Goal: Task Accomplishment & Management: Complete application form

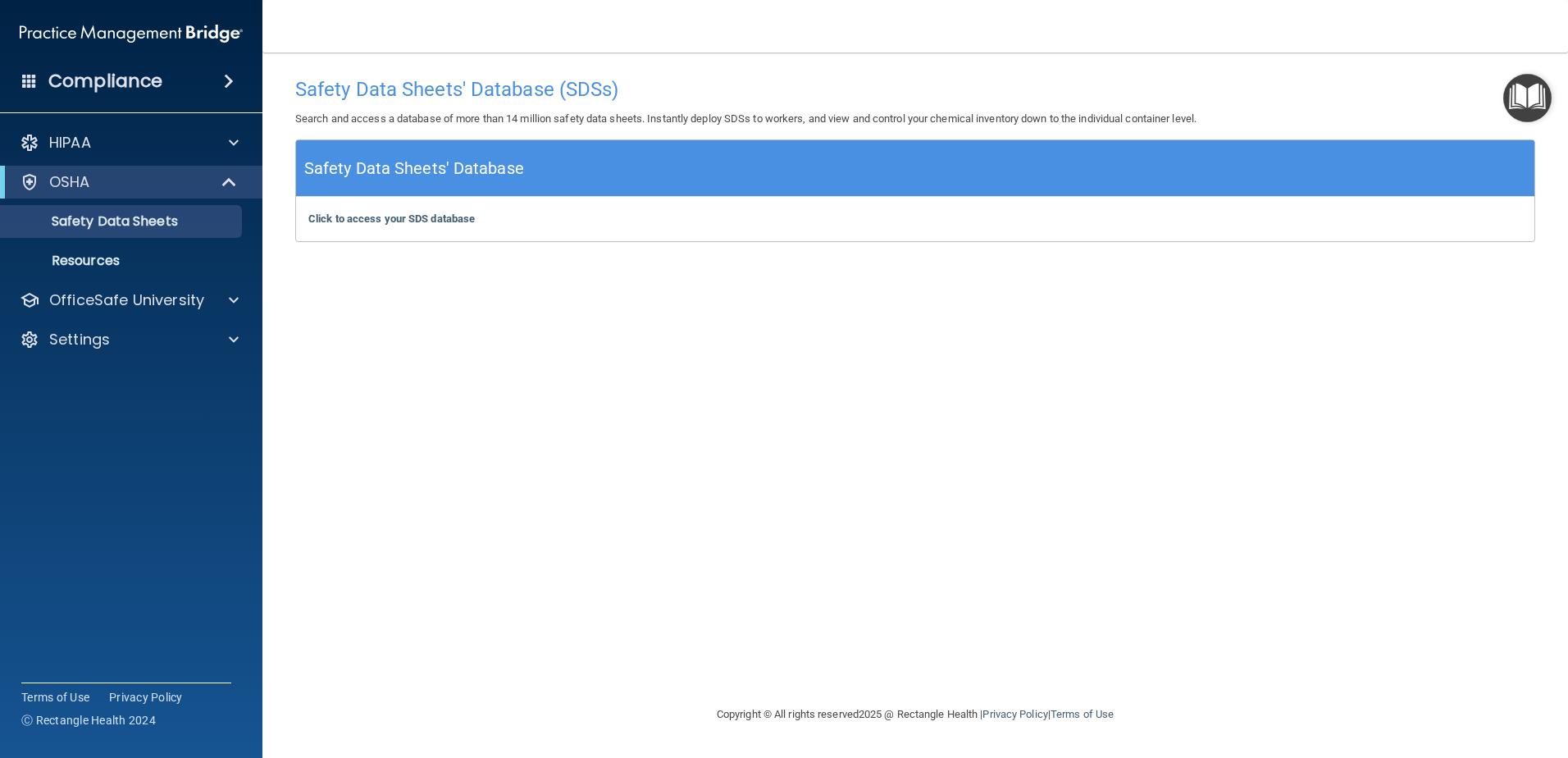
click at [103, 83] on h4 "Compliance" at bounding box center [106, 81] width 114 height 23
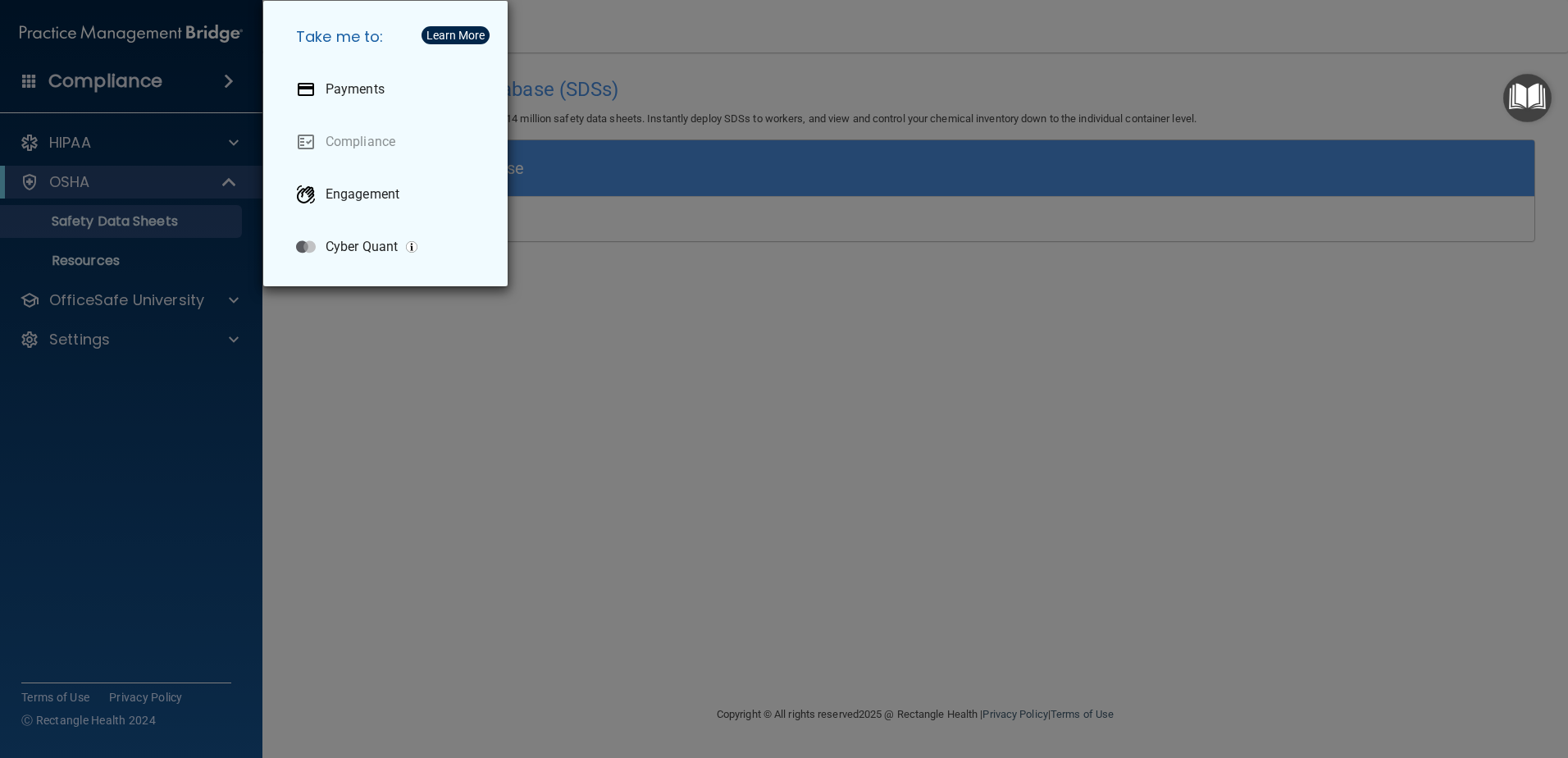
click at [291, 489] on div "Take me to: Payments Compliance Engagement Cyber Quant" at bounding box center [784, 379] width 1568 height 758
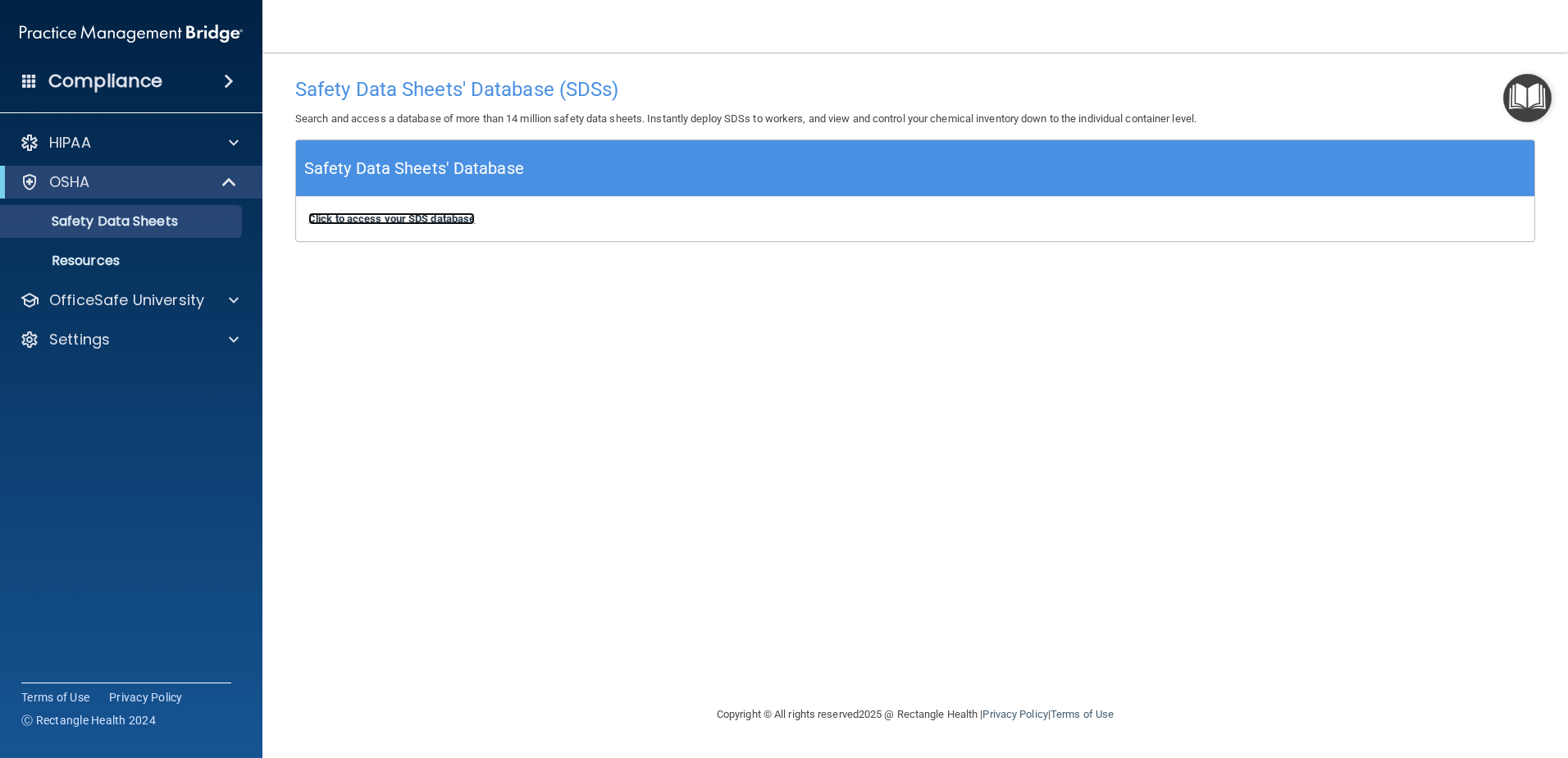
click at [465, 215] on b "Click to access your SDS database" at bounding box center [391, 219] width 166 height 12
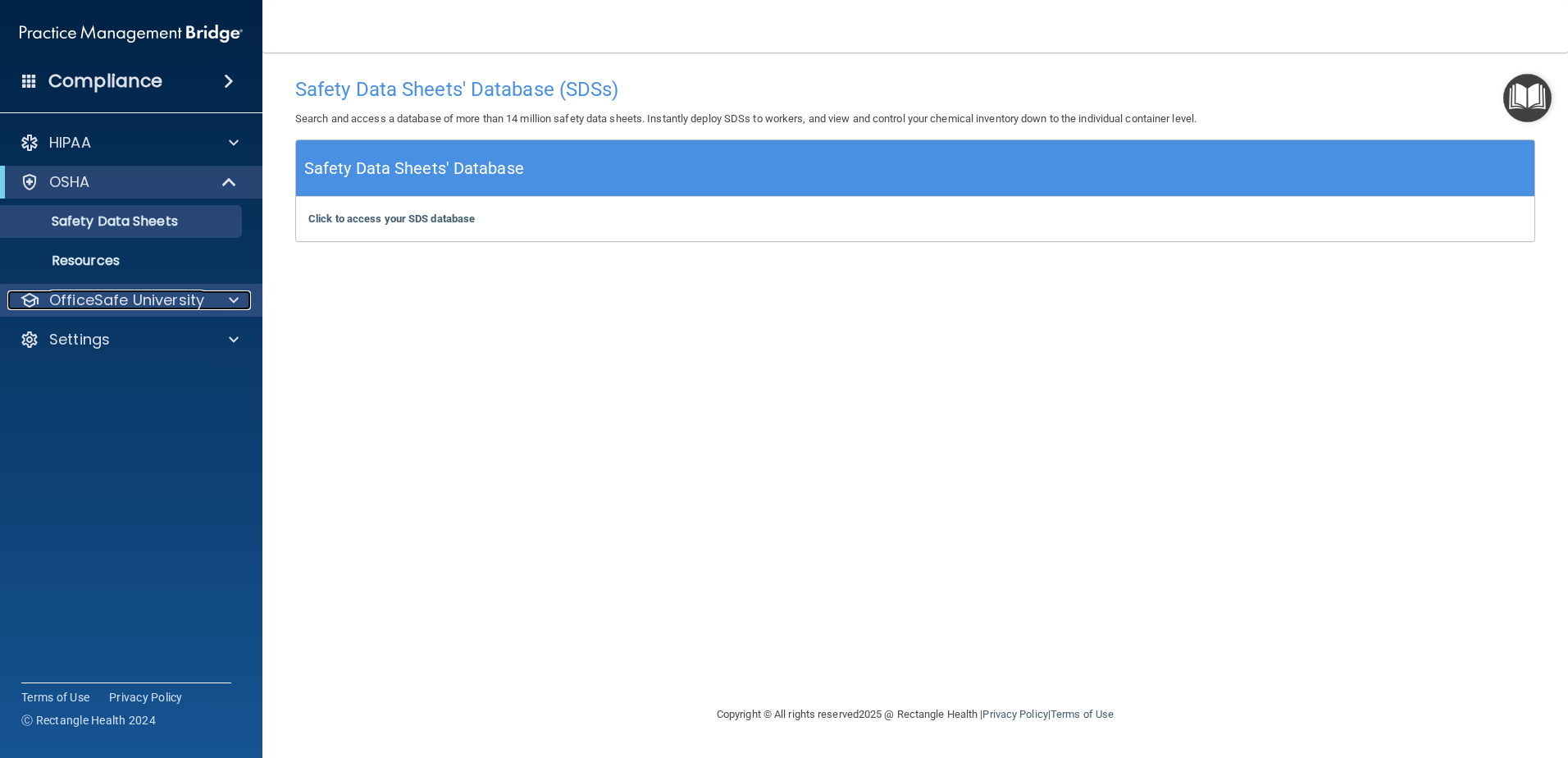
click at [217, 304] on div at bounding box center [231, 300] width 41 height 20
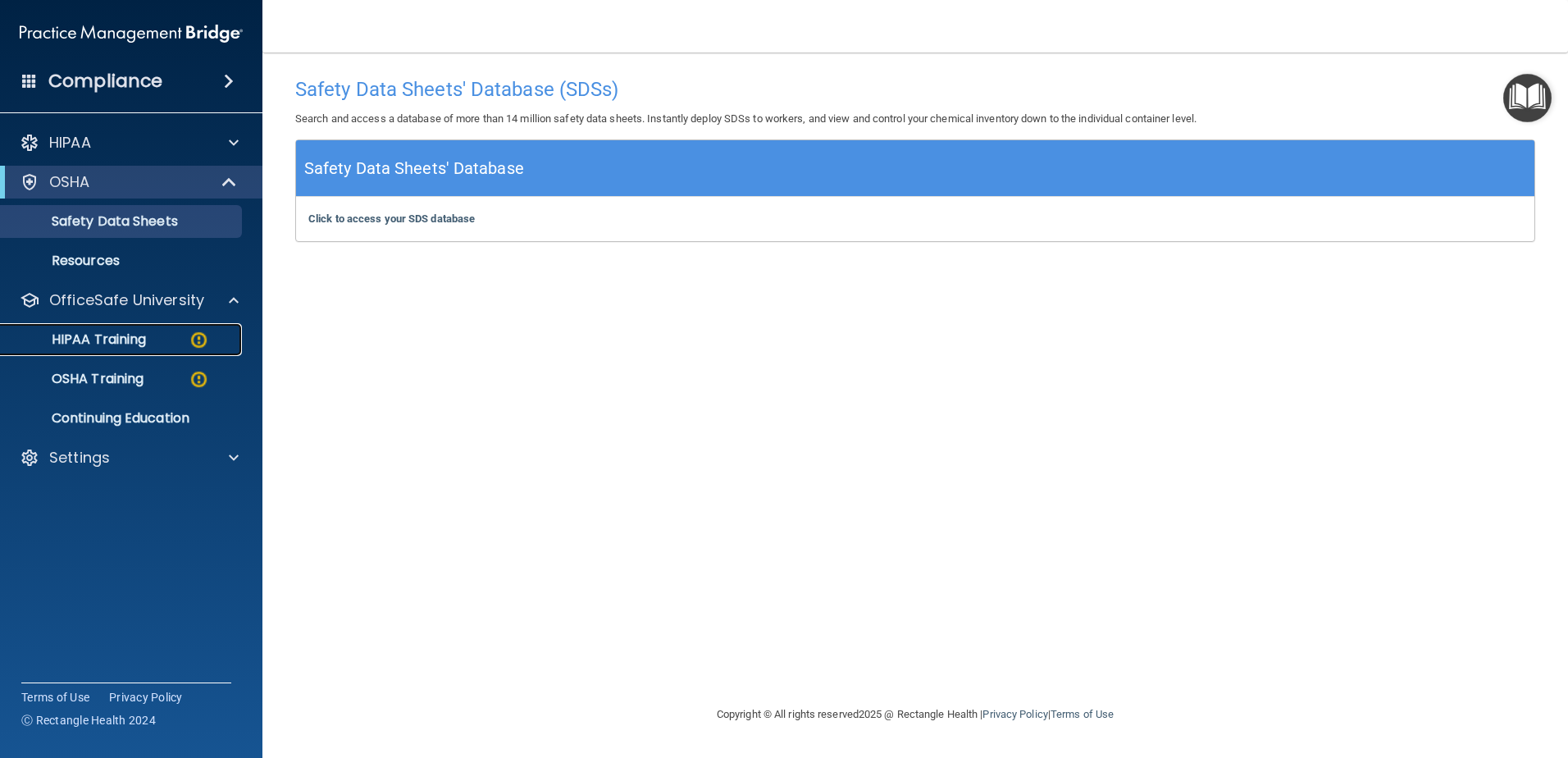
click at [141, 334] on p "HIPAA Training" at bounding box center [78, 339] width 135 height 16
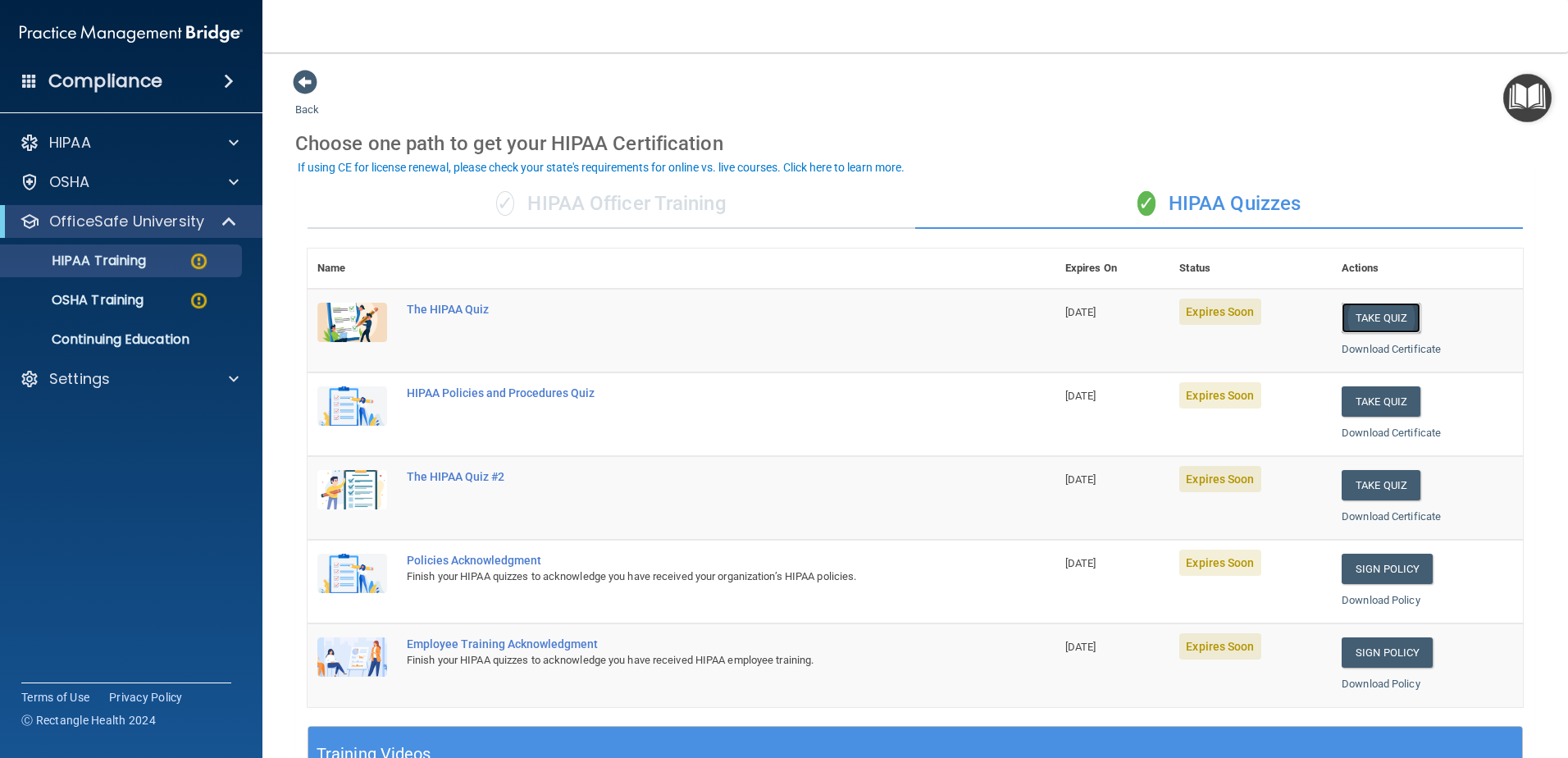
click at [1350, 312] on button "Take Quiz" at bounding box center [1380, 318] width 79 height 30
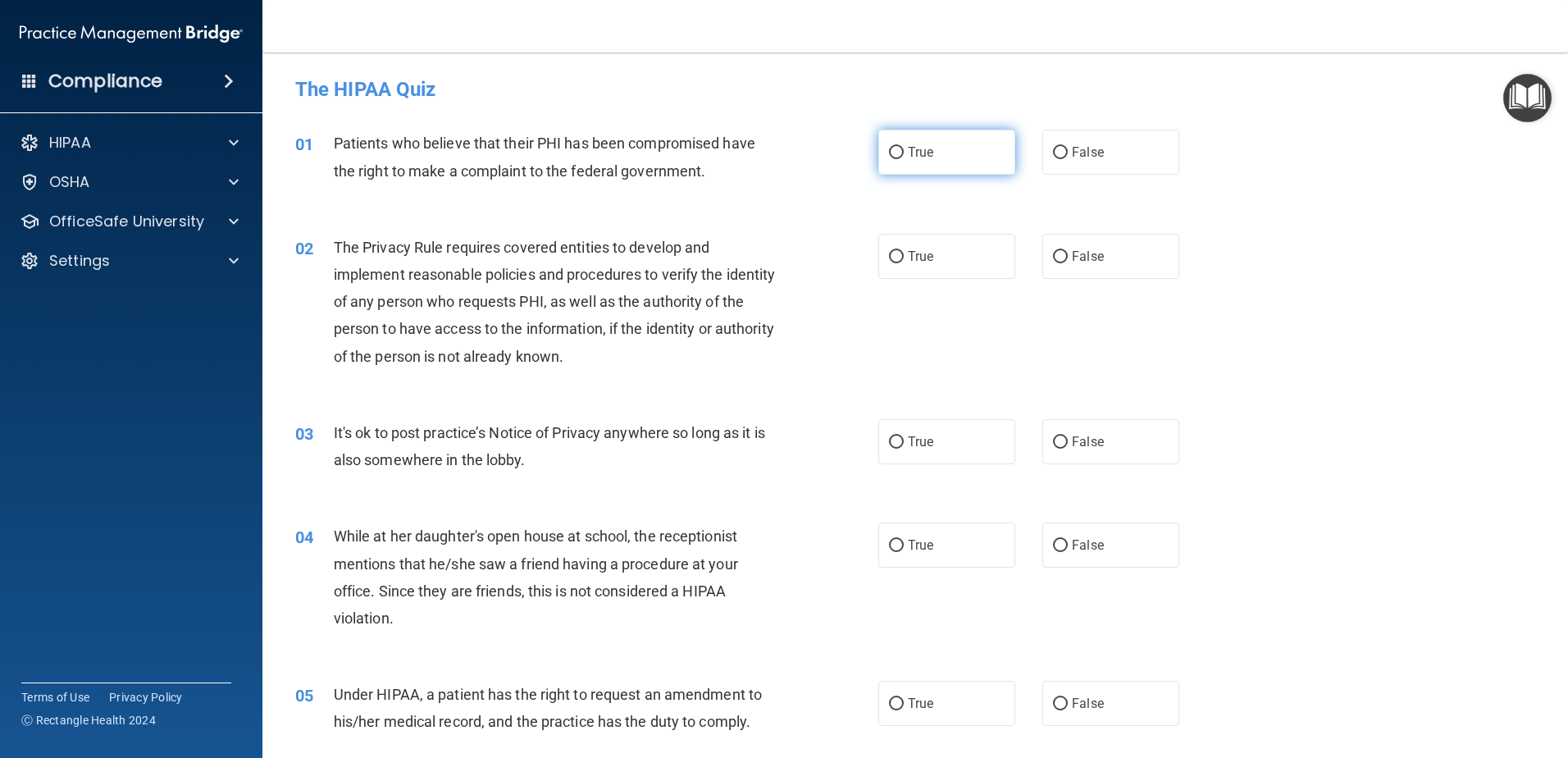
click at [893, 151] on input "True" at bounding box center [896, 153] width 15 height 12
radio input "true"
click at [1057, 445] on input "False" at bounding box center [1059, 442] width 15 height 12
radio input "true"
click at [896, 260] on input "True" at bounding box center [896, 257] width 15 height 12
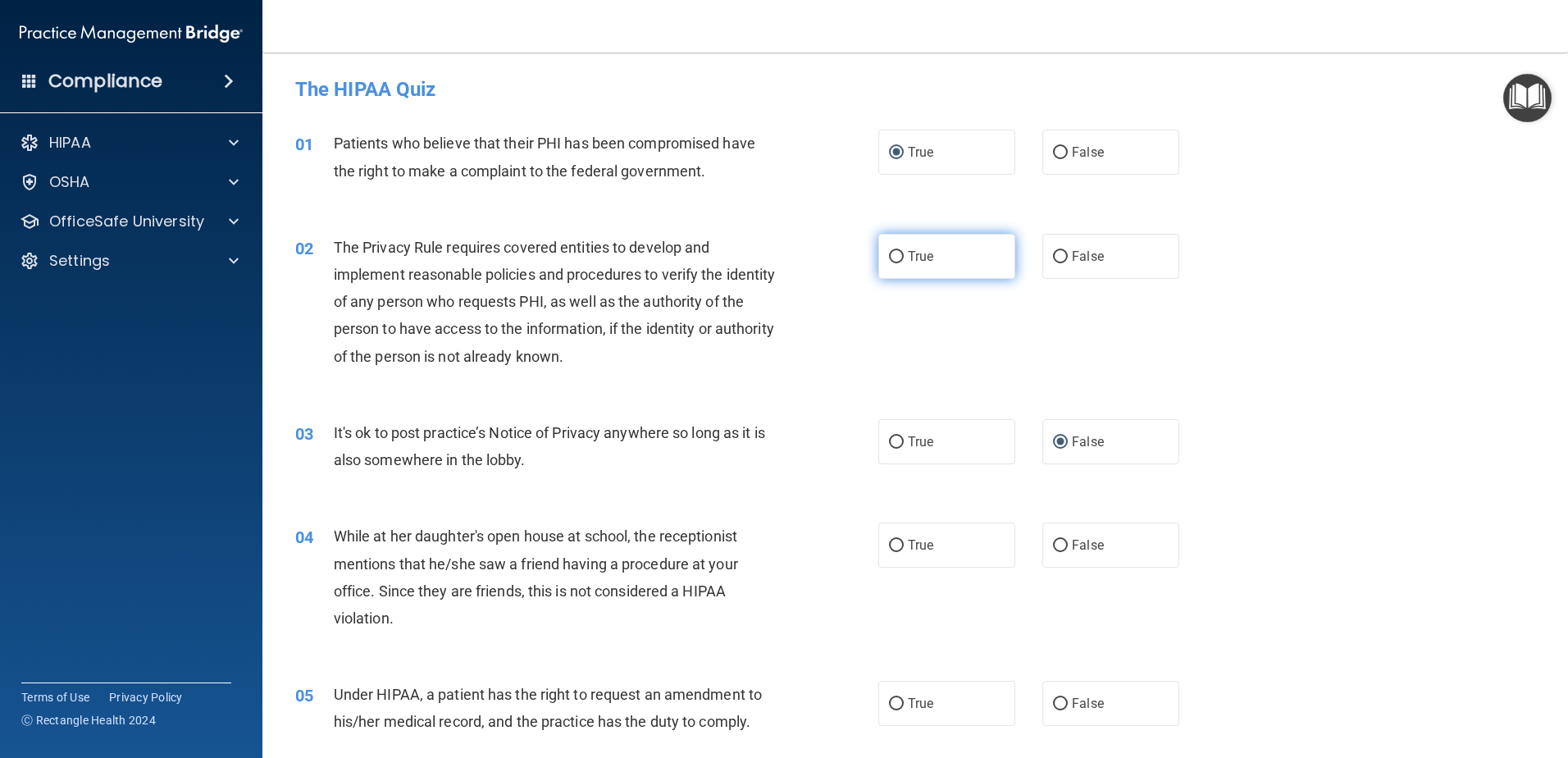
radio input "true"
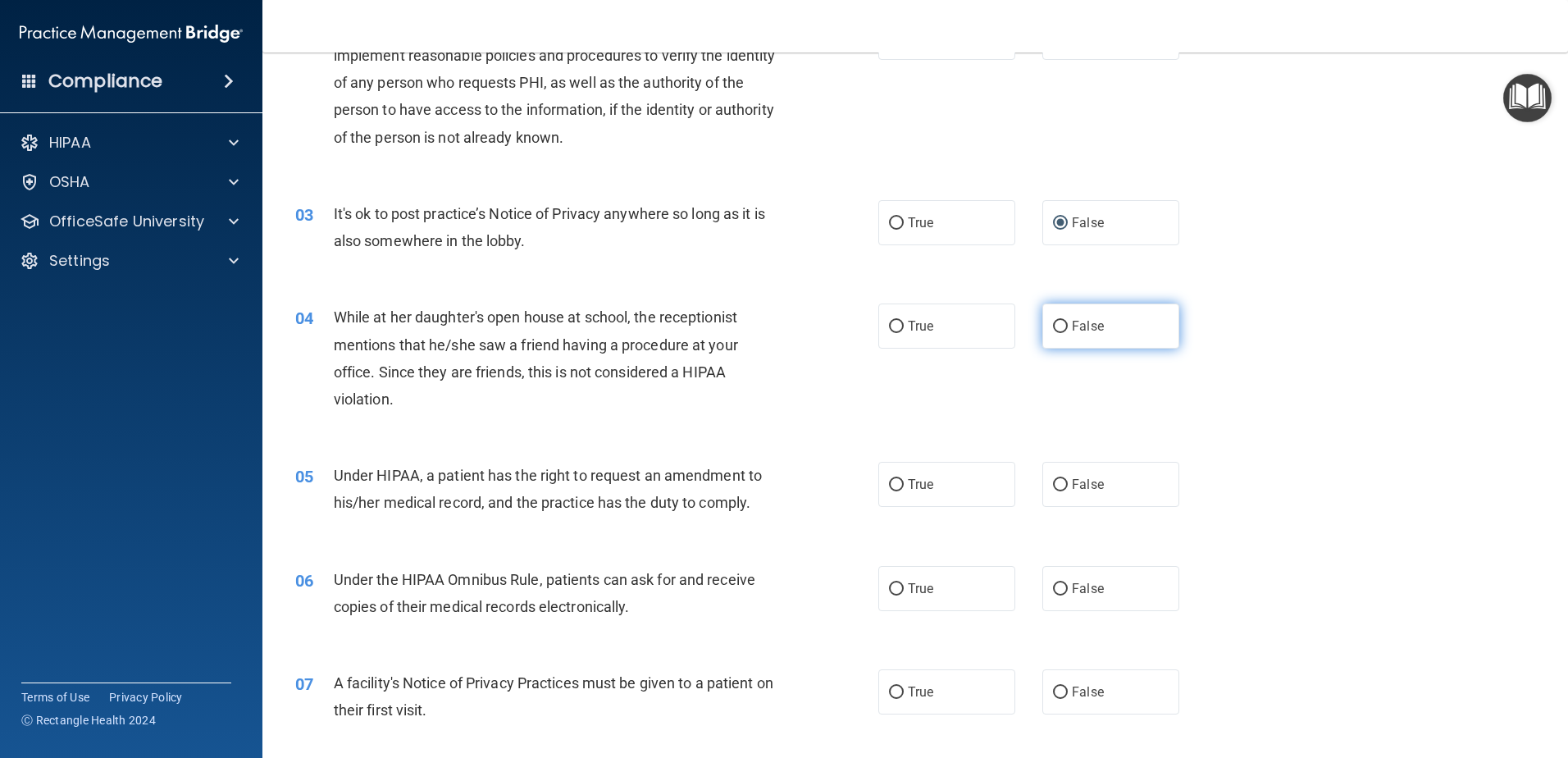
click at [1053, 325] on input "False" at bounding box center [1059, 327] width 15 height 12
radio input "true"
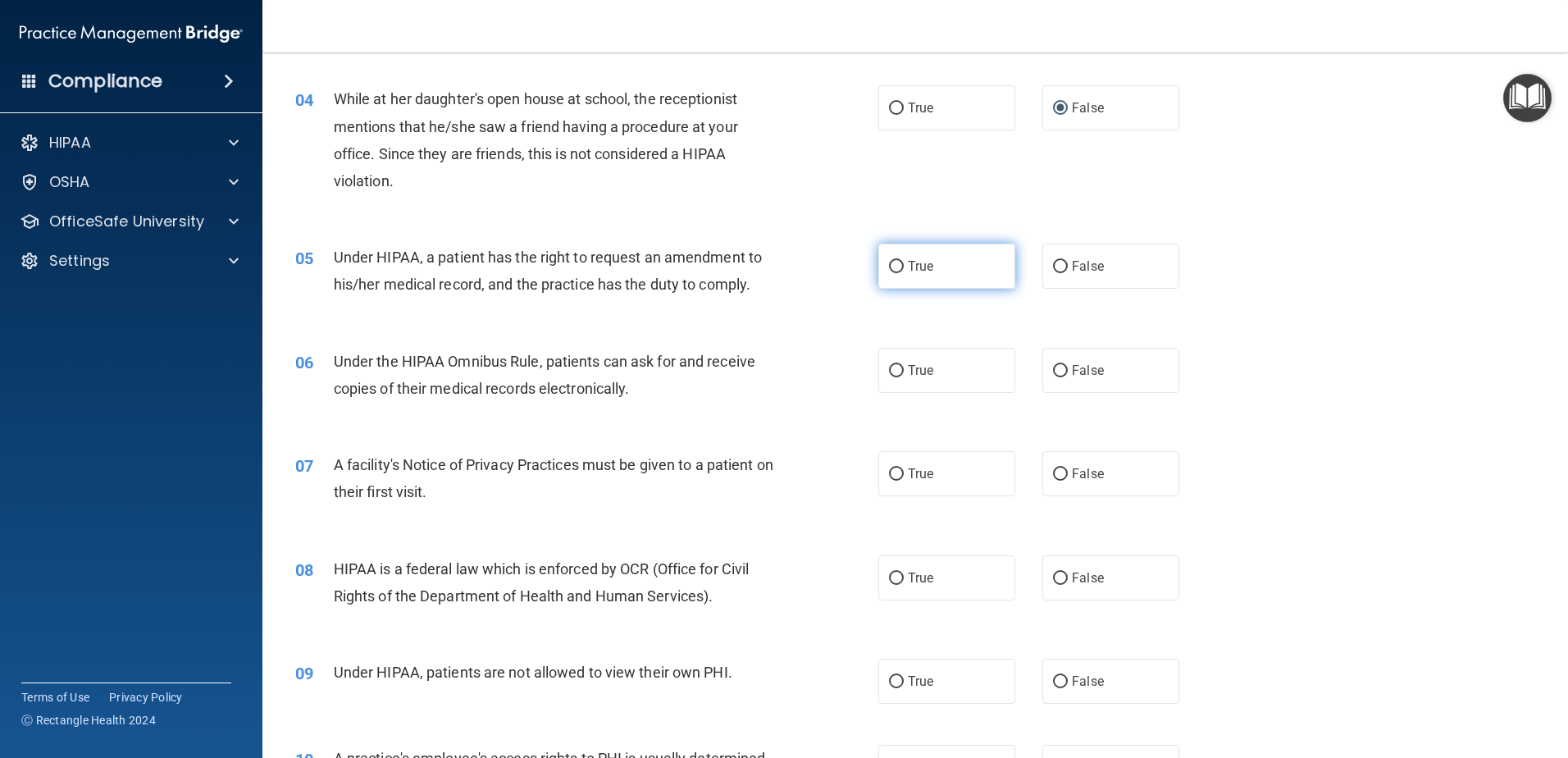
click at [889, 266] on input "True" at bounding box center [896, 267] width 15 height 12
radio input "true"
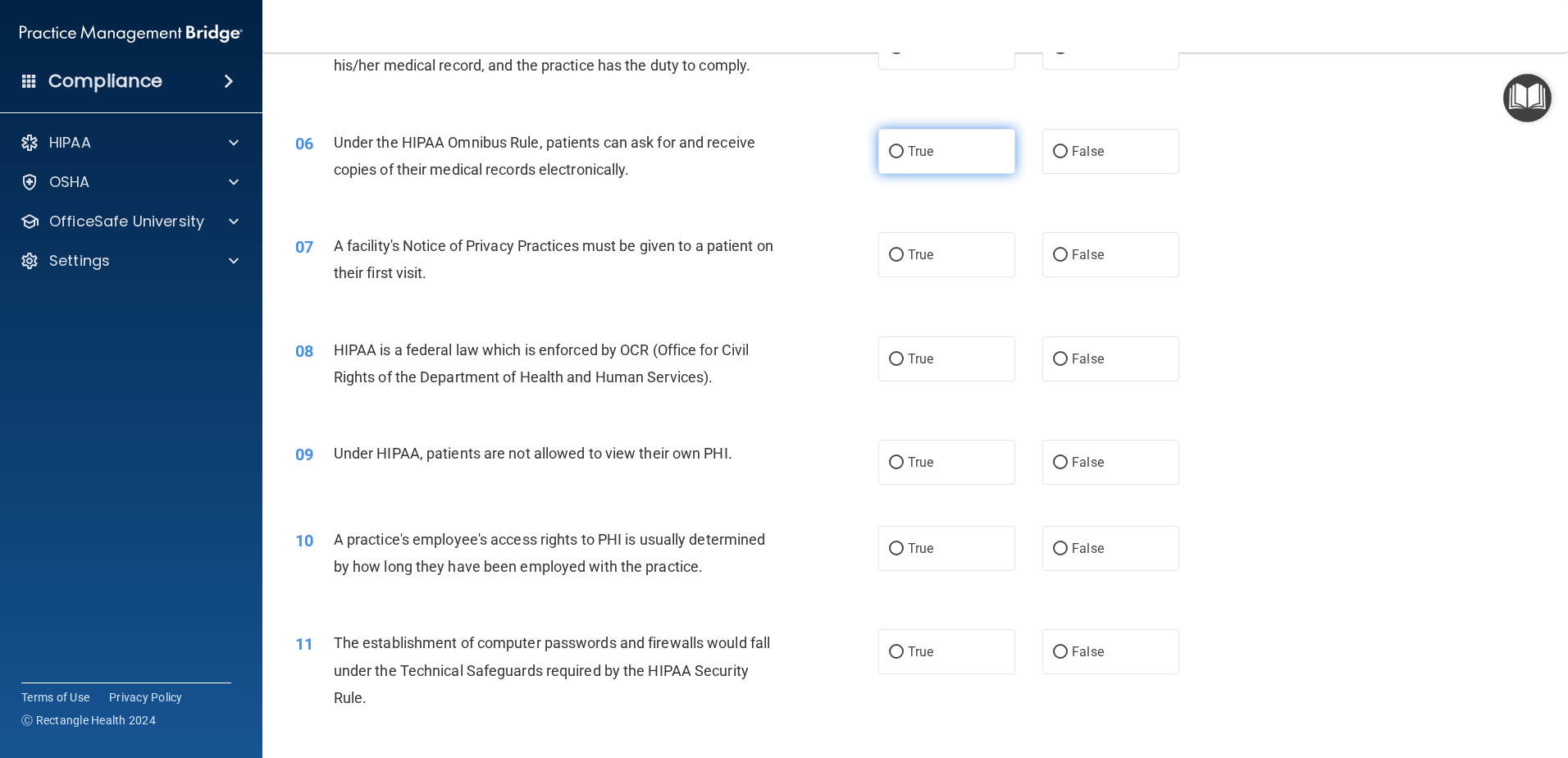
click at [889, 156] on input "True" at bounding box center [896, 152] width 15 height 12
radio input "true"
click at [891, 256] on input "True" at bounding box center [896, 255] width 15 height 12
radio input "true"
click at [889, 360] on input "True" at bounding box center [896, 360] width 15 height 12
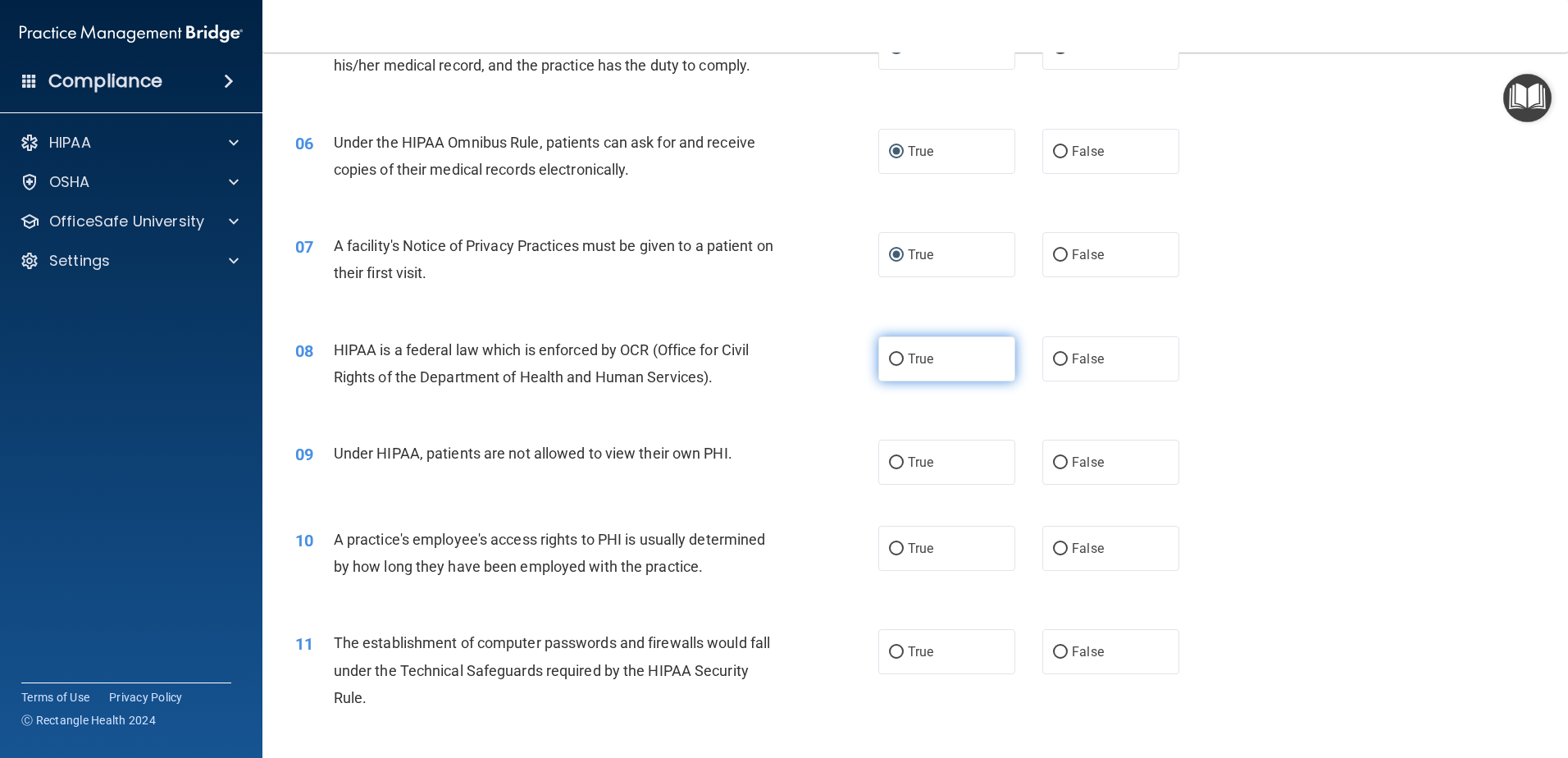
radio input "true"
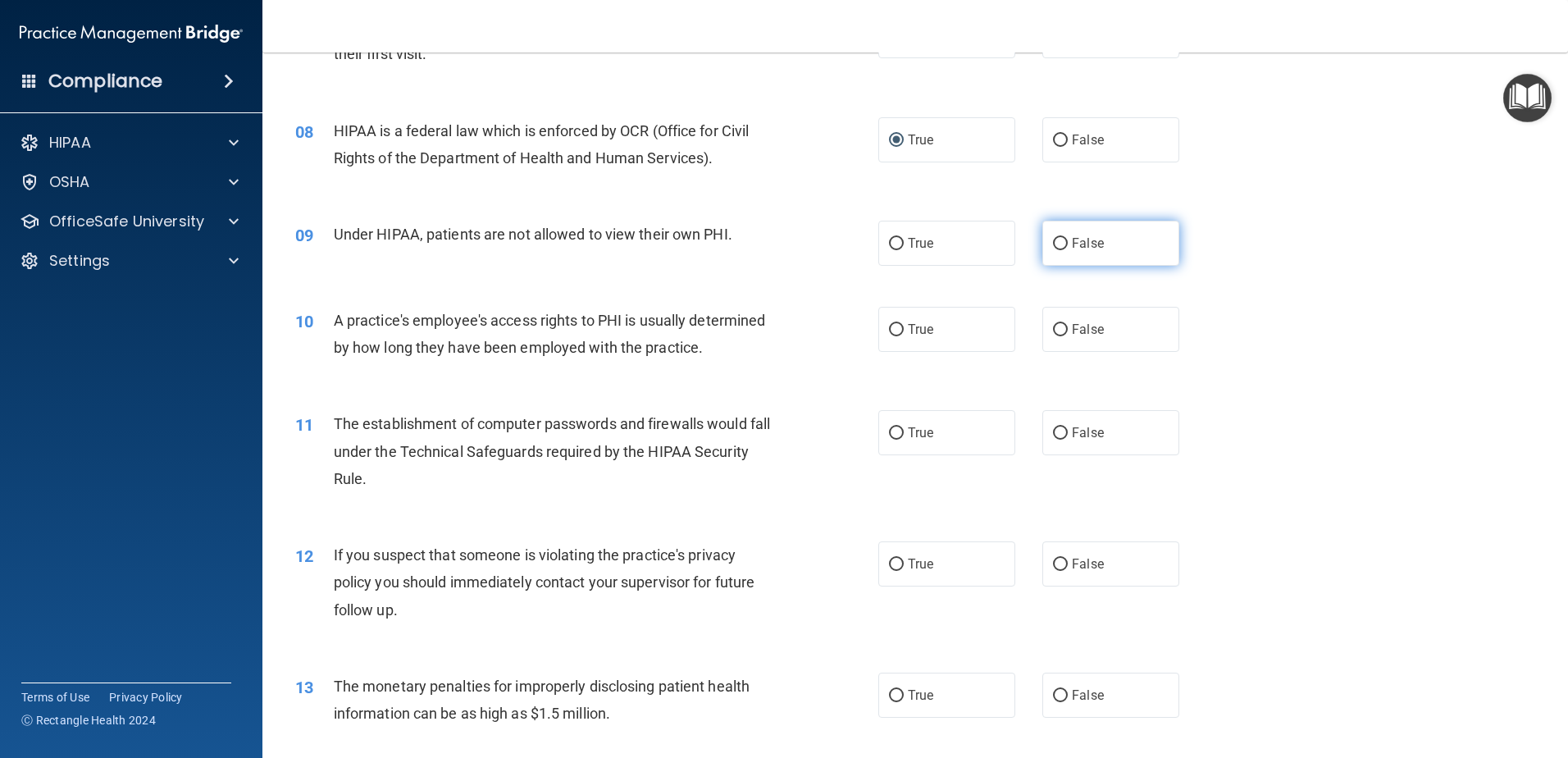
click at [1053, 240] on input "False" at bounding box center [1059, 244] width 15 height 12
radio input "true"
click at [1054, 330] on input "False" at bounding box center [1059, 330] width 15 height 12
radio input "true"
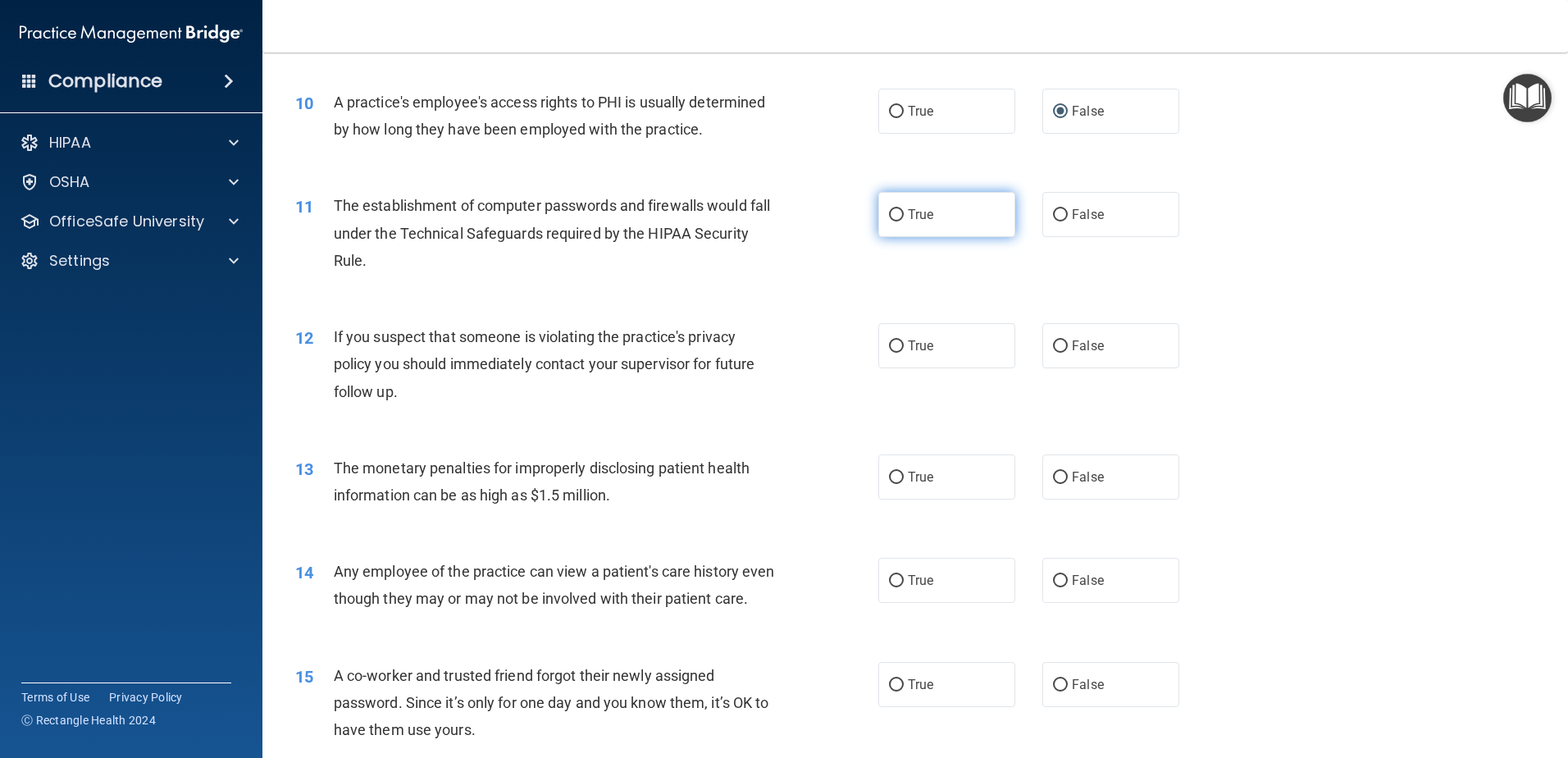
click at [889, 214] on input "True" at bounding box center [896, 215] width 15 height 12
radio input "true"
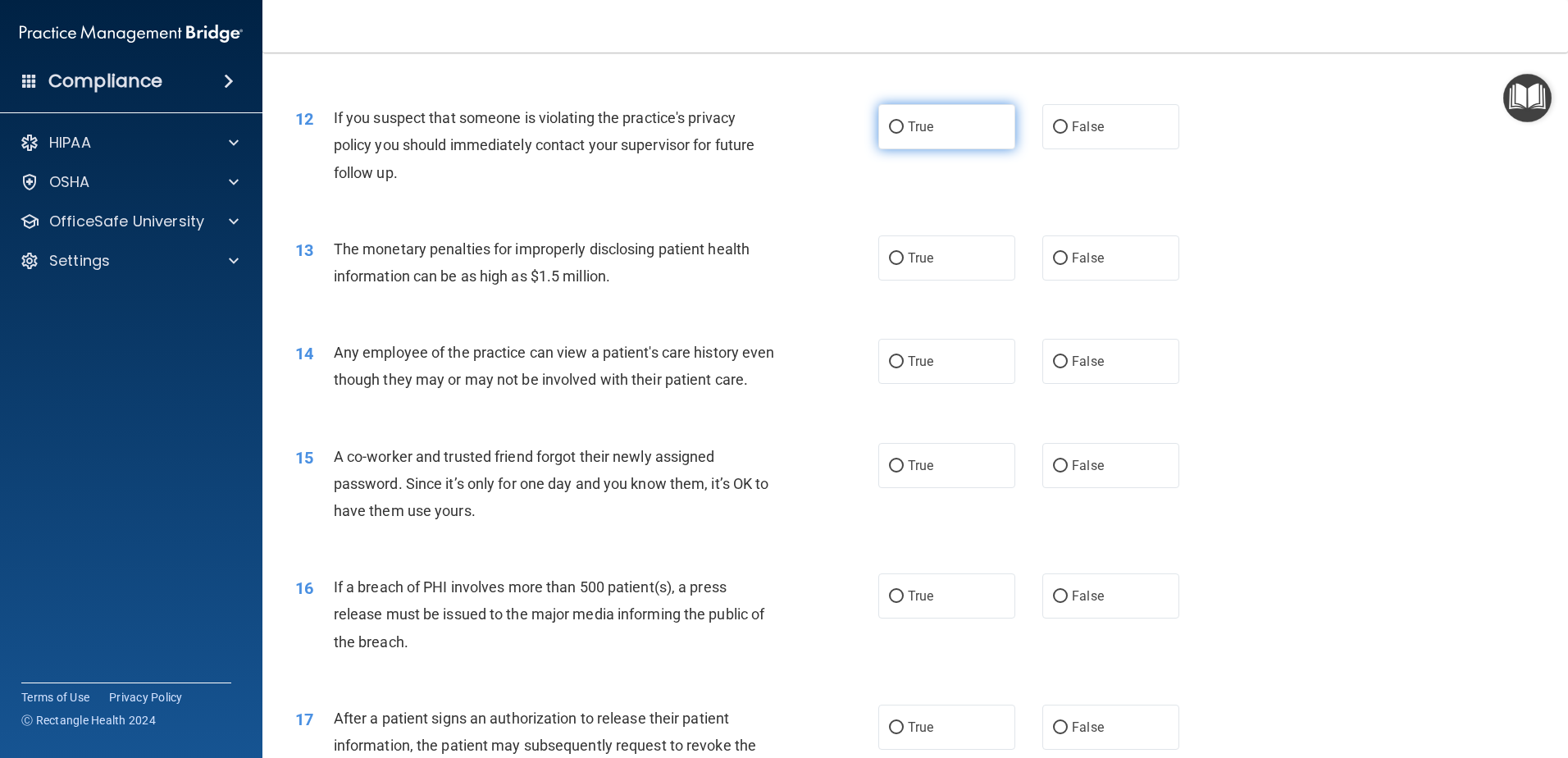
click at [889, 132] on input "True" at bounding box center [896, 127] width 15 height 12
radio input "true"
click at [889, 254] on input "True" at bounding box center [896, 259] width 15 height 12
radio input "true"
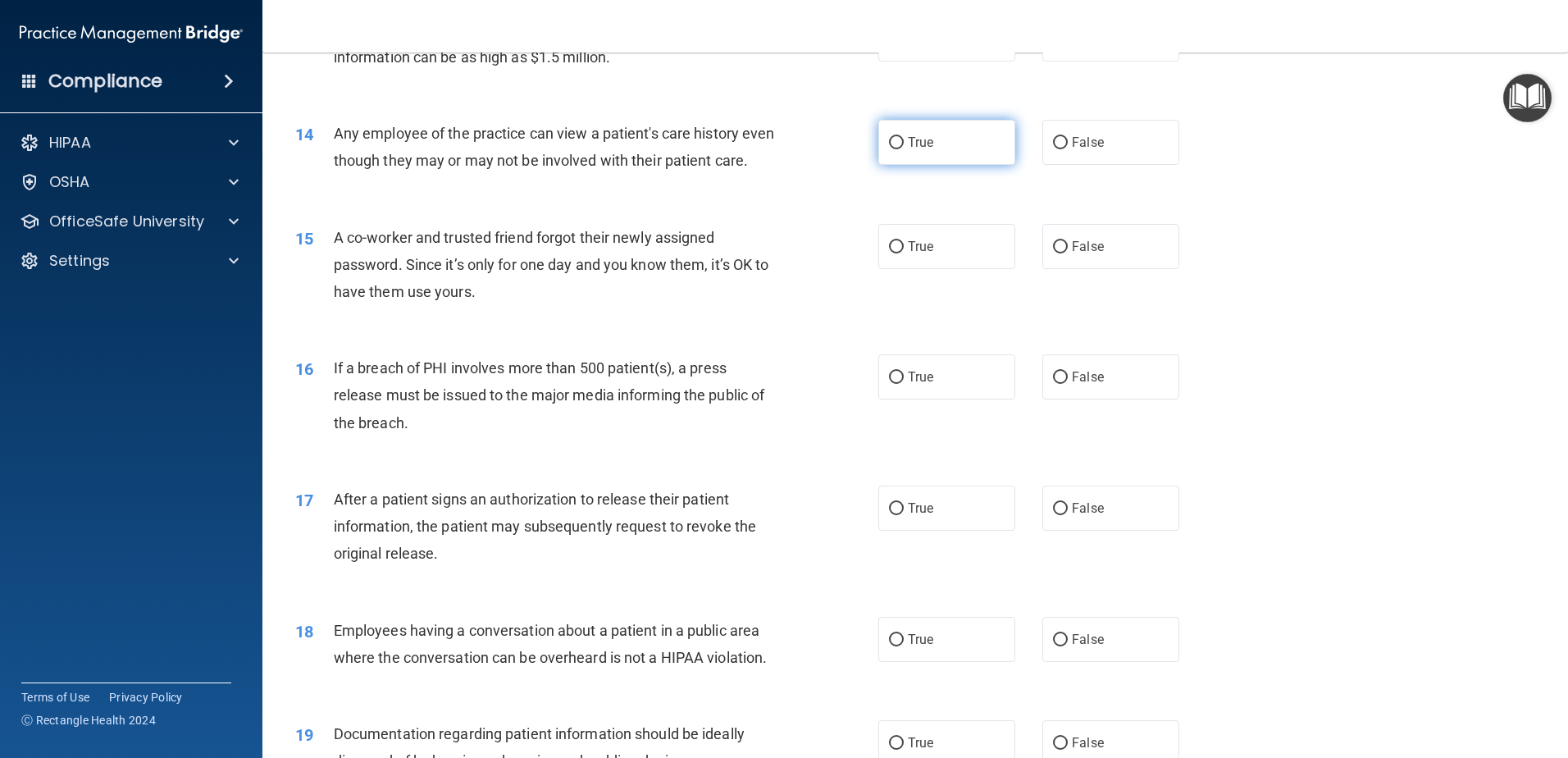
click at [889, 140] on input "True" at bounding box center [896, 143] width 15 height 12
radio input "true"
click at [1053, 254] on input "False" at bounding box center [1059, 247] width 15 height 12
radio input "true"
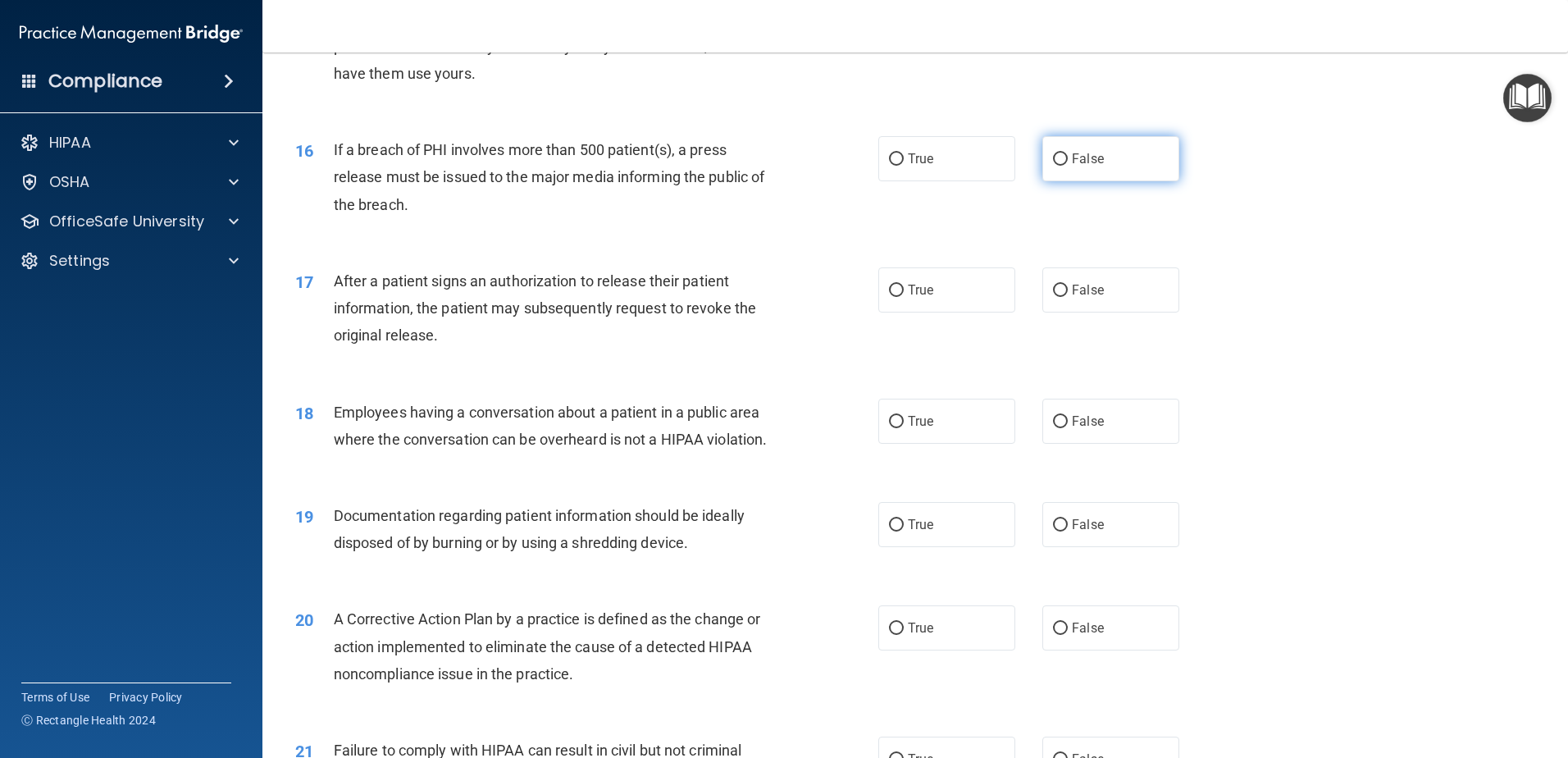
click at [1053, 166] on input "False" at bounding box center [1059, 159] width 15 height 12
radio input "true"
click at [893, 297] on input "True" at bounding box center [896, 291] width 15 height 12
radio input "true"
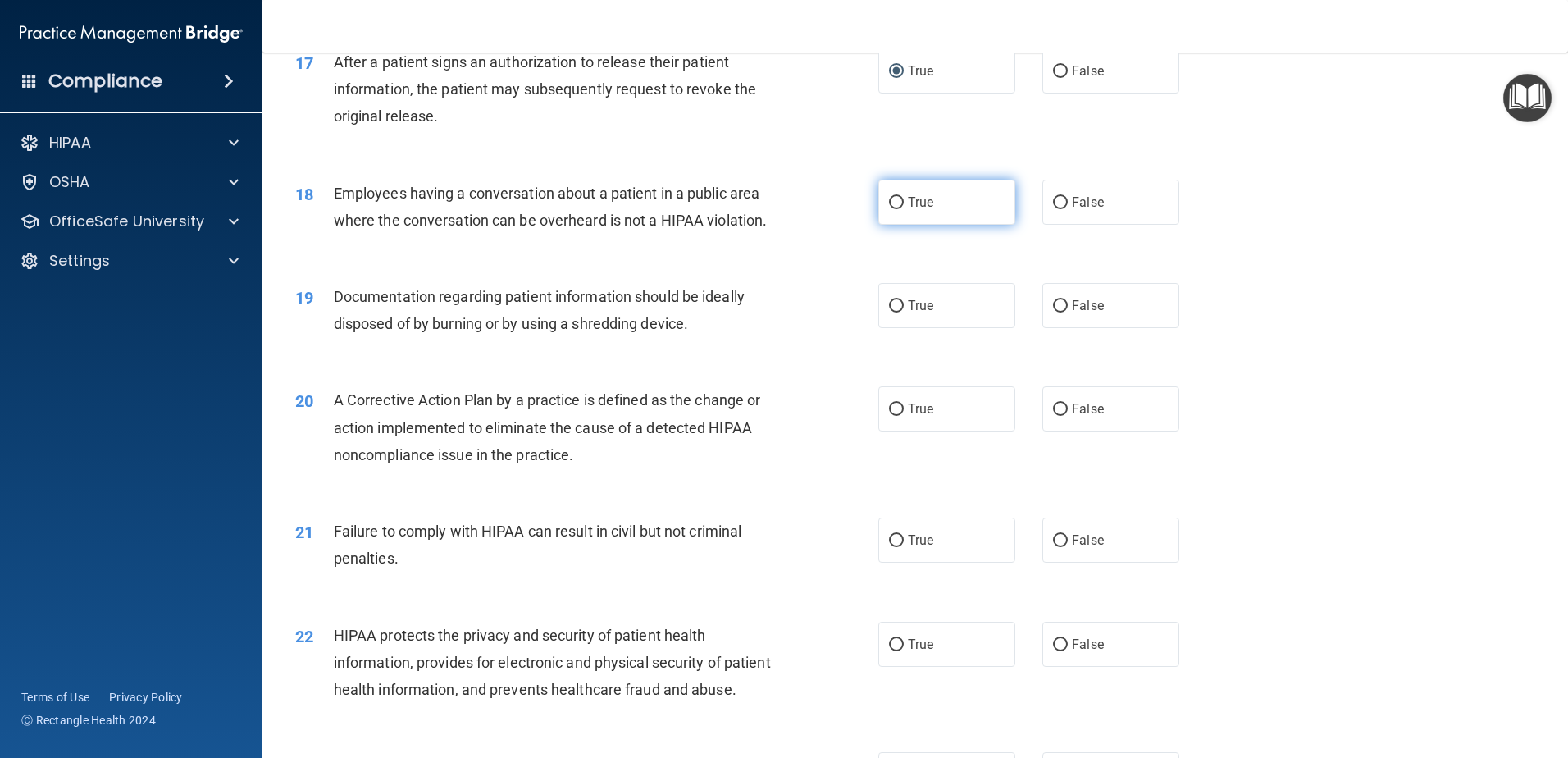
click at [889, 209] on input "True" at bounding box center [896, 203] width 15 height 12
radio input "true"
click at [889, 312] on input "True" at bounding box center [896, 306] width 15 height 12
radio input "true"
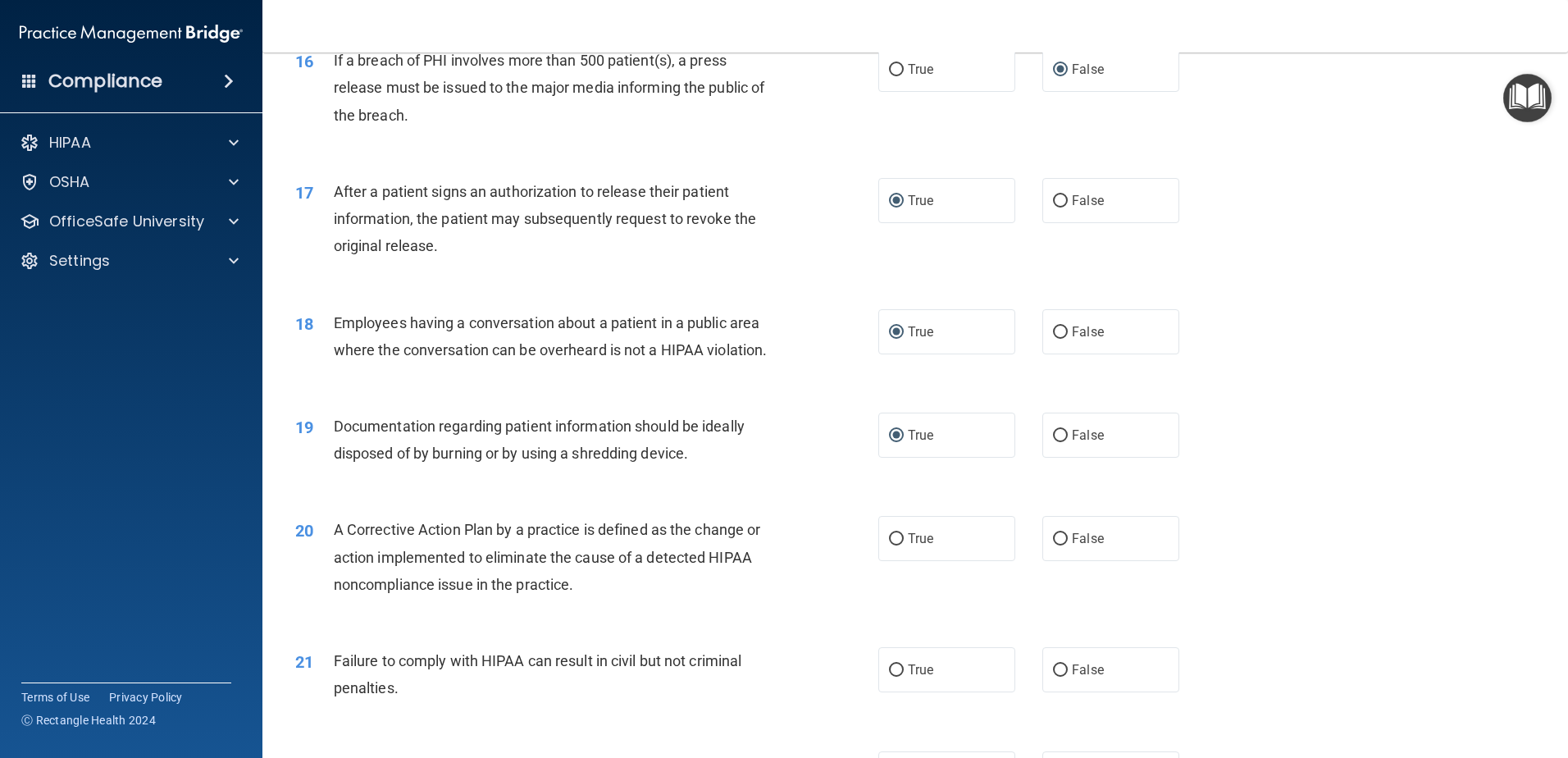
scroll to position [2059, 0]
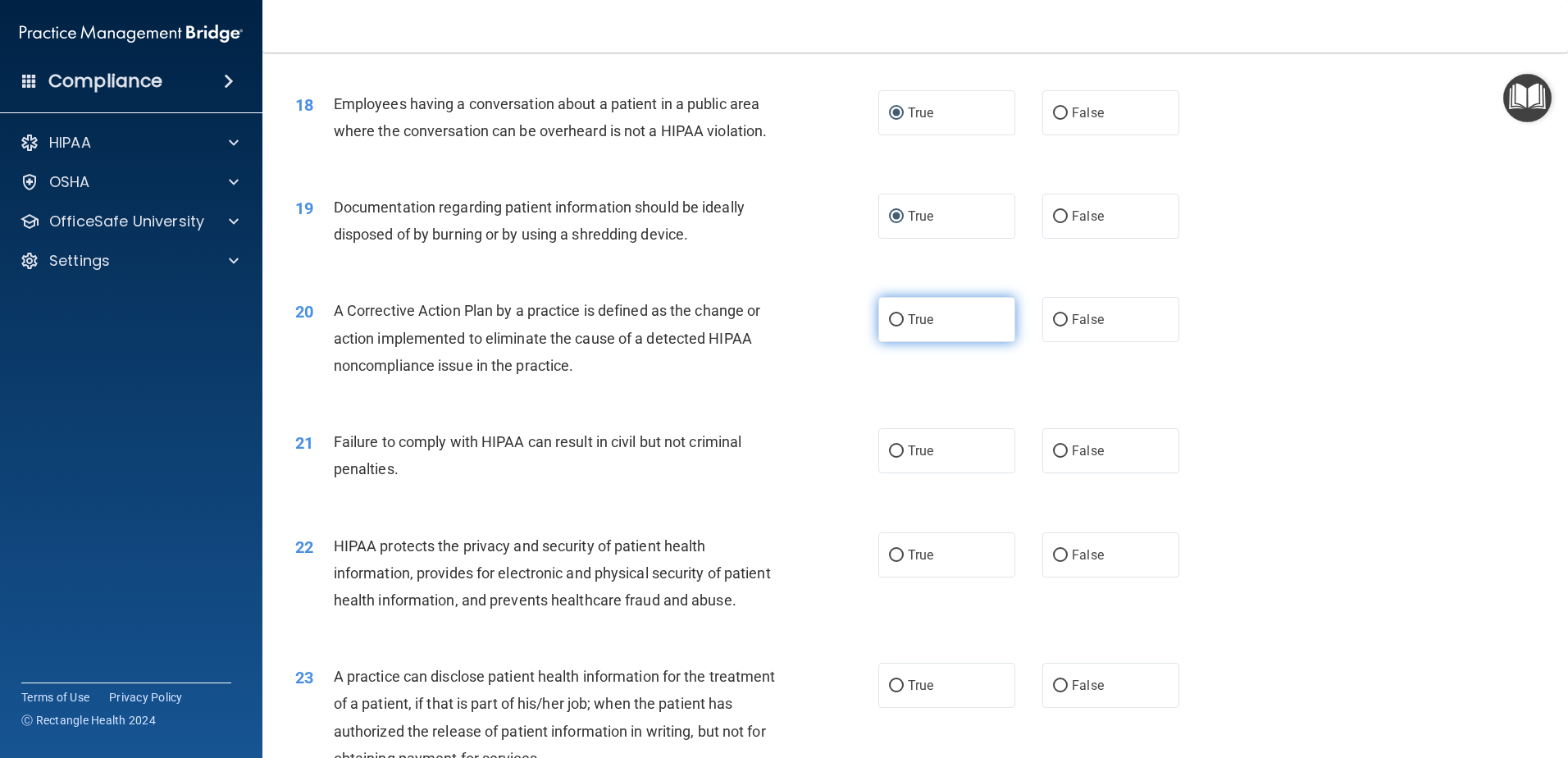
click at [889, 326] on input "True" at bounding box center [896, 320] width 15 height 12
radio input "true"
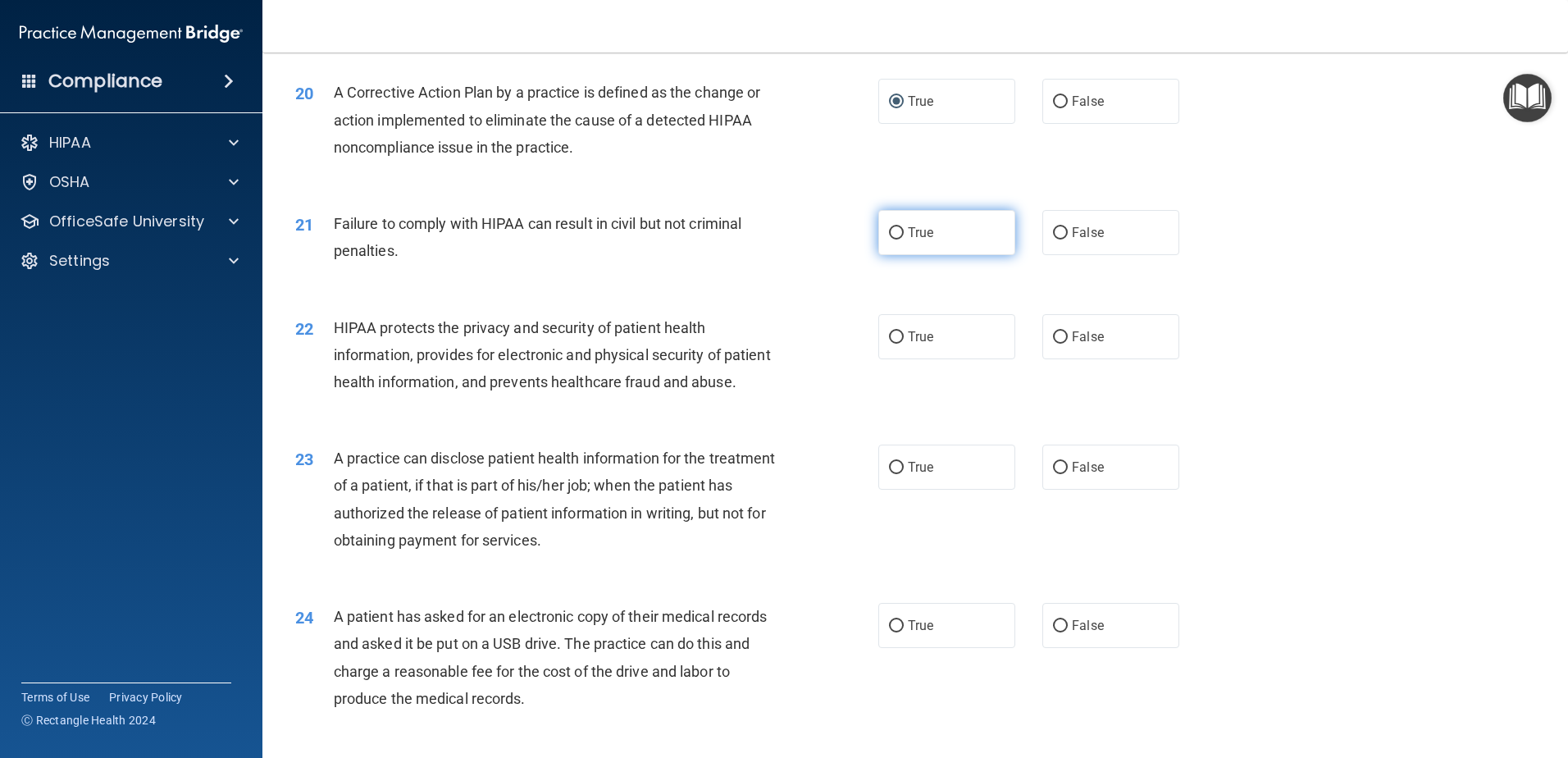
click at [893, 240] on input "True" at bounding box center [896, 234] width 15 height 12
radio input "true"
click at [893, 344] on input "True" at bounding box center [896, 337] width 15 height 12
radio input "true"
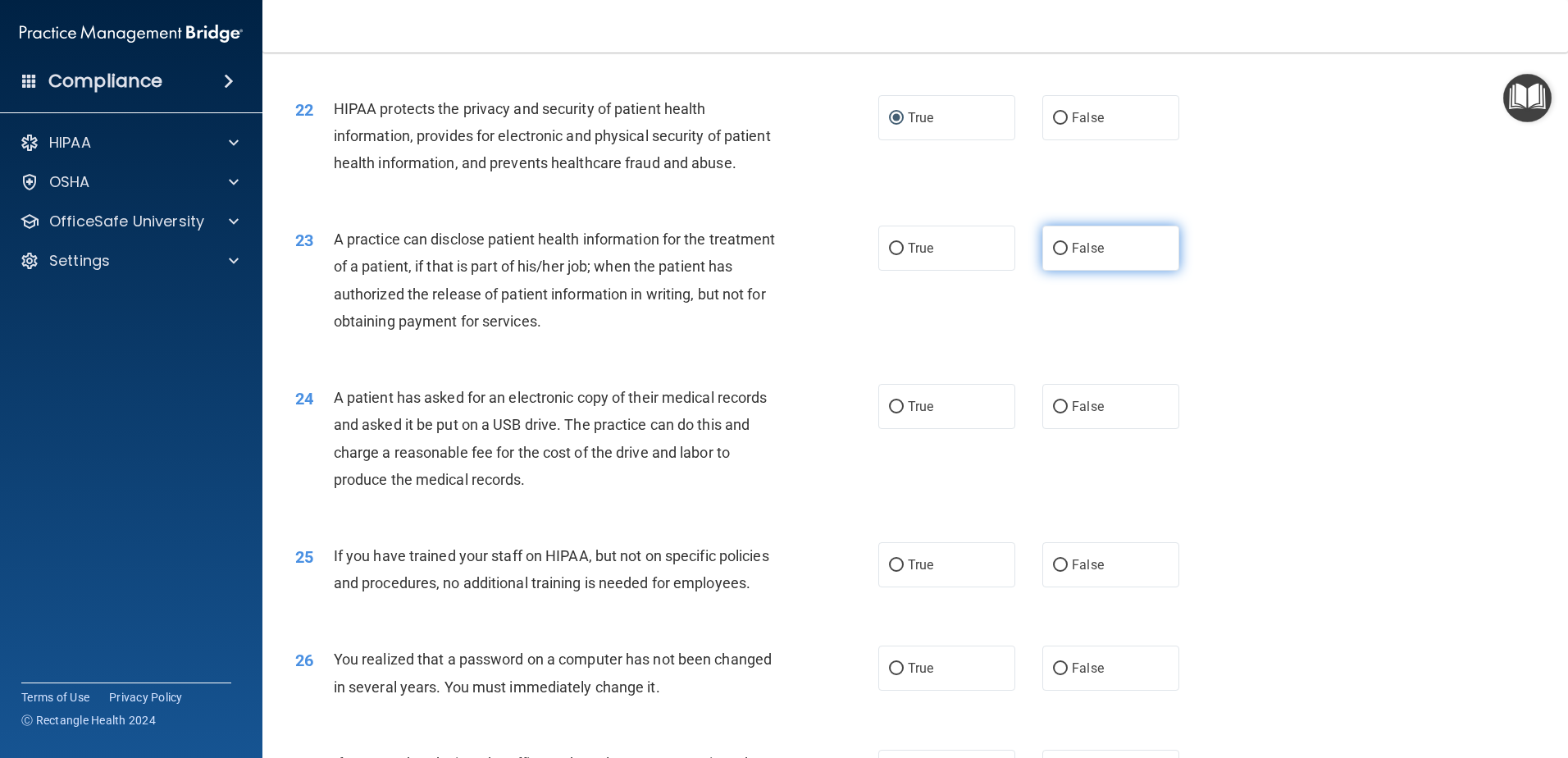
click at [1053, 255] on input "False" at bounding box center [1059, 249] width 15 height 12
radio input "true"
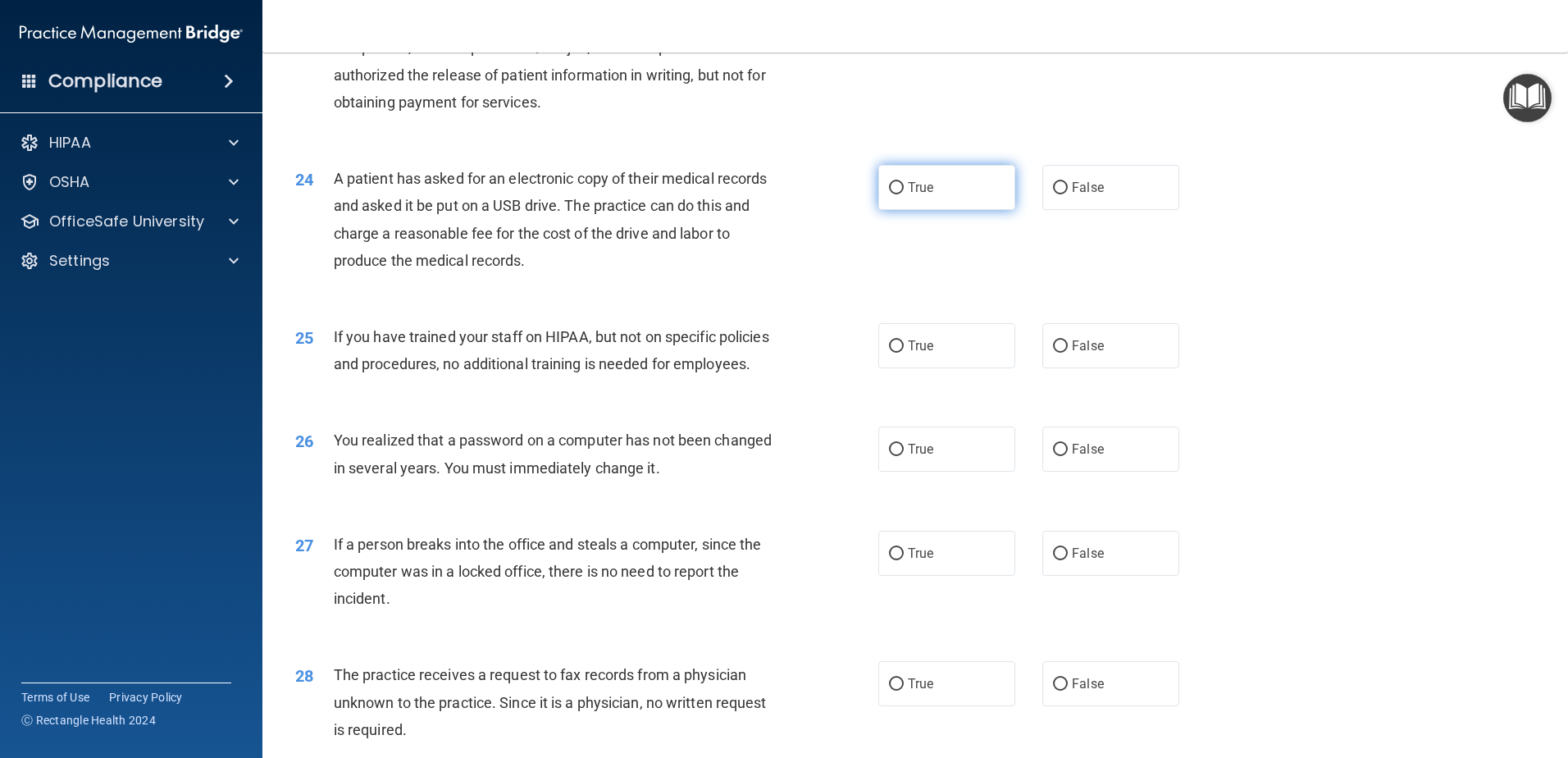
click at [889, 195] on input "True" at bounding box center [896, 188] width 15 height 12
radio input "true"
click at [1053, 353] on input "False" at bounding box center [1059, 346] width 15 height 12
radio input "true"
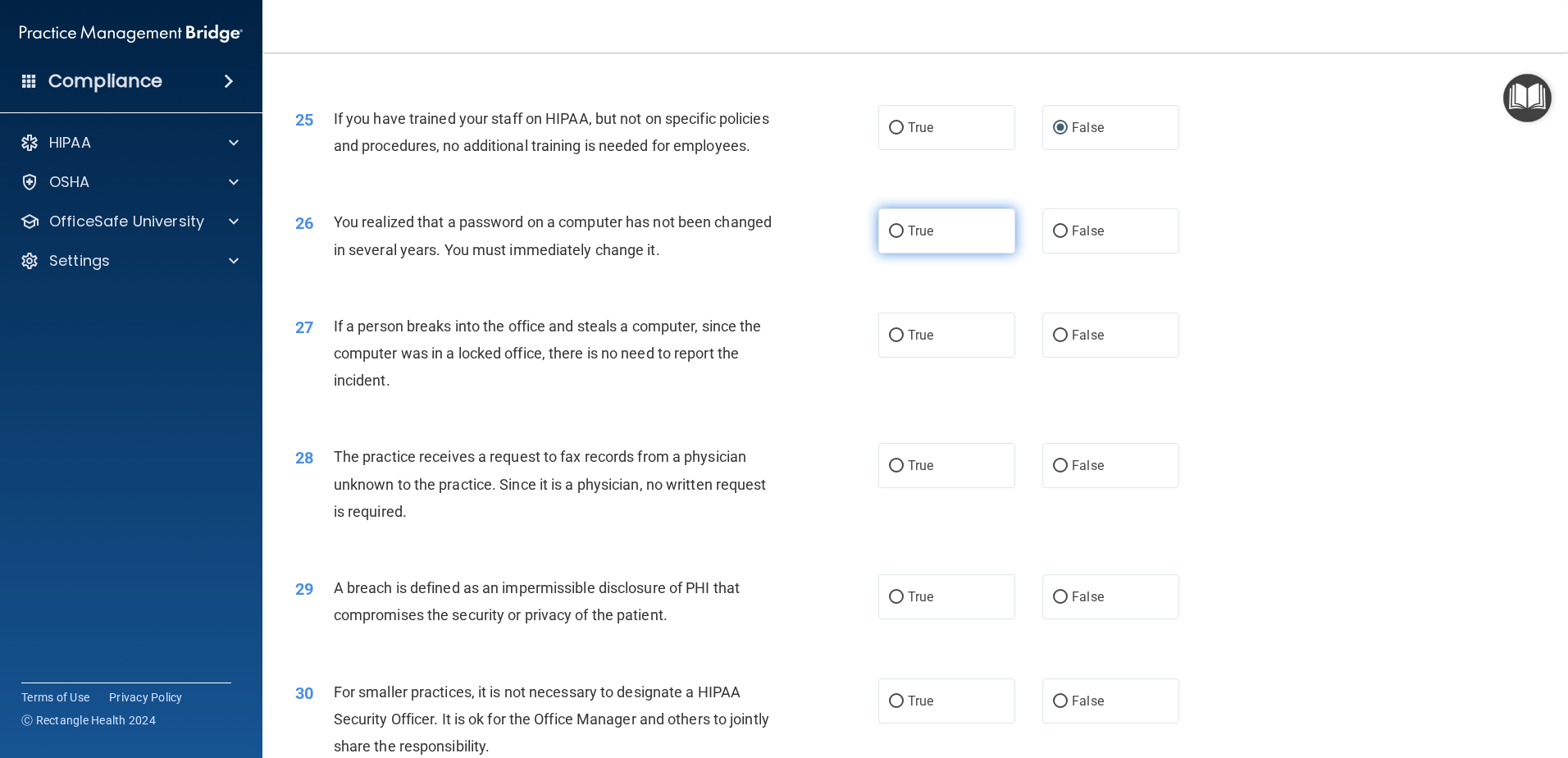
click at [889, 238] on input "True" at bounding box center [896, 232] width 15 height 12
radio input "true"
click at [1055, 342] on input "False" at bounding box center [1059, 336] width 15 height 12
radio input "true"
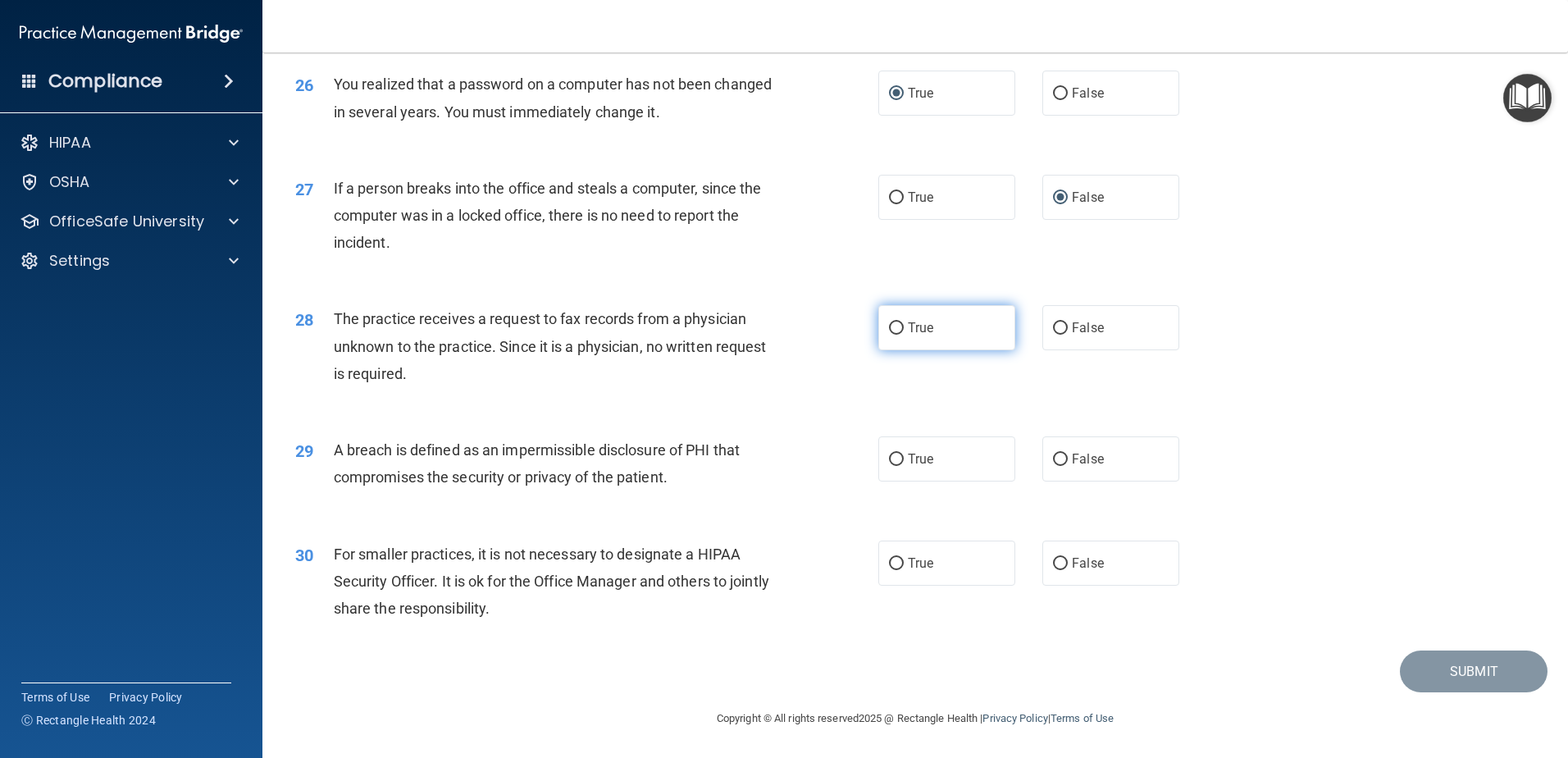
click at [889, 331] on input "True" at bounding box center [896, 329] width 15 height 12
radio input "true"
click at [889, 459] on input "True" at bounding box center [896, 459] width 15 height 12
radio input "true"
click at [894, 559] on input "True" at bounding box center [896, 564] width 15 height 12
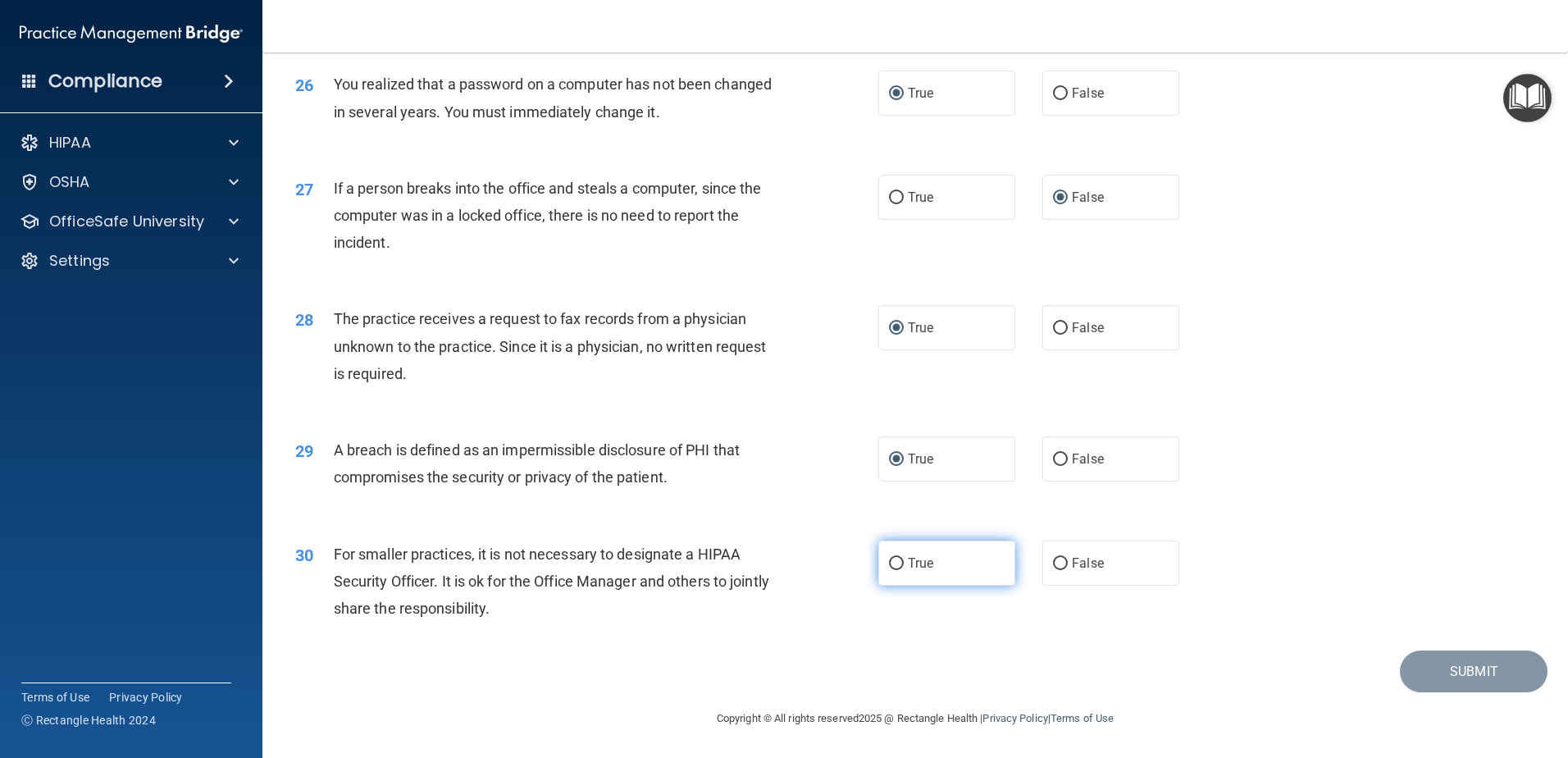
radio input "true"
click at [1506, 659] on button "Submit" at bounding box center [1473, 671] width 148 height 42
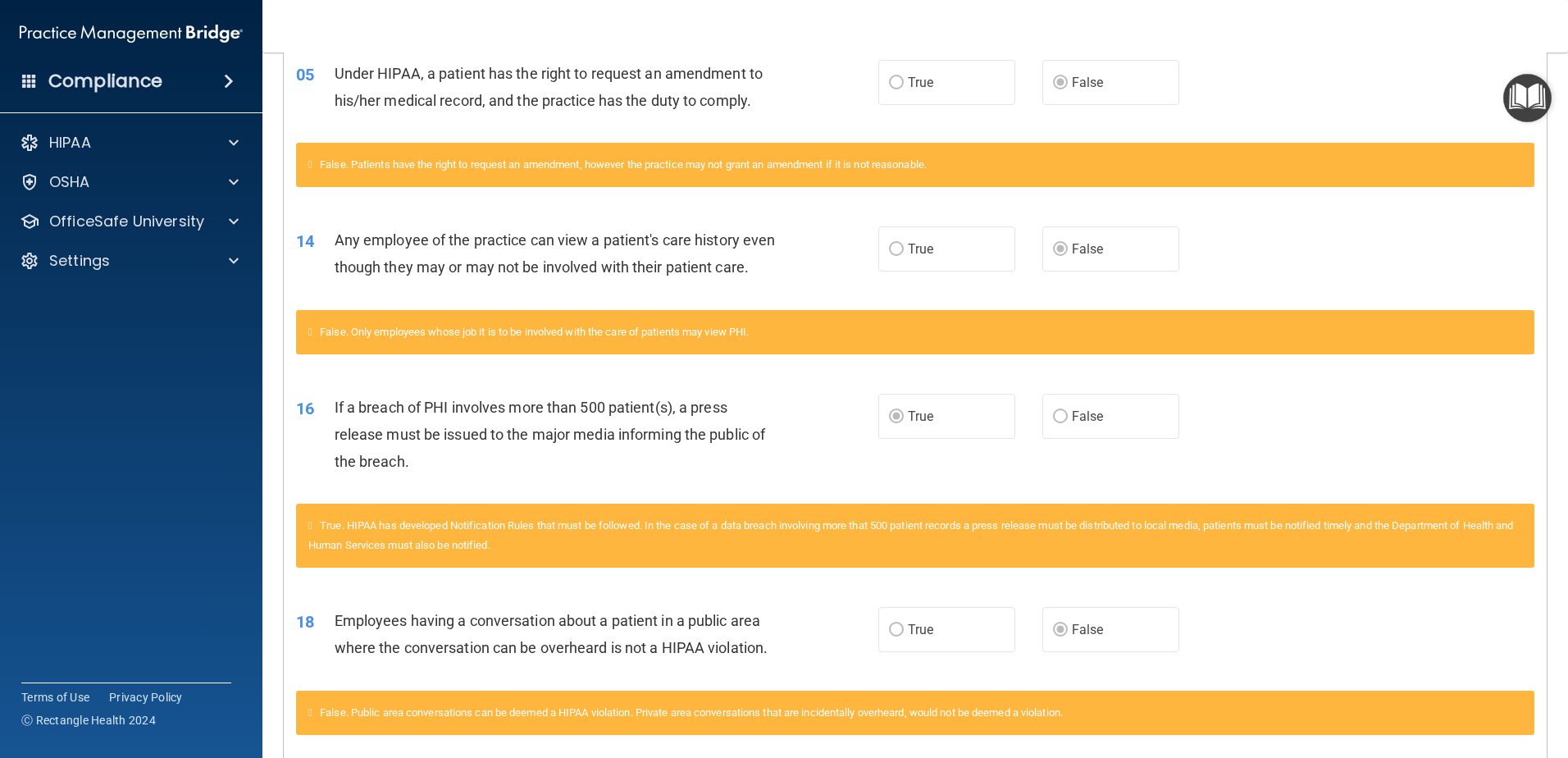
scroll to position [182, 0]
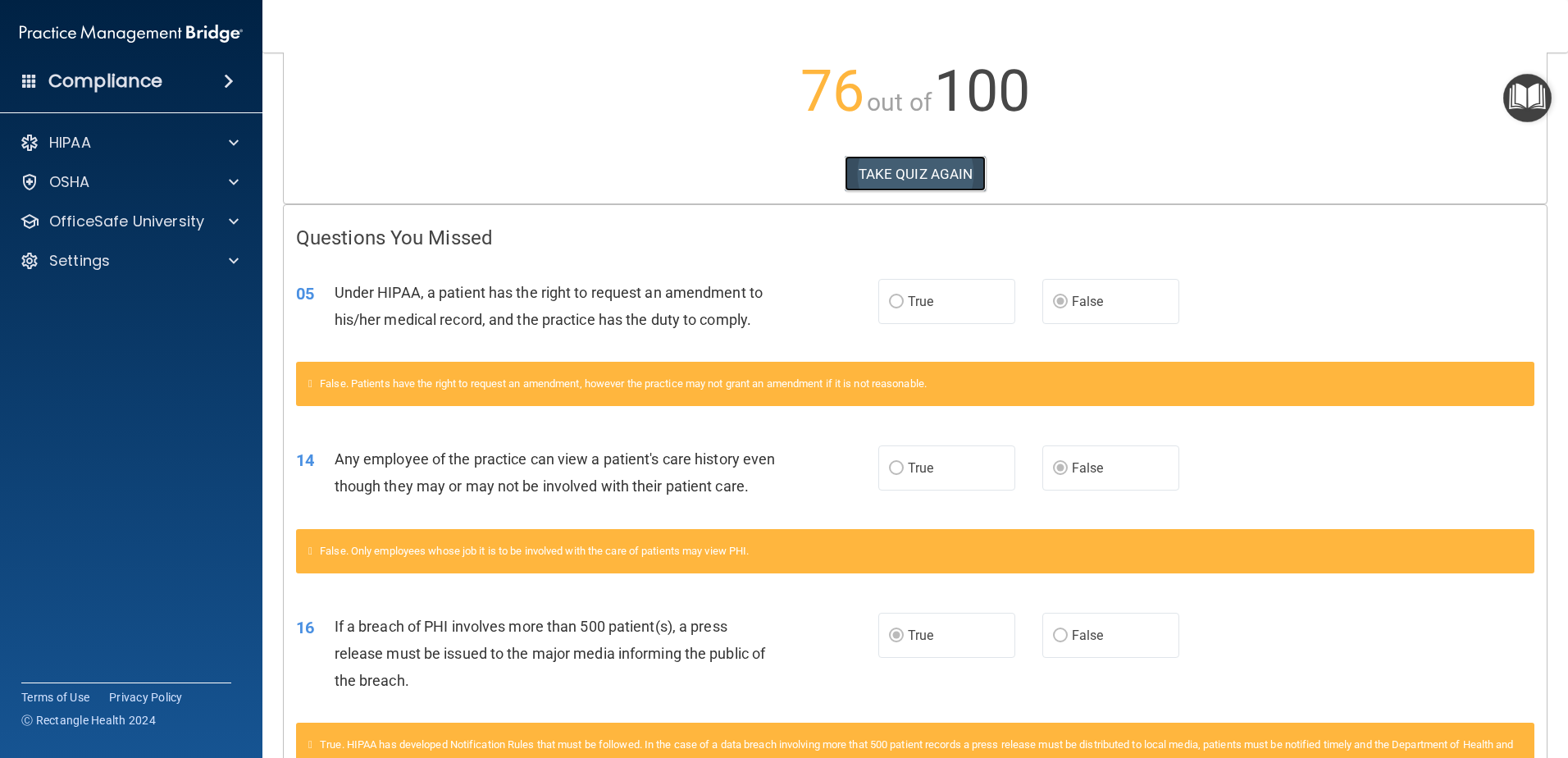
click at [915, 172] on button "TAKE QUIZ AGAIN" at bounding box center [916, 174] width 142 height 36
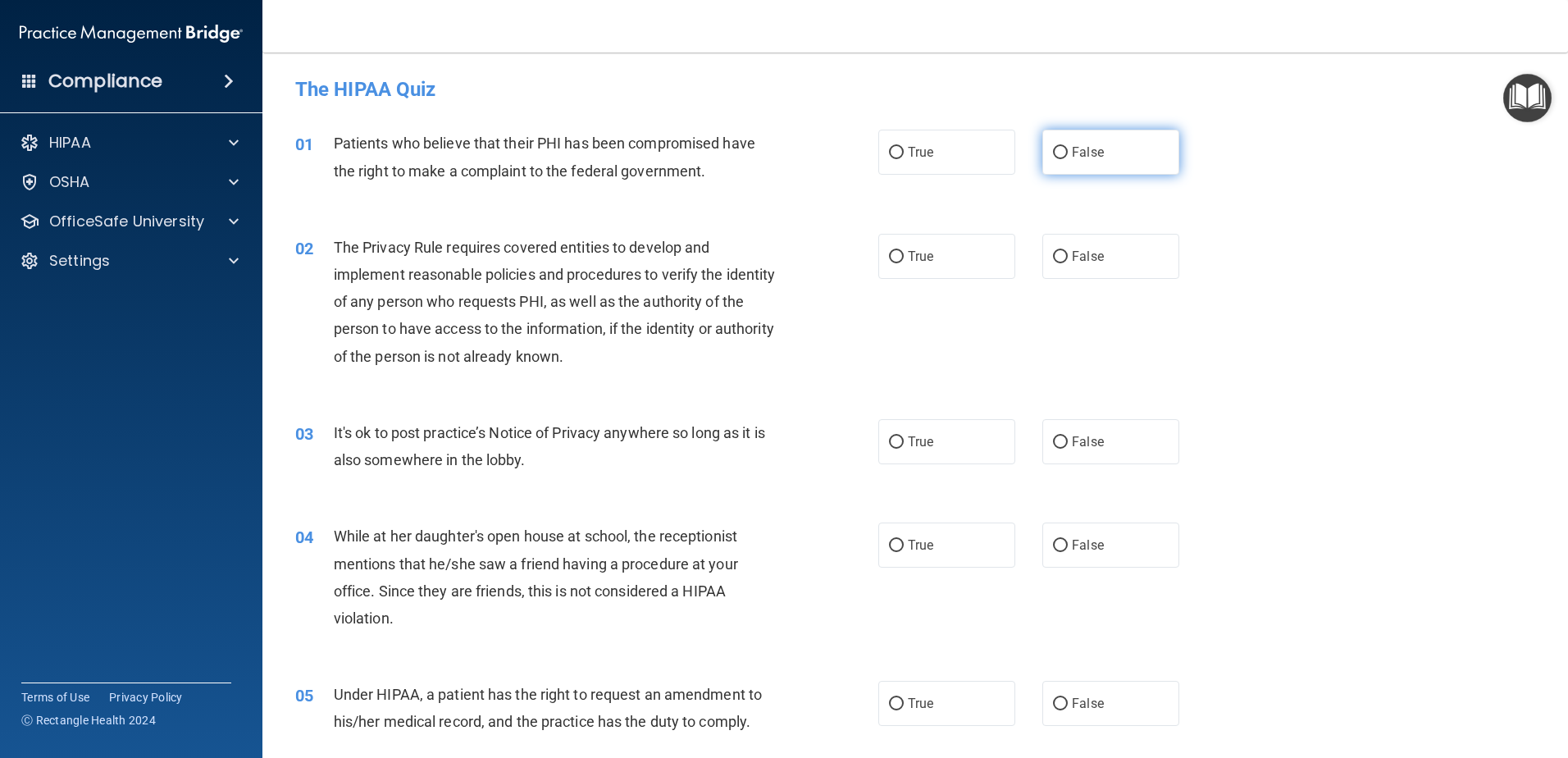
click at [1056, 148] on input "False" at bounding box center [1059, 153] width 15 height 12
radio input "true"
click at [889, 255] on input "True" at bounding box center [896, 257] width 15 height 12
radio input "true"
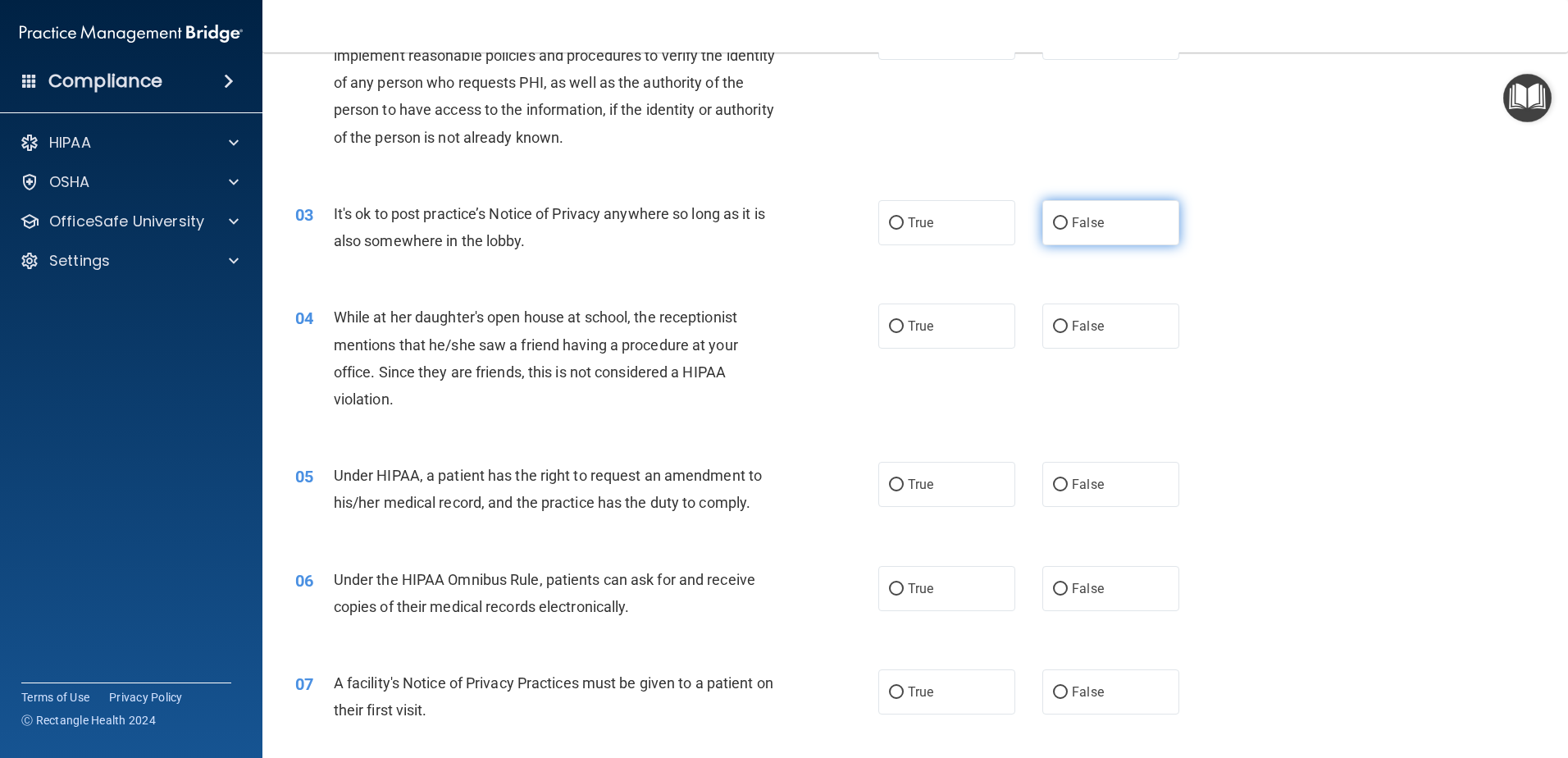
click at [1053, 227] on input "False" at bounding box center [1059, 223] width 15 height 12
radio input "true"
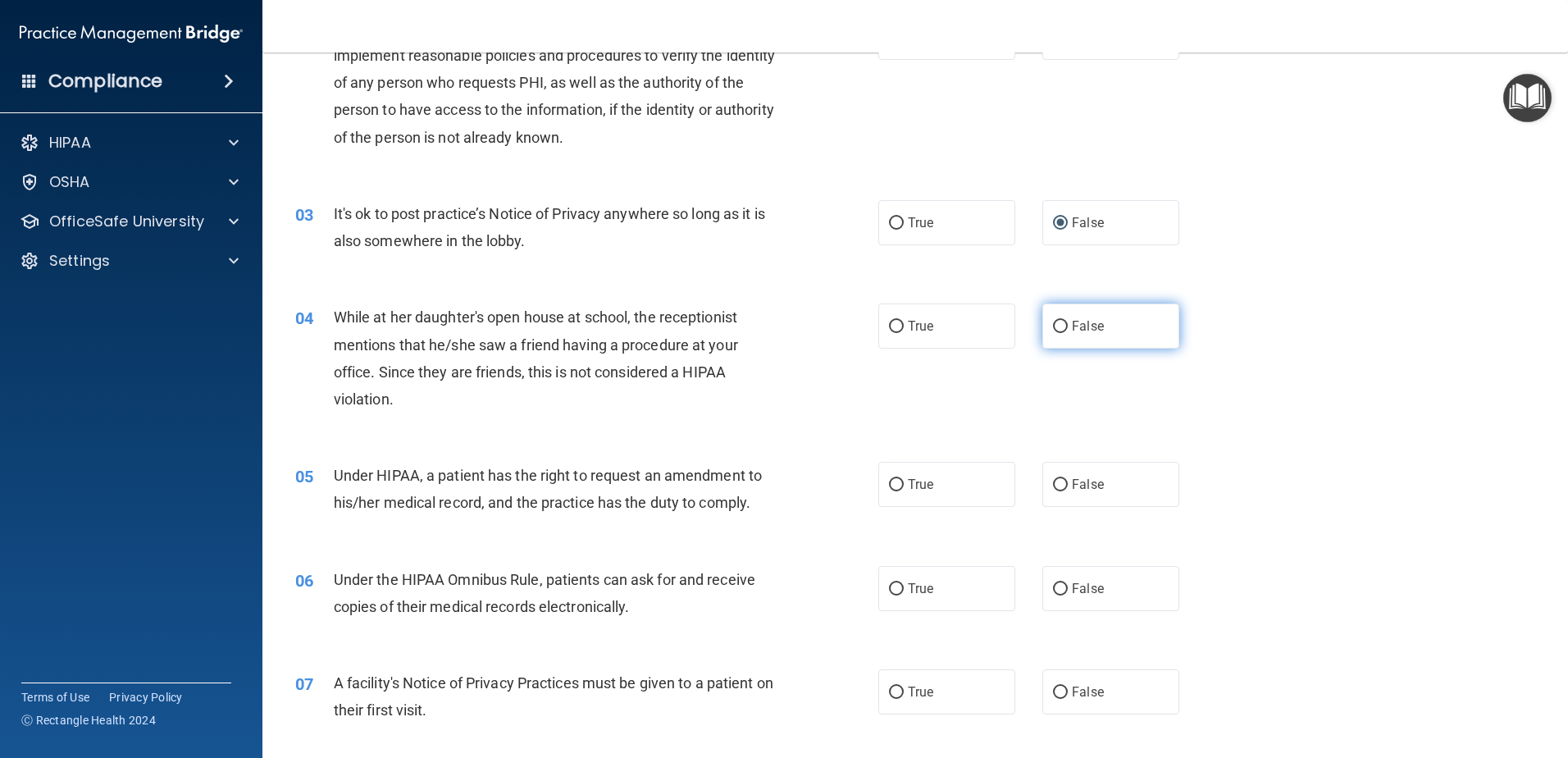
click at [1053, 324] on input "False" at bounding box center [1059, 327] width 15 height 12
radio input "true"
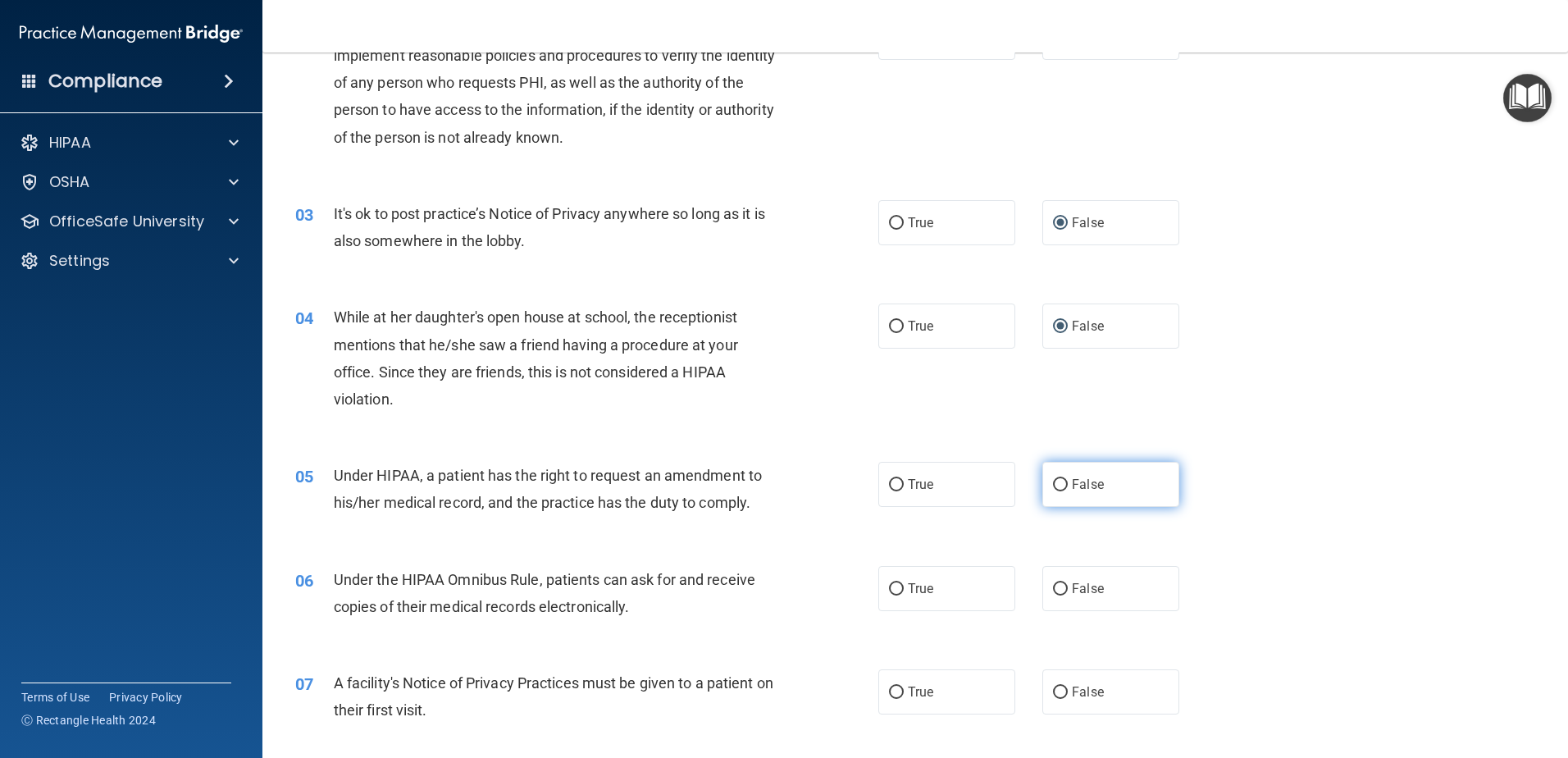
click at [1053, 490] on input "False" at bounding box center [1059, 485] width 15 height 12
radio input "true"
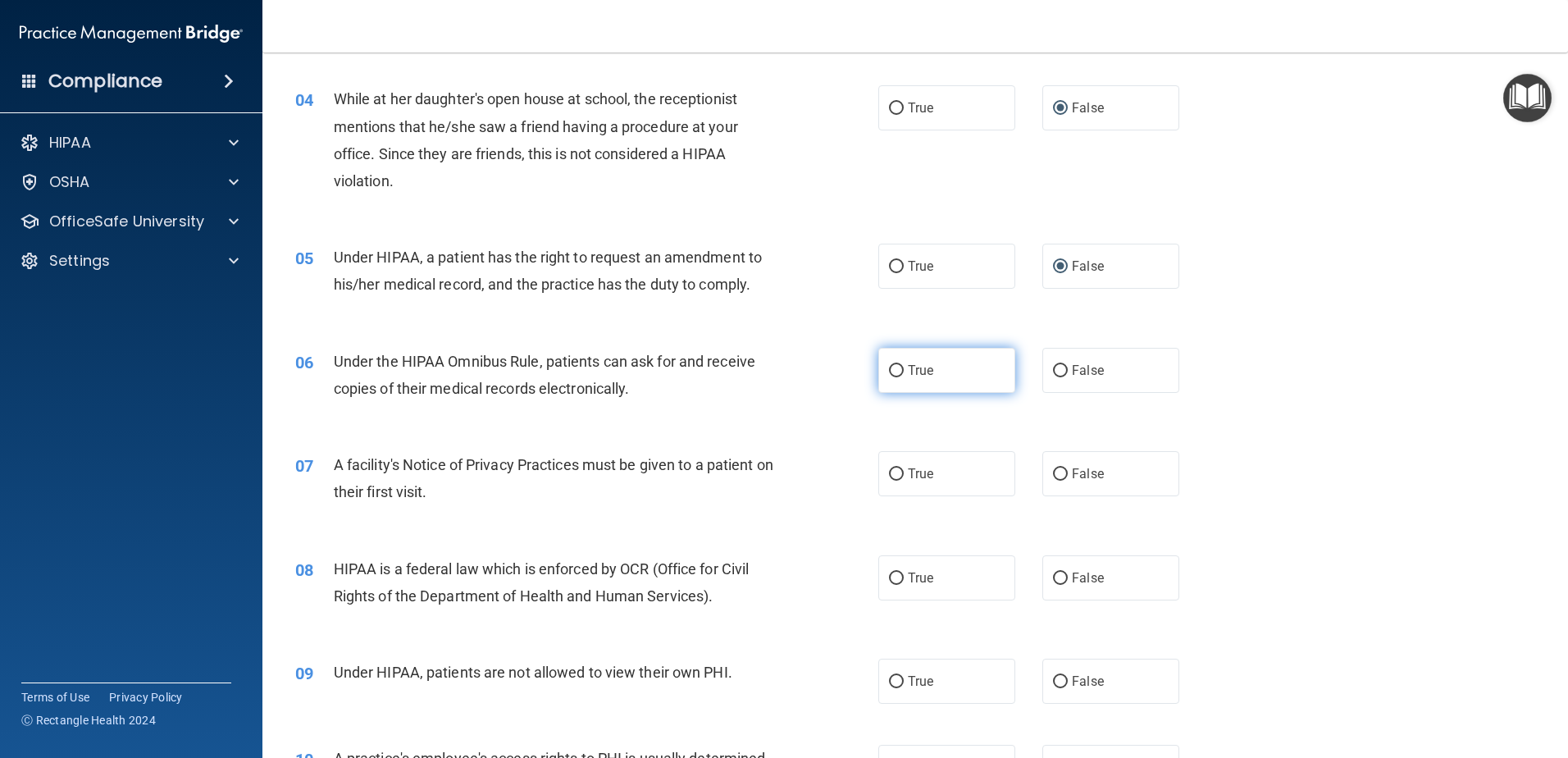
click at [889, 371] on input "True" at bounding box center [896, 371] width 15 height 12
radio input "true"
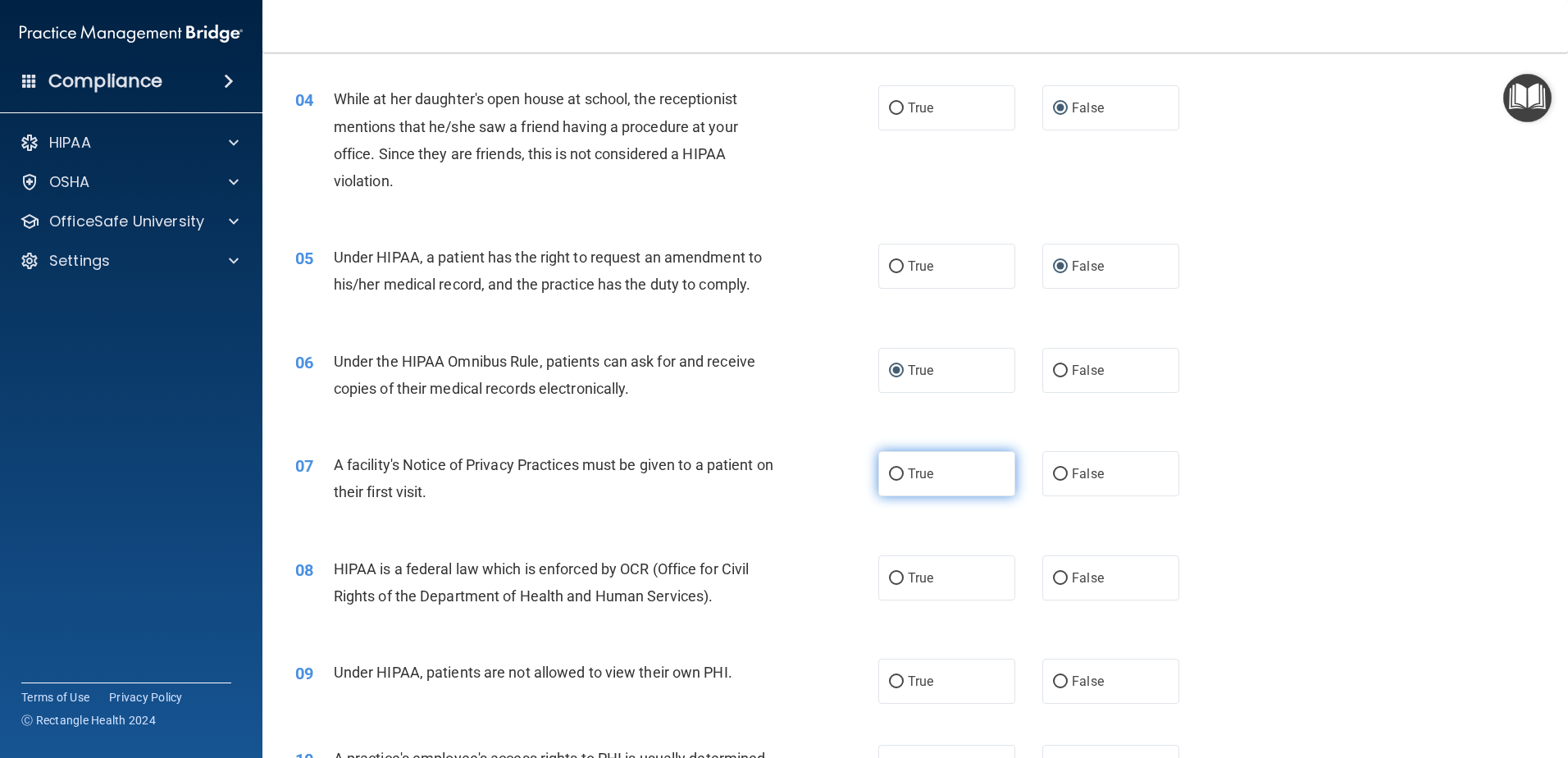
click at [889, 472] on input "True" at bounding box center [896, 474] width 15 height 12
radio input "true"
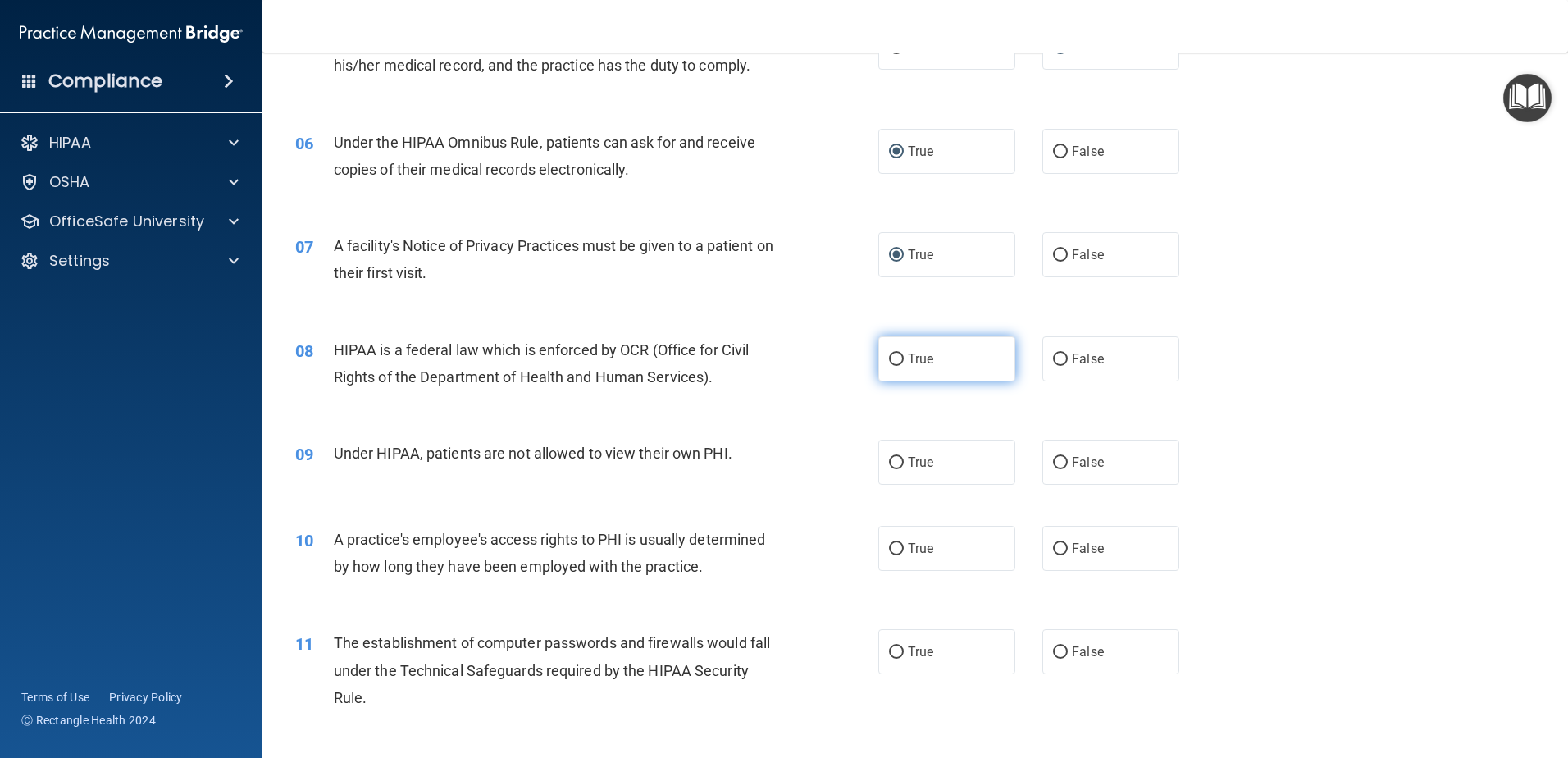
click at [889, 364] on input "True" at bounding box center [896, 360] width 15 height 12
radio input "true"
click at [1053, 458] on input "False" at bounding box center [1059, 463] width 15 height 12
radio input "true"
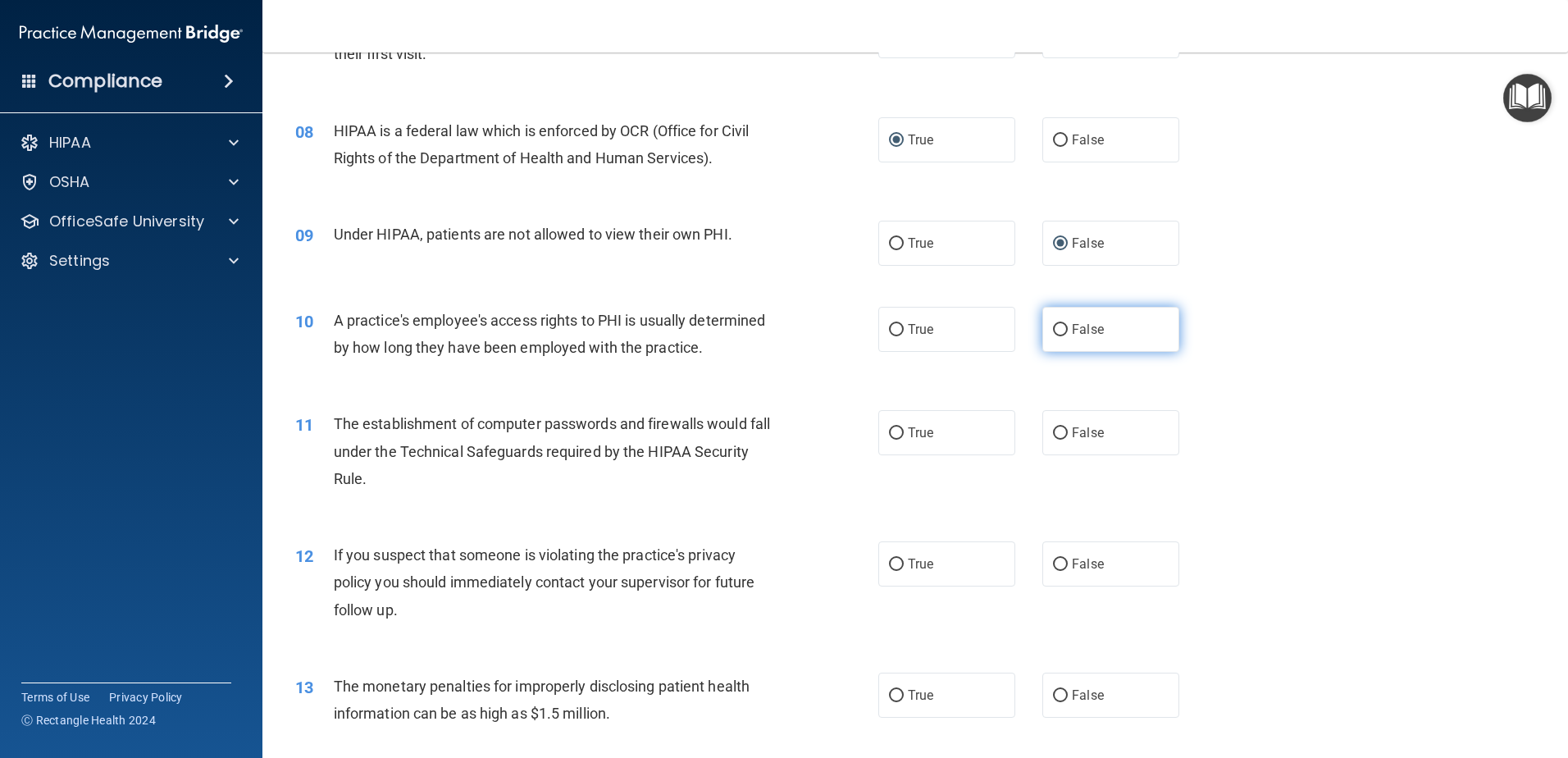
click at [1053, 327] on input "False" at bounding box center [1059, 330] width 15 height 12
radio input "true"
click at [890, 433] on input "True" at bounding box center [896, 434] width 15 height 12
radio input "true"
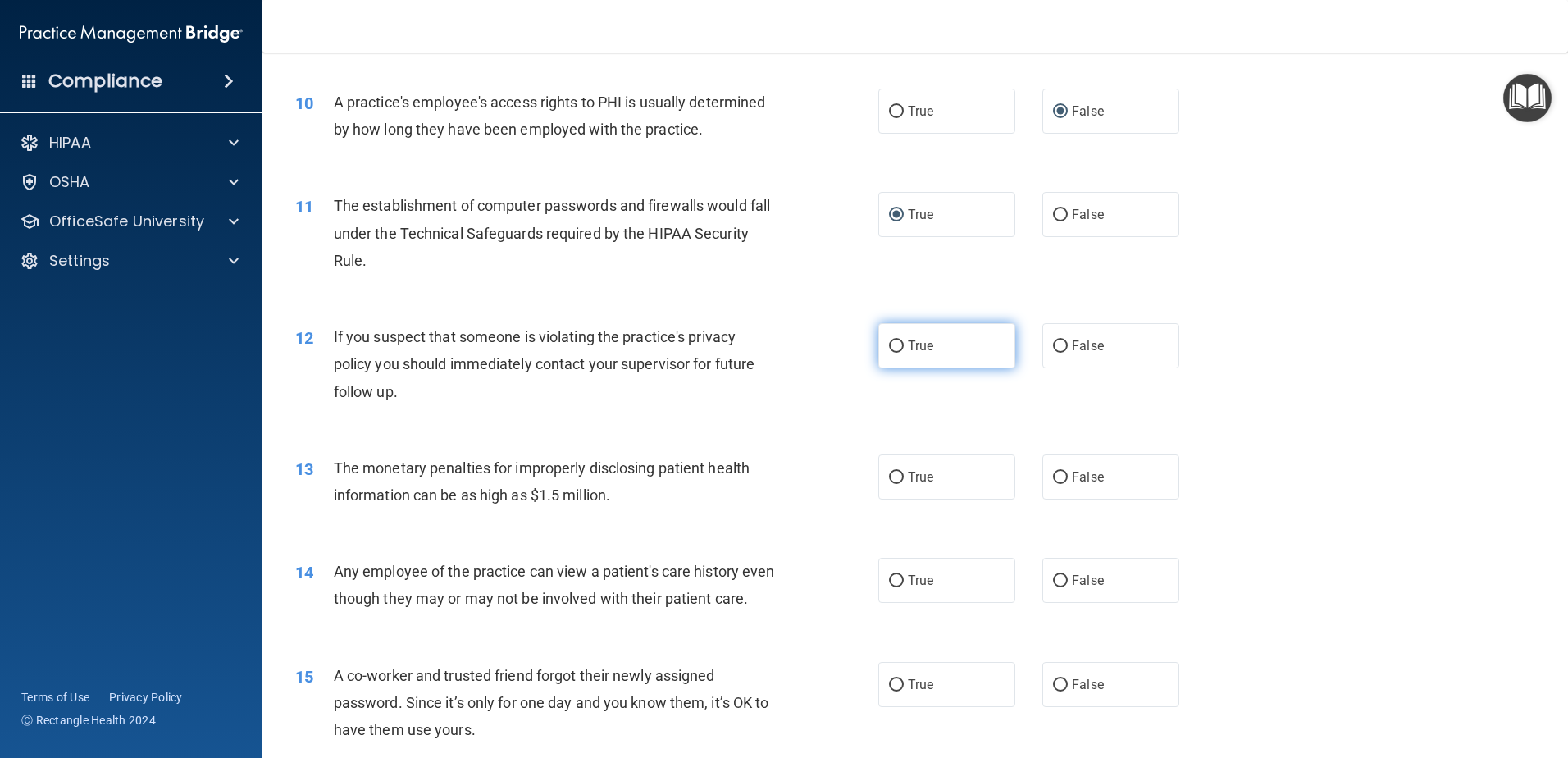
click at [889, 349] on input "True" at bounding box center [896, 346] width 15 height 12
radio input "true"
click at [1053, 474] on input "False" at bounding box center [1059, 478] width 15 height 12
radio input "true"
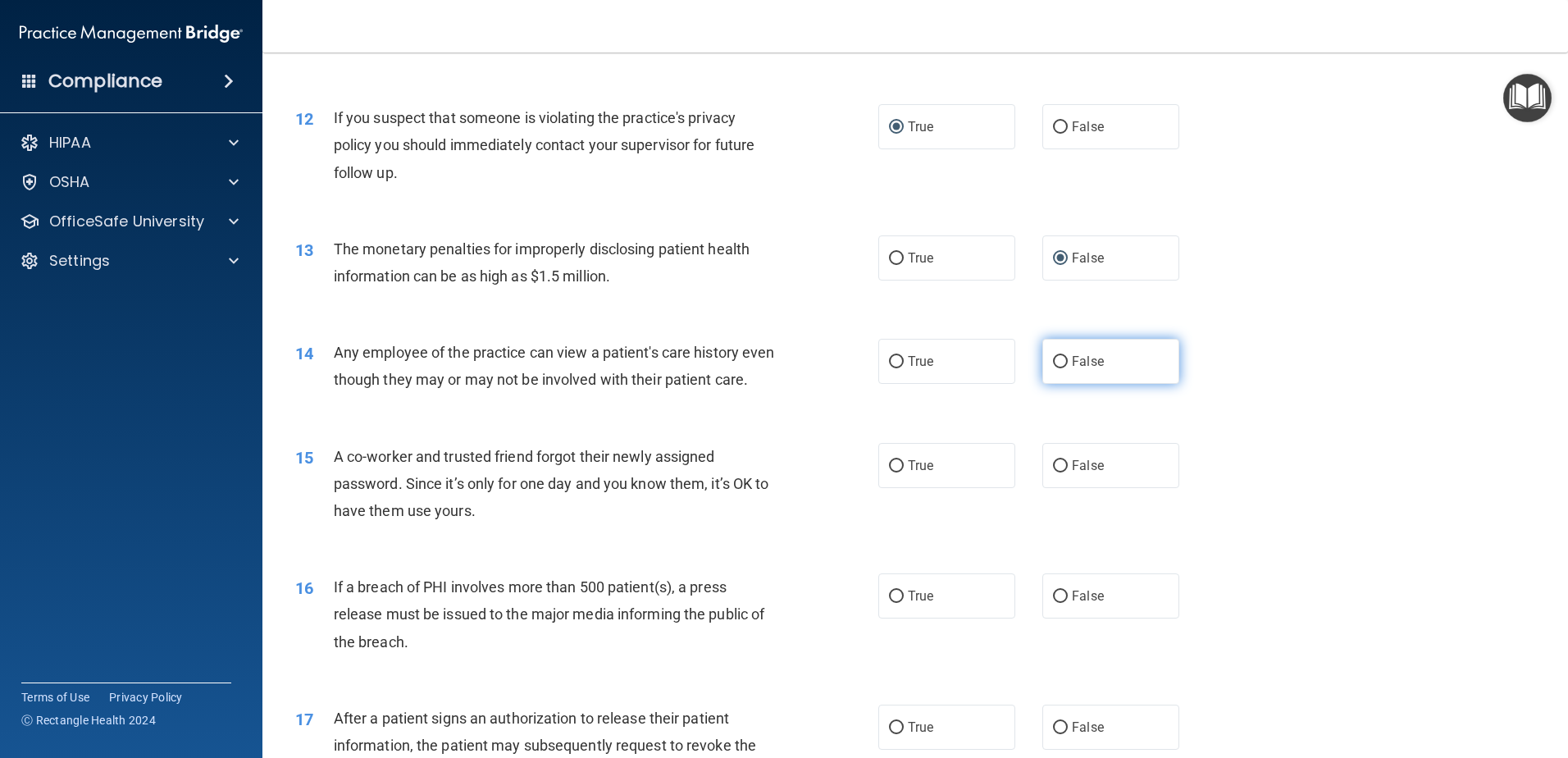
click at [1053, 366] on input "False" at bounding box center [1059, 362] width 15 height 12
radio input "true"
click at [1055, 472] on input "False" at bounding box center [1059, 466] width 15 height 12
radio input "true"
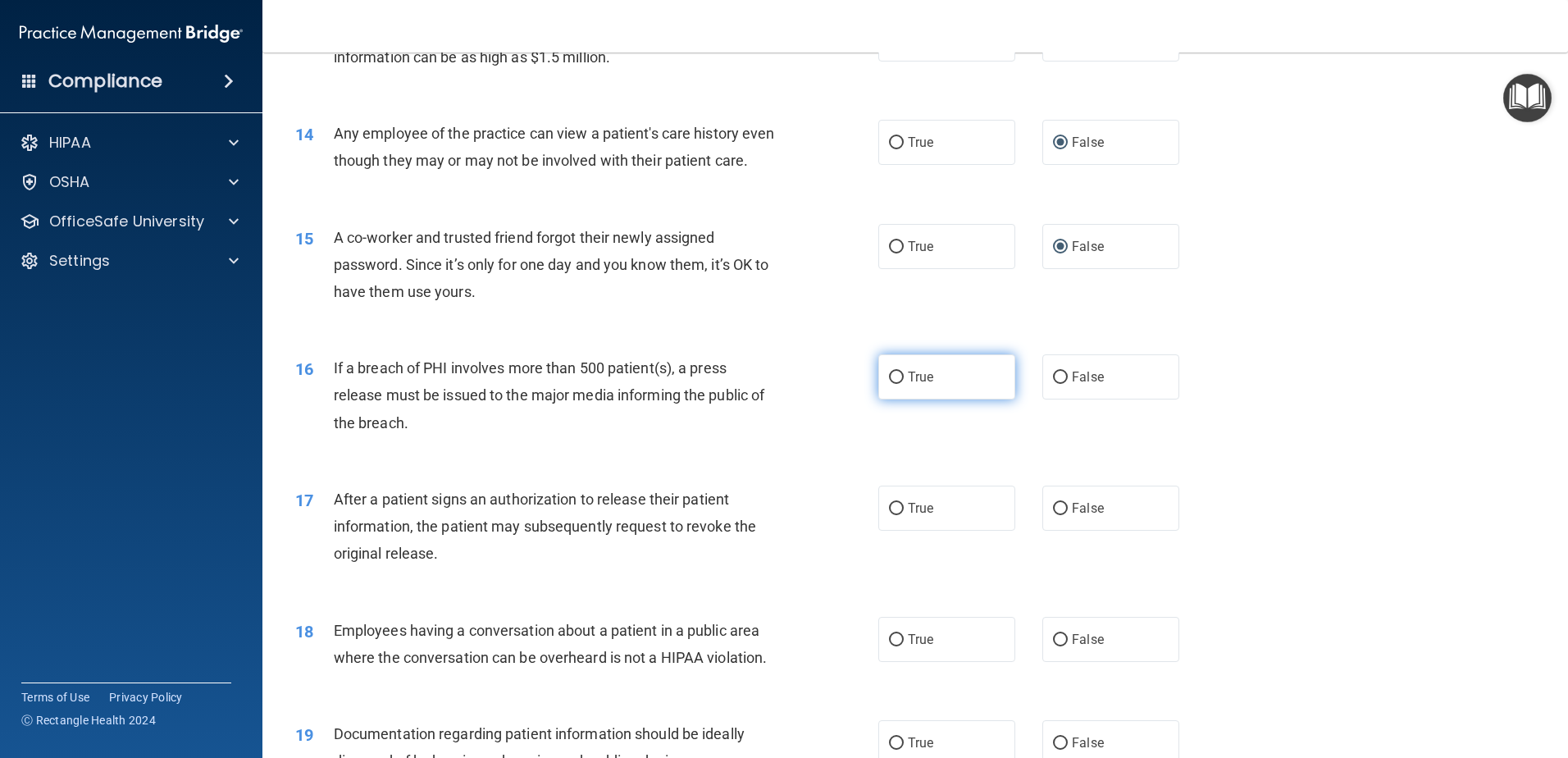
click at [889, 384] on input "True" at bounding box center [896, 377] width 15 height 12
radio input "true"
click at [889, 515] on input "True" at bounding box center [896, 509] width 15 height 12
radio input "true"
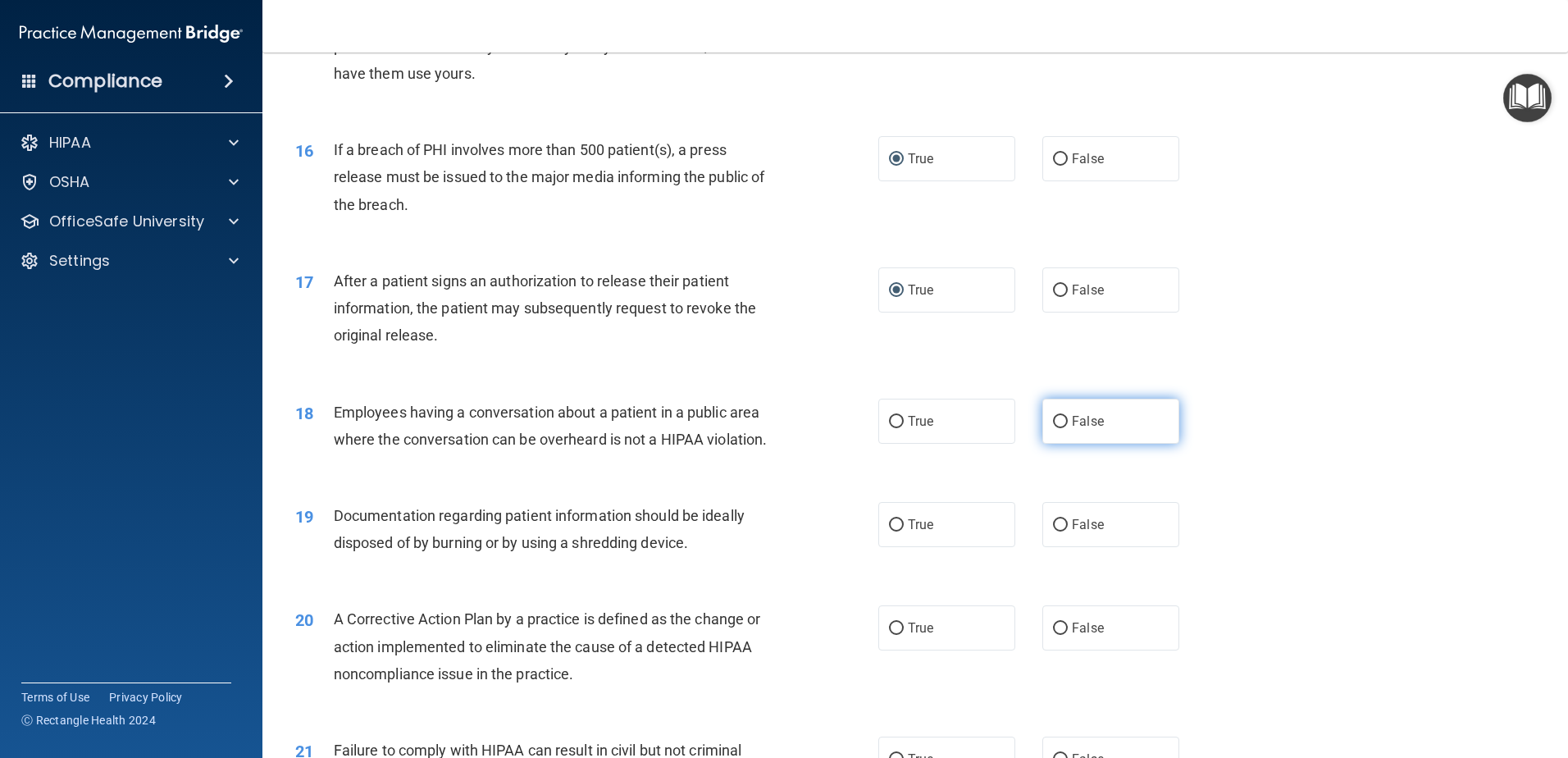
click at [1053, 428] on input "False" at bounding box center [1059, 422] width 15 height 12
radio input "true"
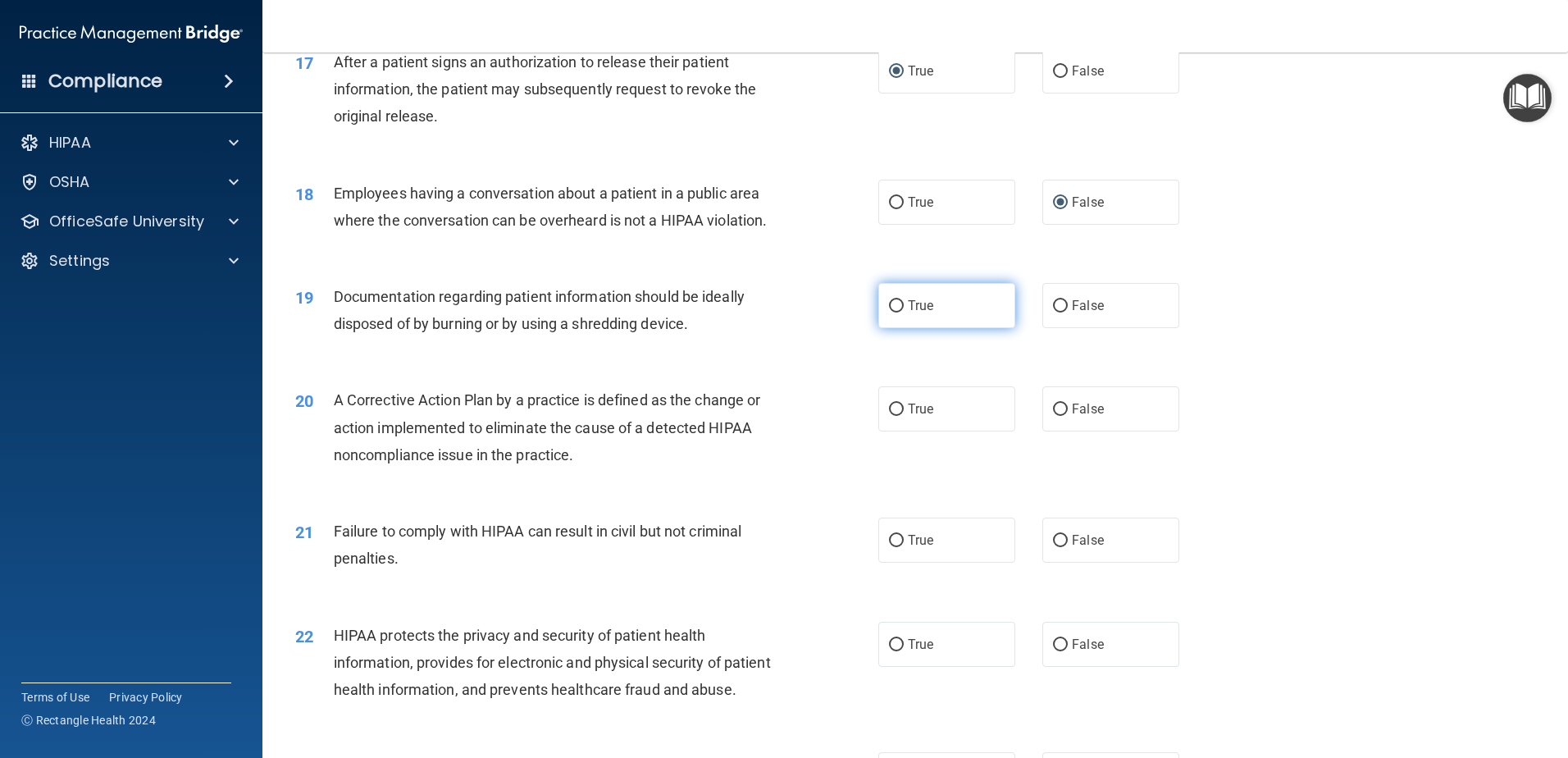
click at [889, 312] on input "True" at bounding box center [896, 306] width 15 height 12
radio input "true"
click at [891, 416] on input "True" at bounding box center [896, 409] width 15 height 12
radio input "true"
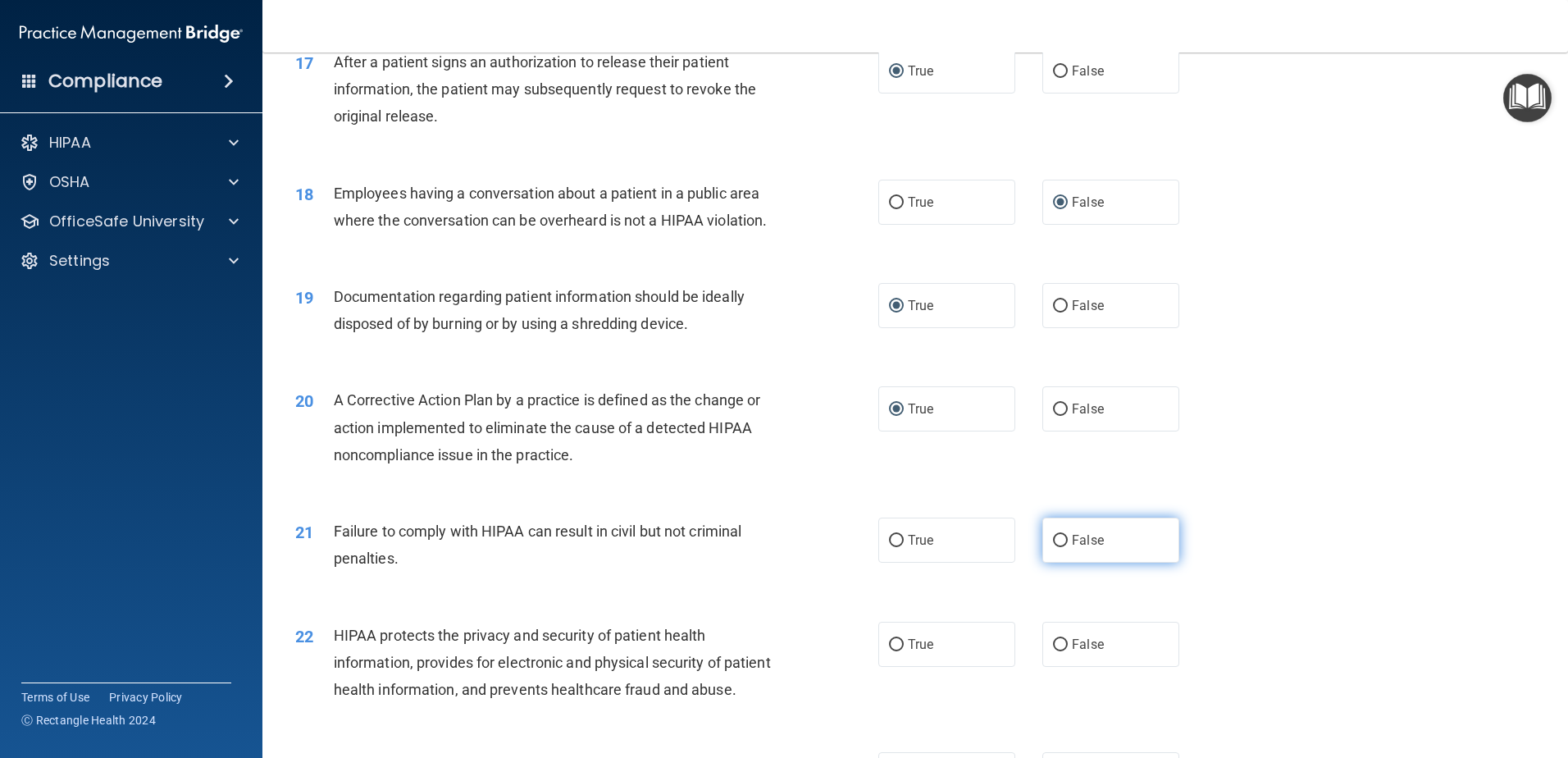
click at [1055, 547] on input "False" at bounding box center [1059, 541] width 15 height 12
radio input "true"
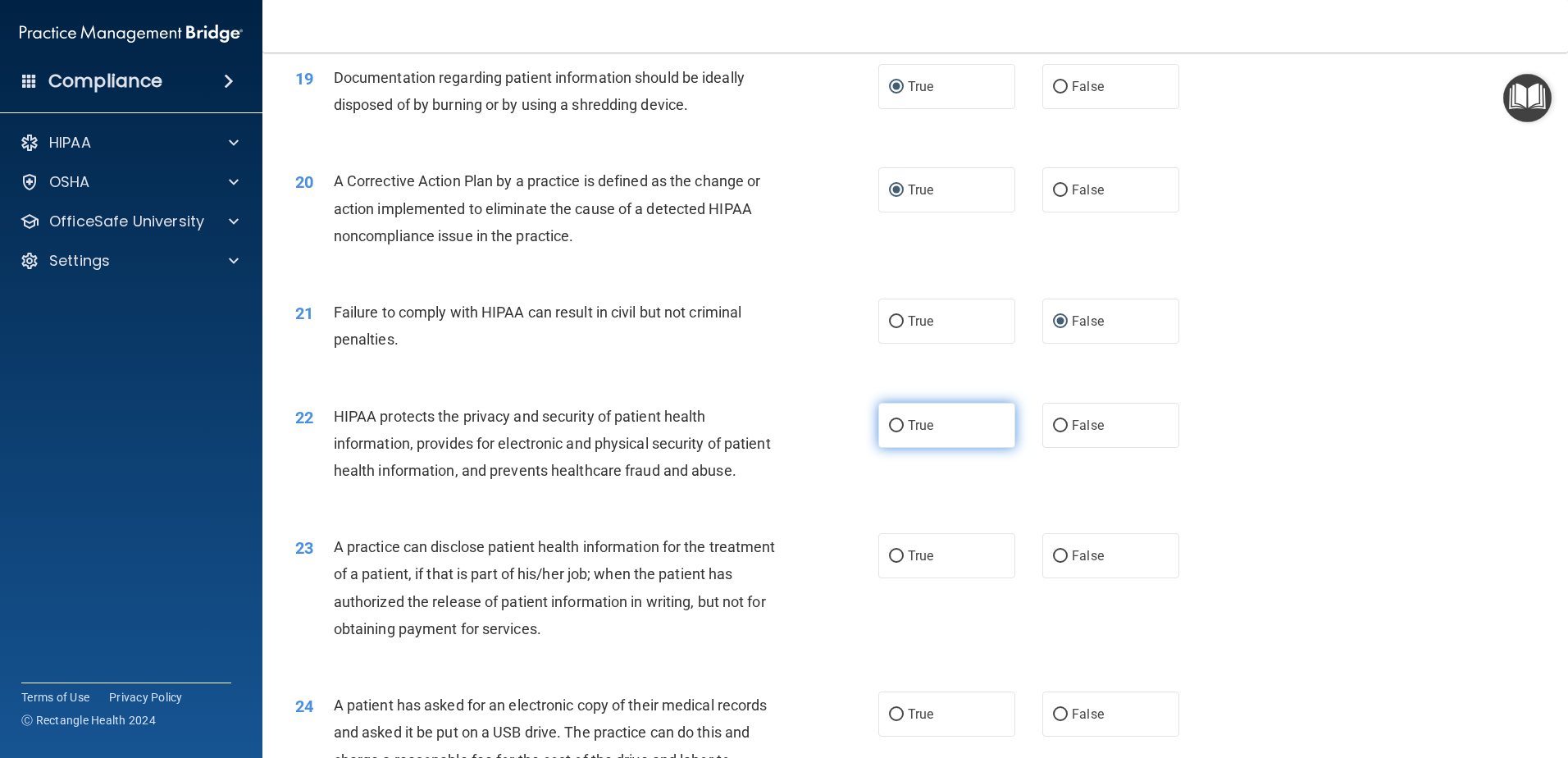
click at [889, 433] on input "True" at bounding box center [896, 426] width 15 height 12
radio input "true"
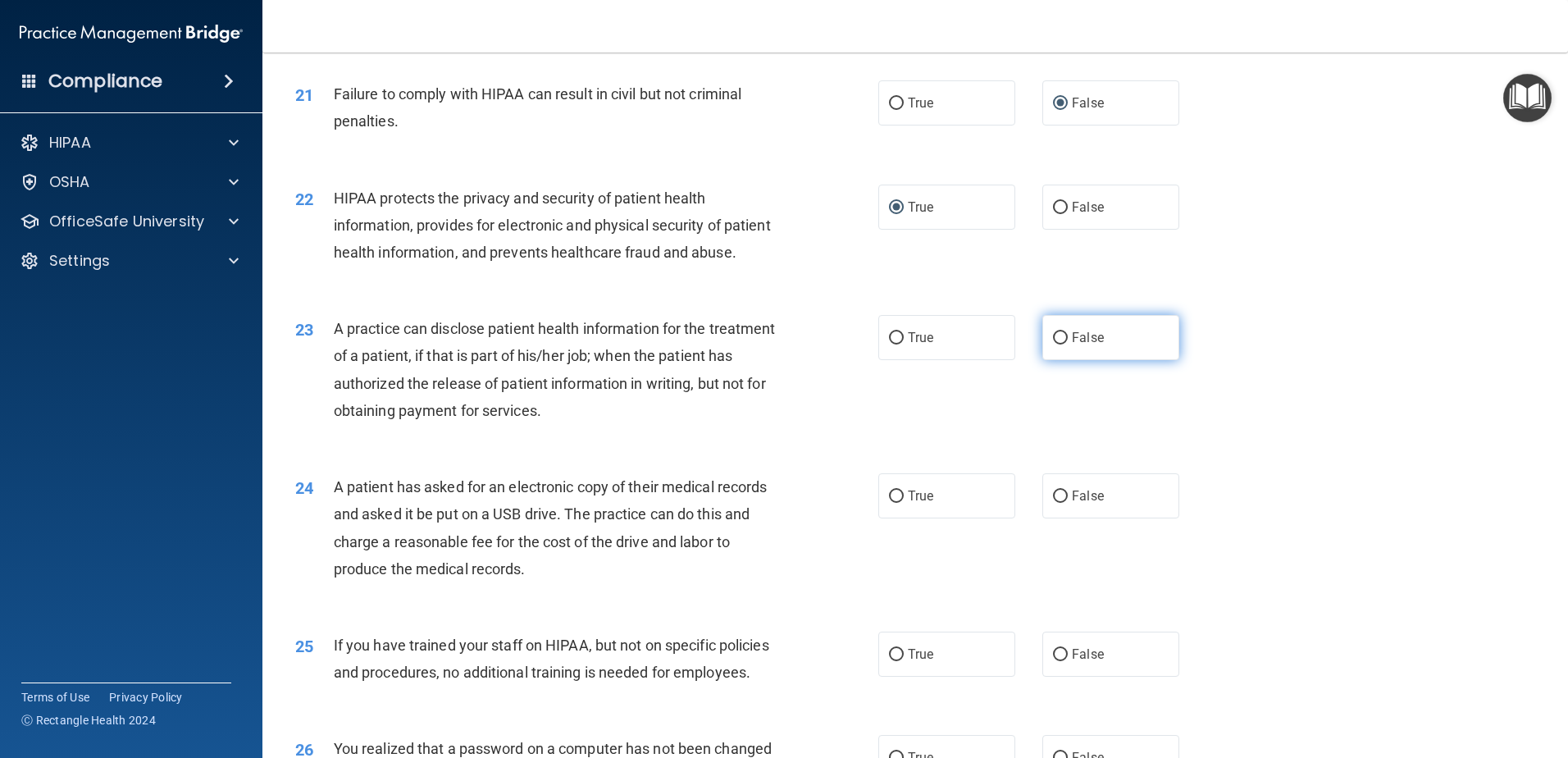
click at [1053, 344] on input "False" at bounding box center [1059, 338] width 15 height 12
radio input "true"
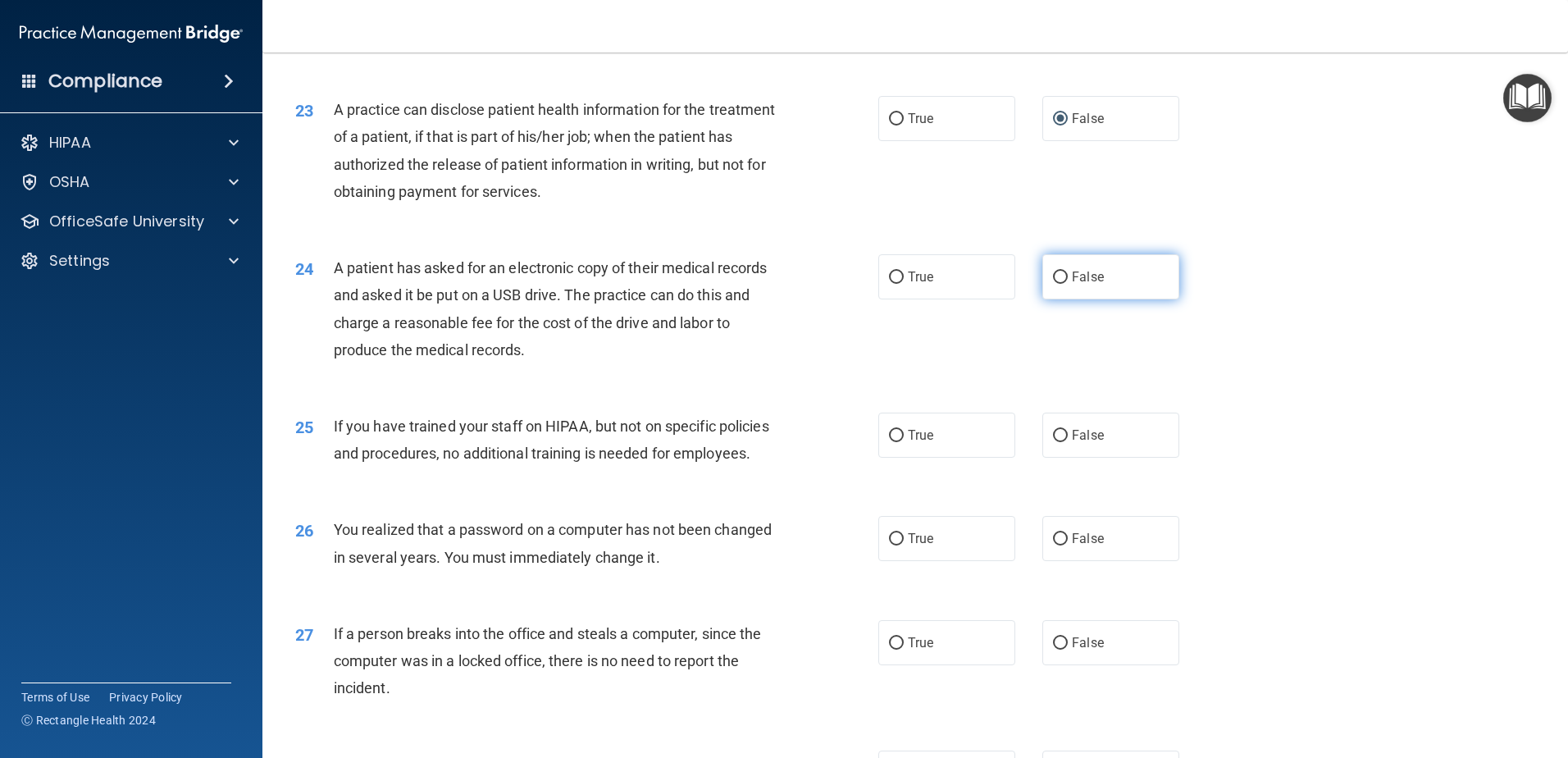
click at [1053, 284] on input "False" at bounding box center [1059, 278] width 15 height 12
radio input "true"
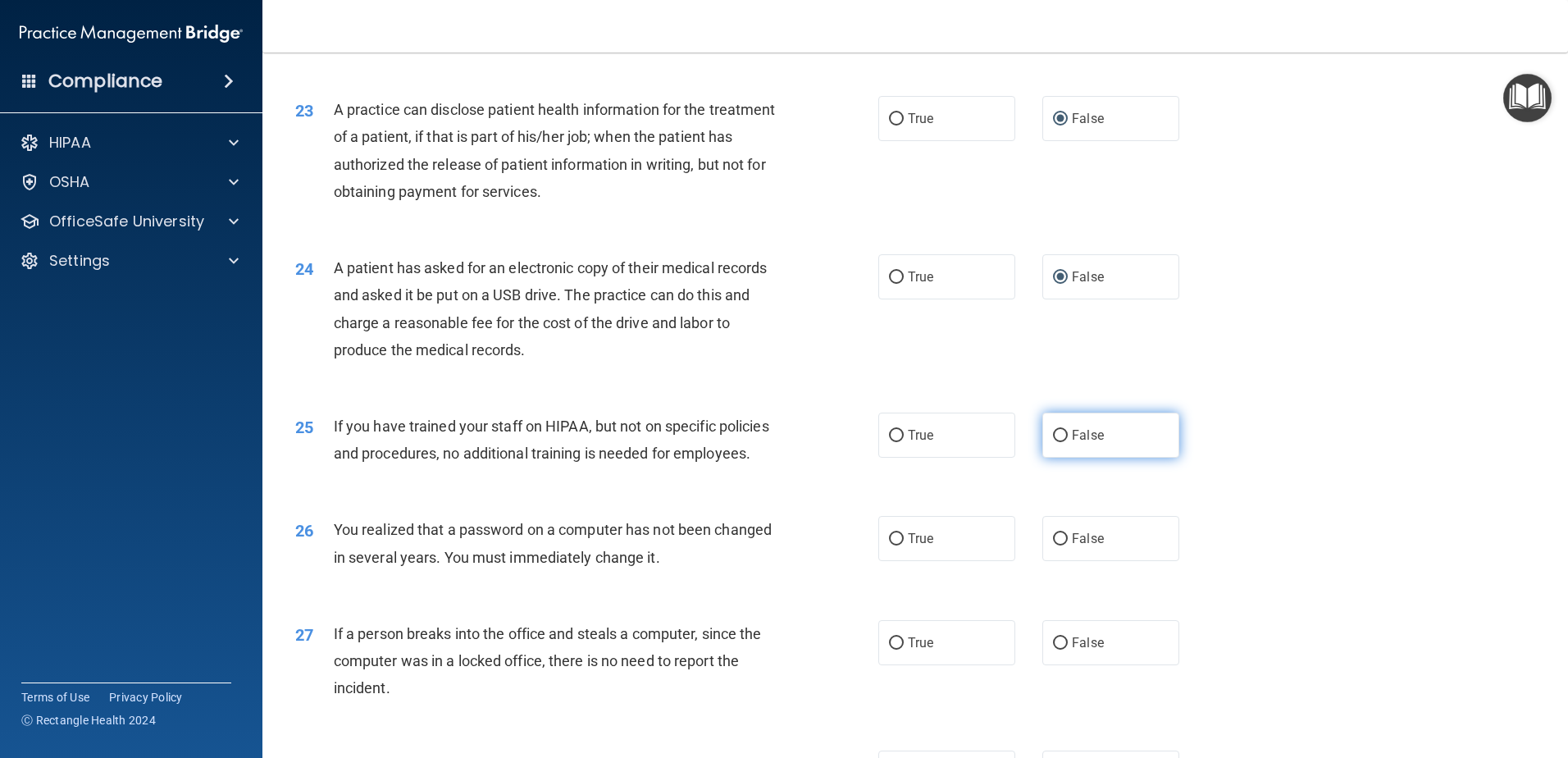
click at [1053, 442] on input "False" at bounding box center [1059, 436] width 15 height 12
radio input "true"
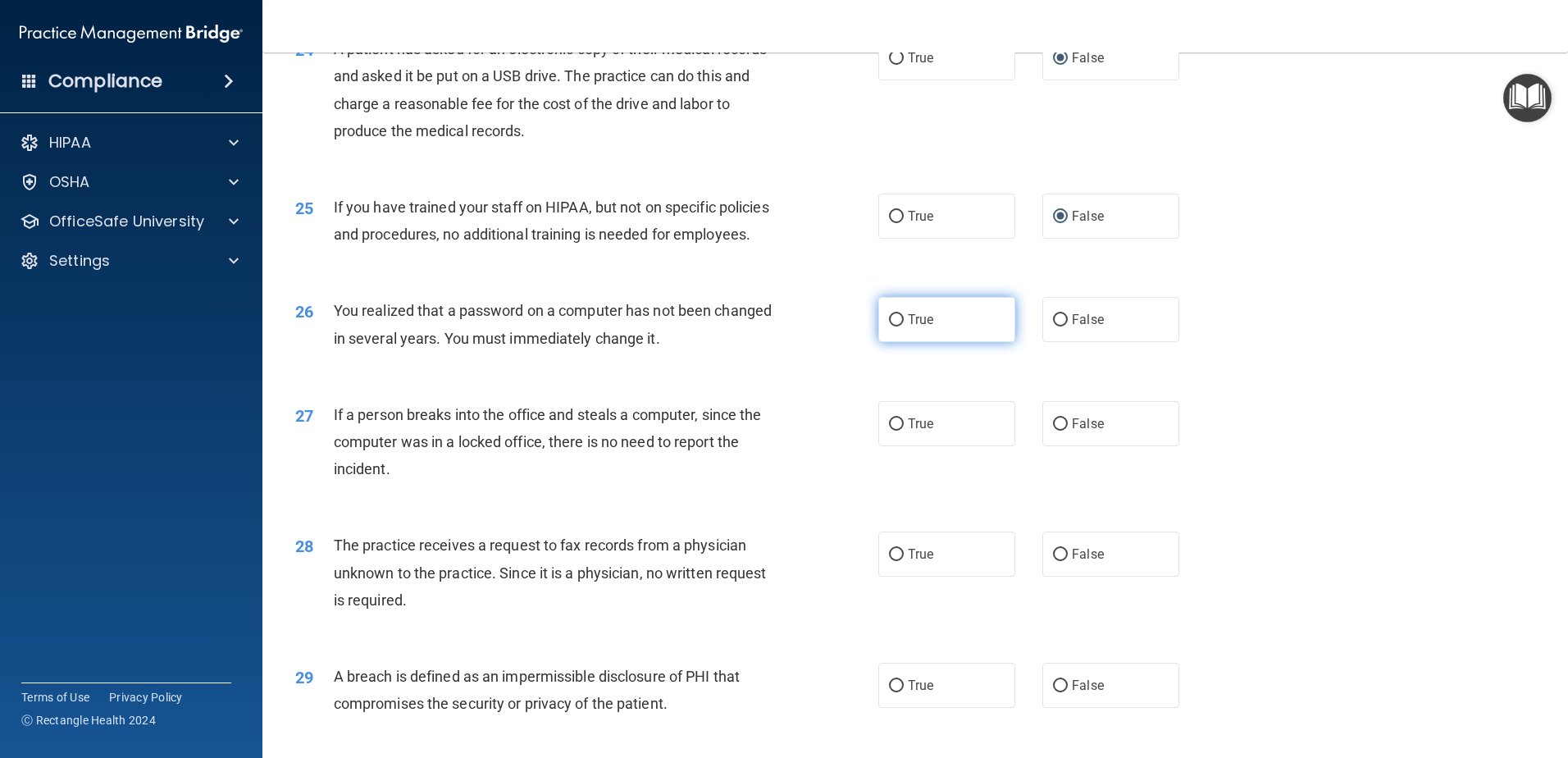
click at [890, 326] on input "True" at bounding box center [896, 320] width 15 height 12
radio input "true"
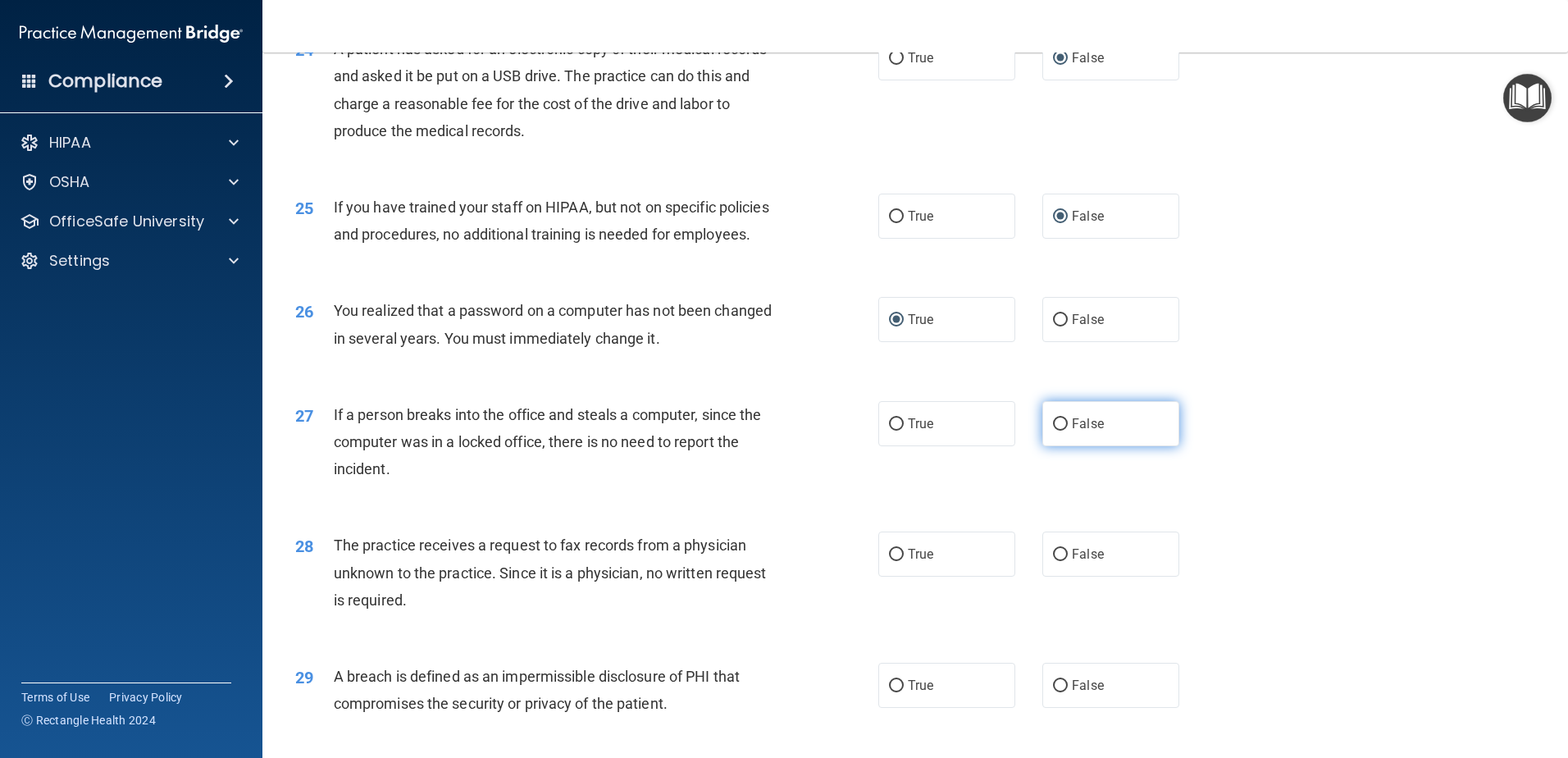
click at [1056, 431] on input "False" at bounding box center [1059, 425] width 15 height 12
radio input "true"
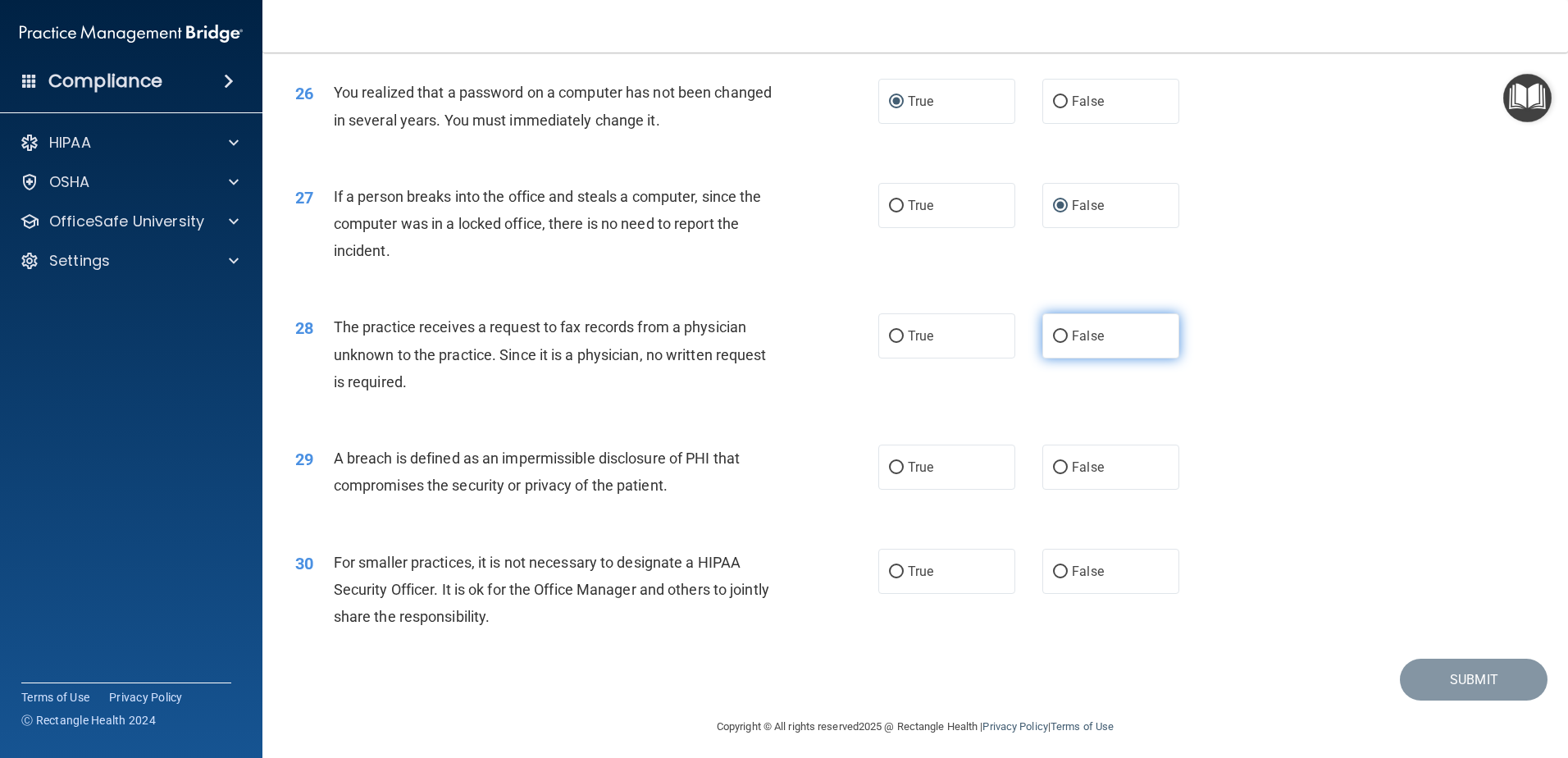
click at [1053, 343] on input "False" at bounding box center [1059, 337] width 15 height 12
radio input "true"
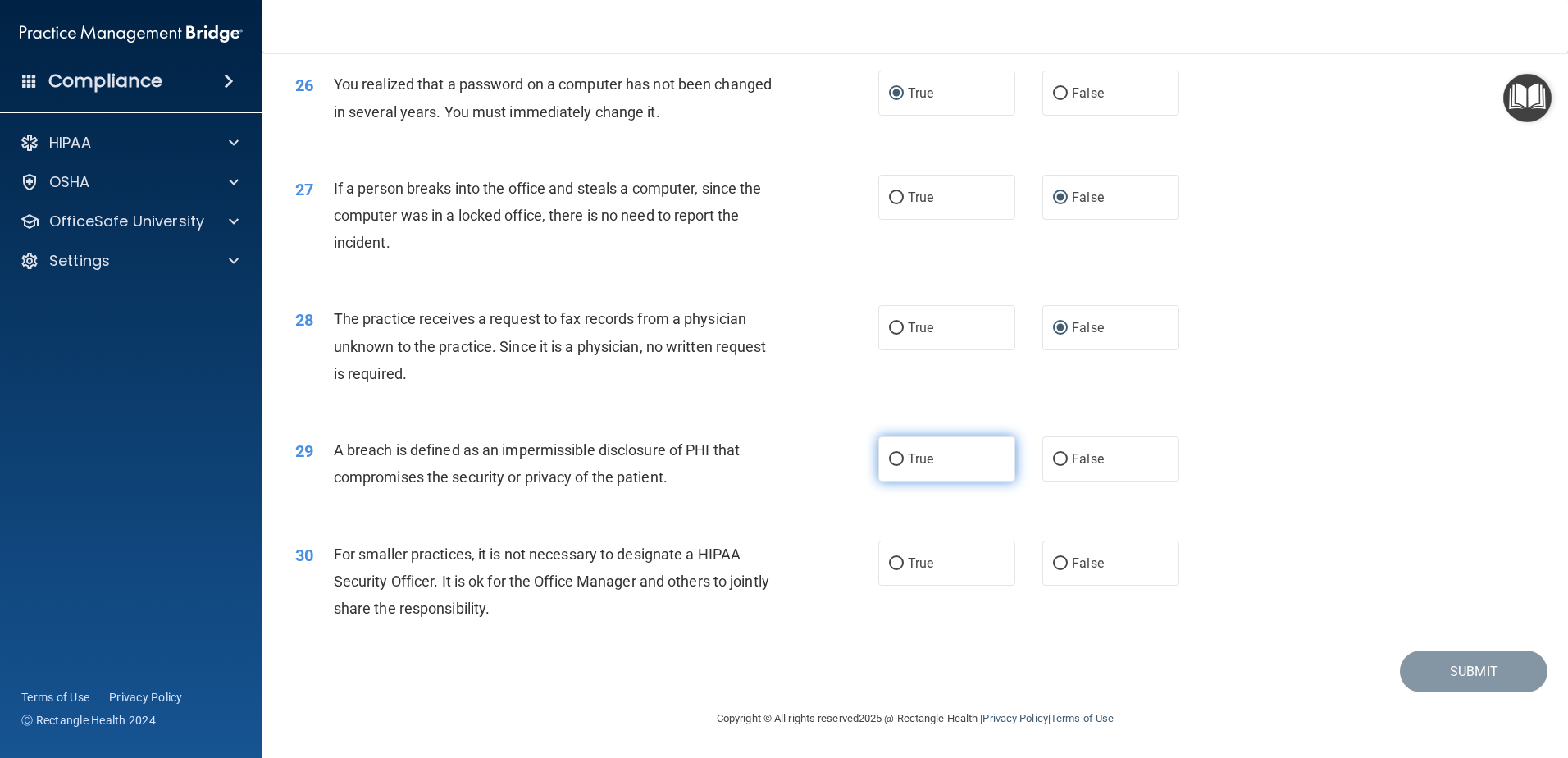
click at [891, 459] on input "True" at bounding box center [896, 459] width 15 height 12
radio input "true"
click at [1053, 560] on input "False" at bounding box center [1059, 564] width 15 height 12
radio input "true"
click at [1475, 671] on button "Submit" at bounding box center [1473, 671] width 148 height 42
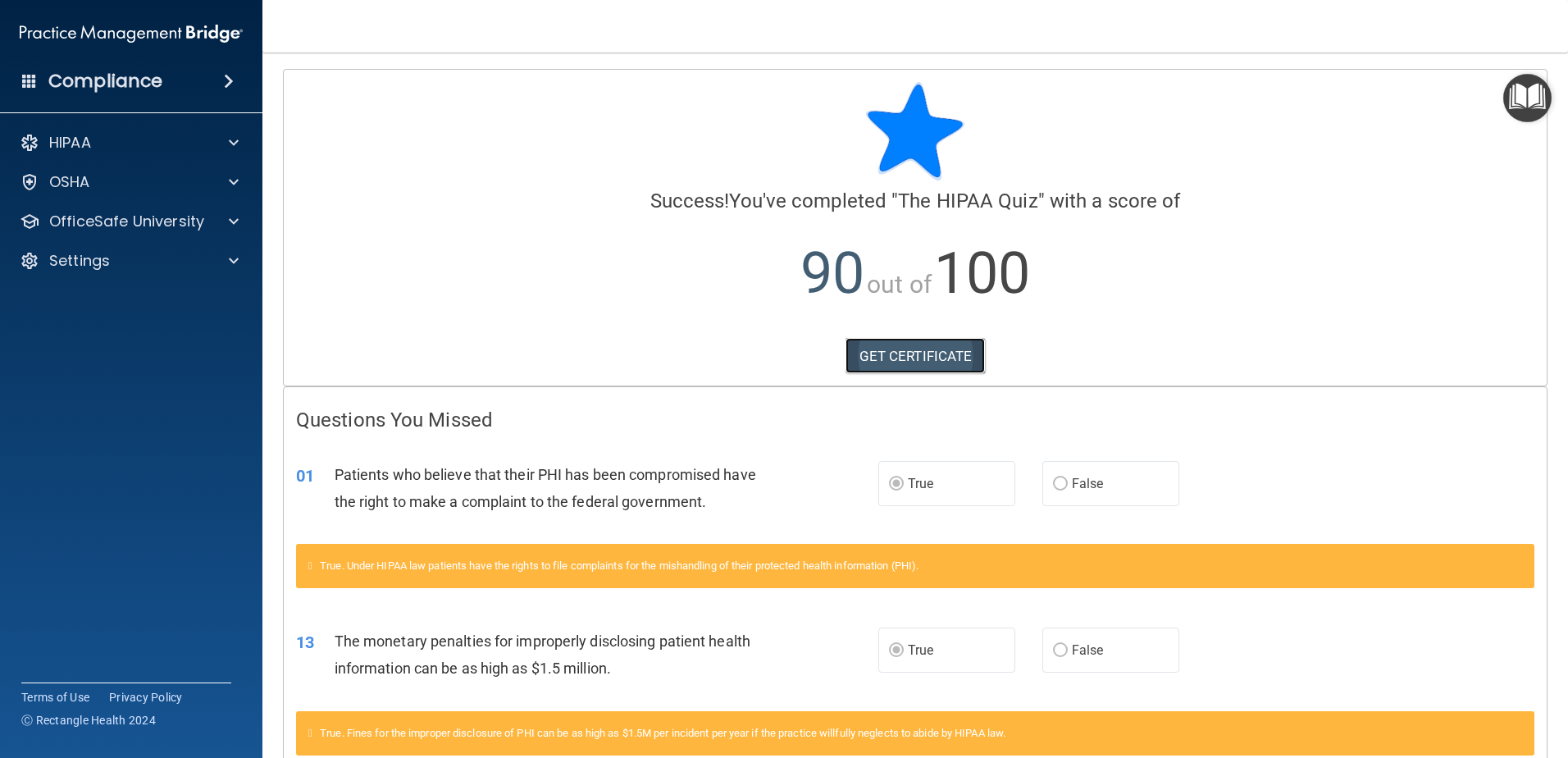
click at [914, 352] on link "GET CERTIFICATE" at bounding box center [915, 357] width 140 height 36
click at [230, 218] on span at bounding box center [234, 222] width 10 height 20
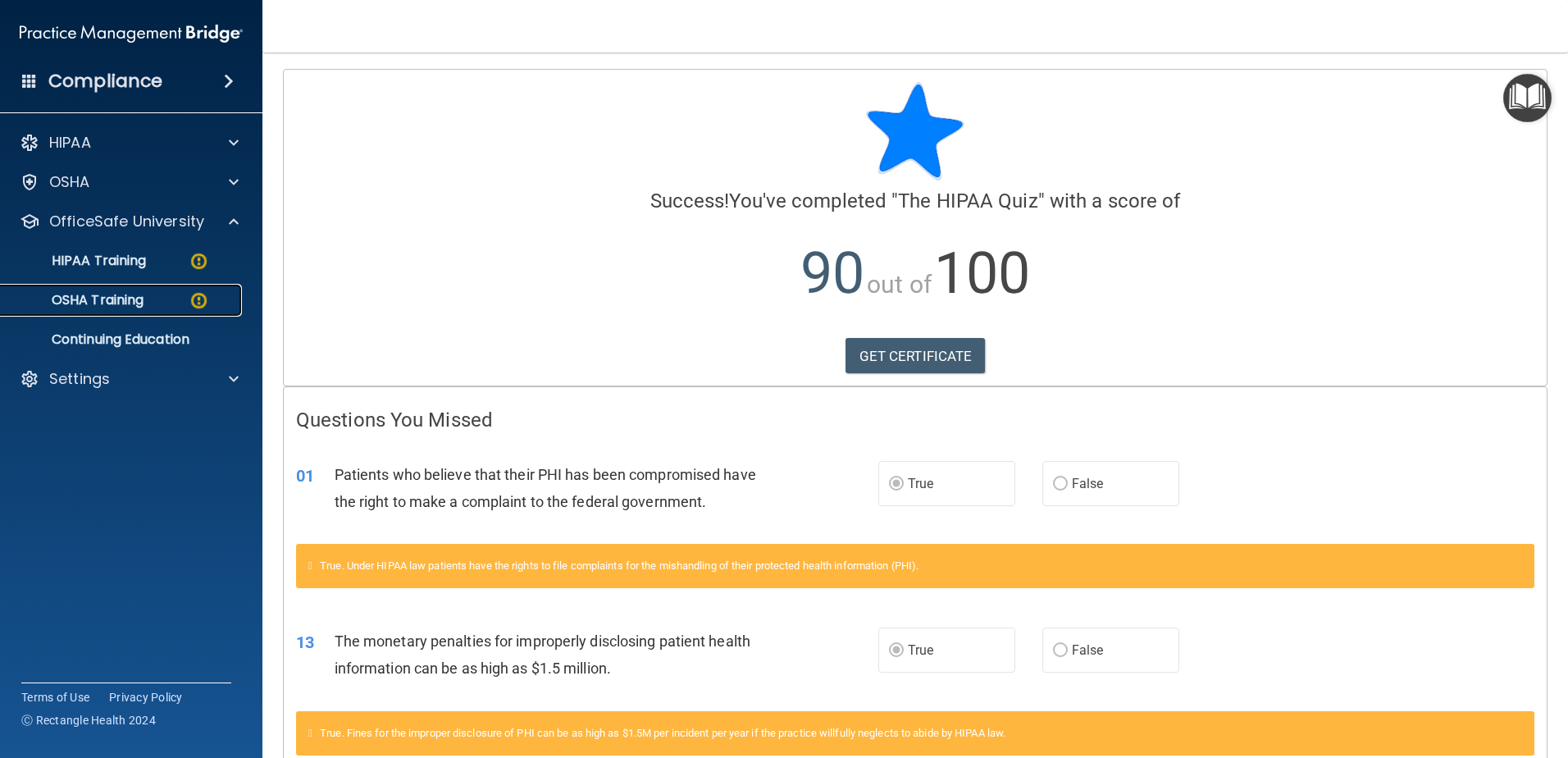
click at [189, 299] on img at bounding box center [199, 301] width 21 height 21
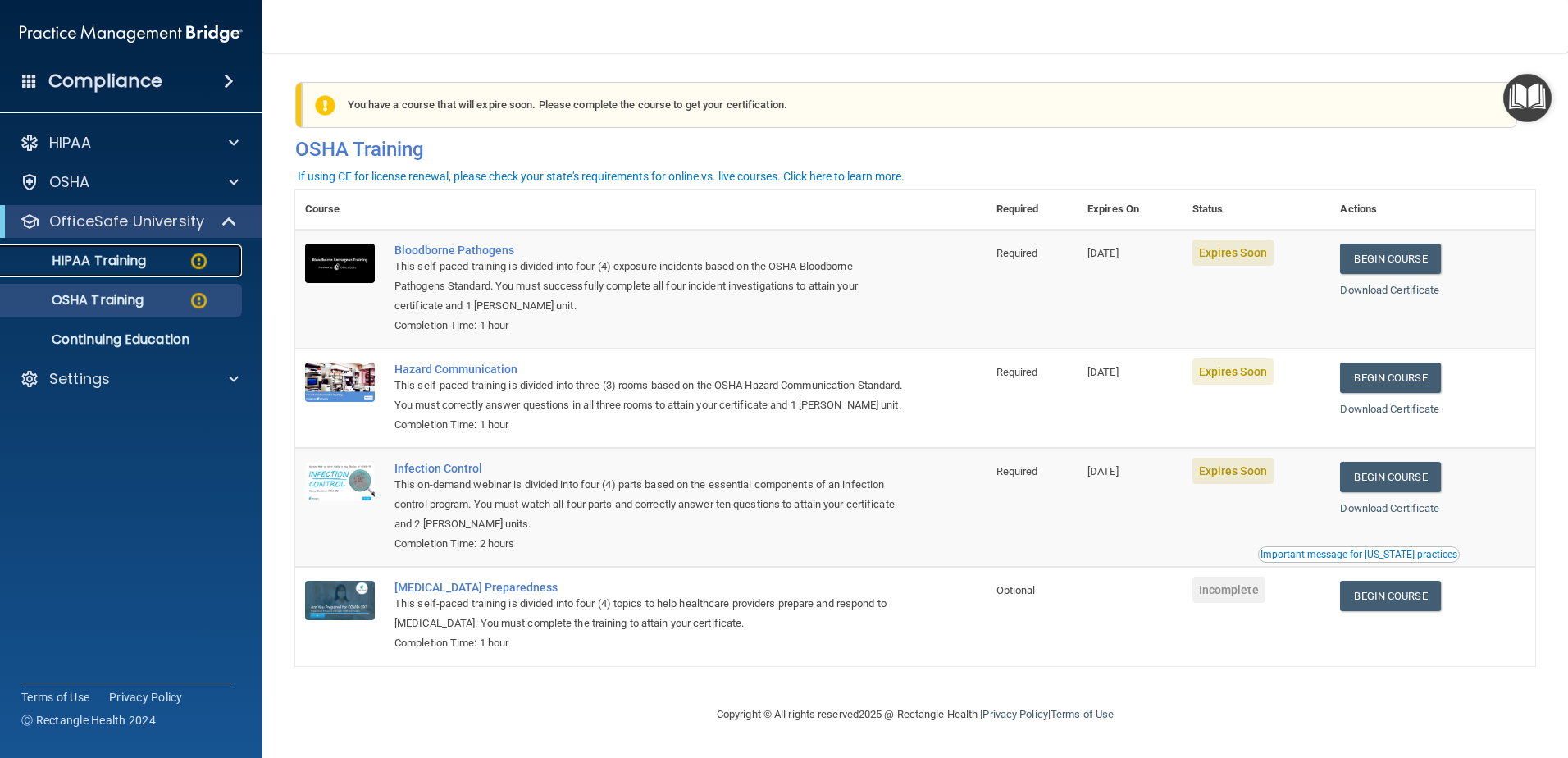
click at [167, 266] on div "HIPAA Training" at bounding box center [122, 260] width 224 height 16
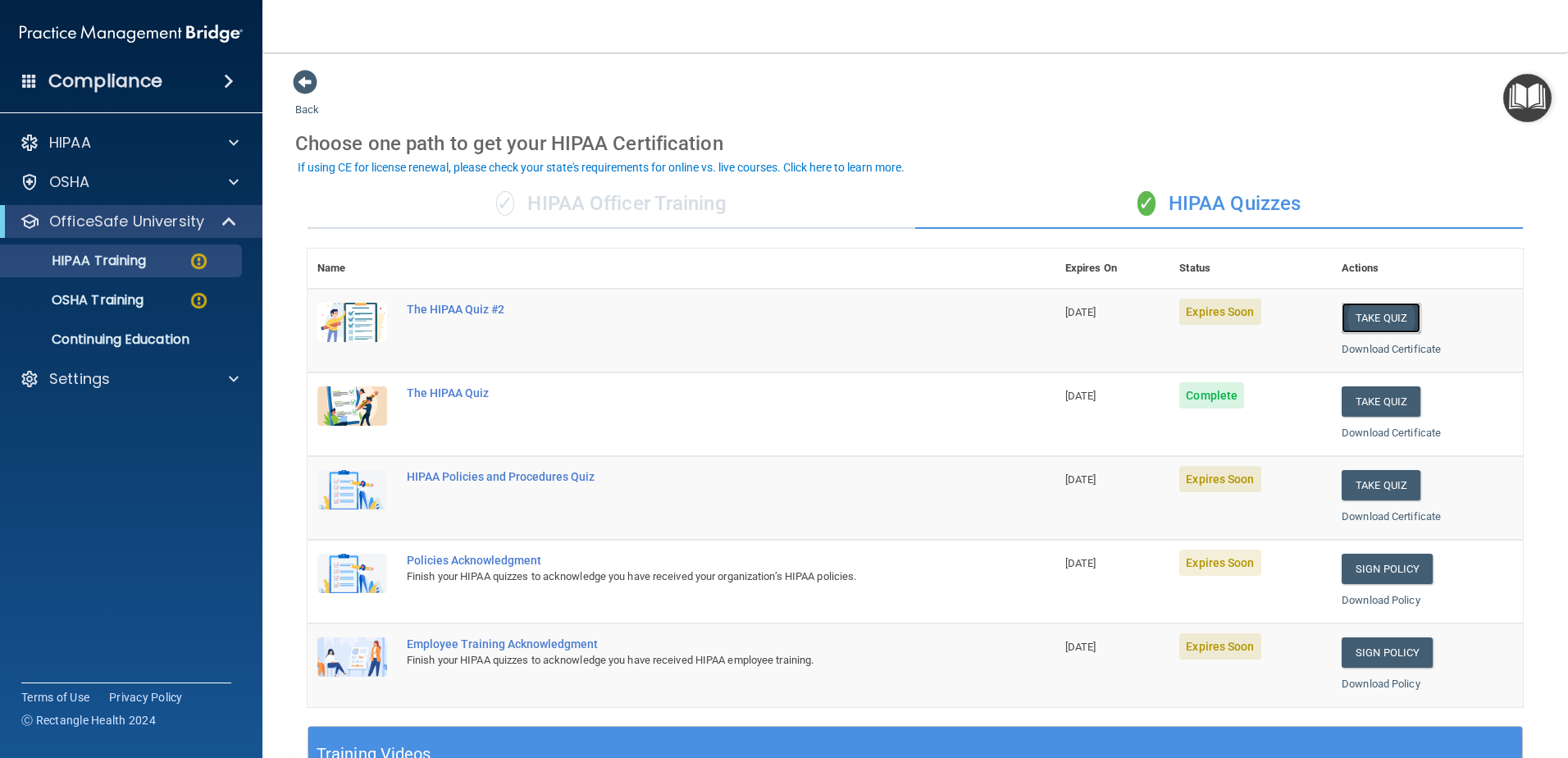
click at [1370, 315] on button "Take Quiz" at bounding box center [1380, 318] width 79 height 30
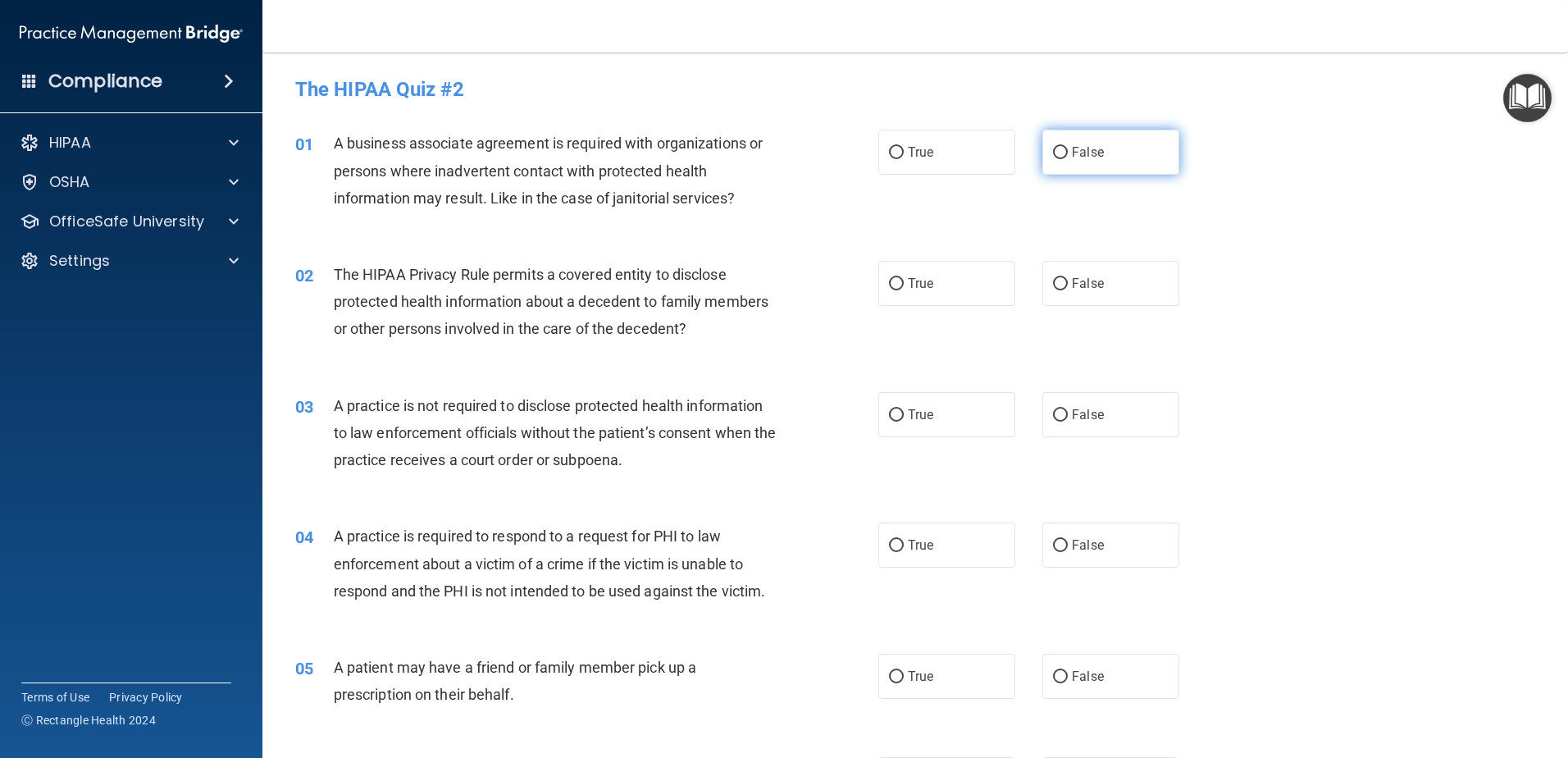
click at [1059, 155] on input "False" at bounding box center [1059, 153] width 15 height 12
radio input "true"
click at [881, 150] on label "True" at bounding box center [946, 152] width 137 height 45
click at [889, 150] on input "True" at bounding box center [896, 153] width 15 height 12
radio input "true"
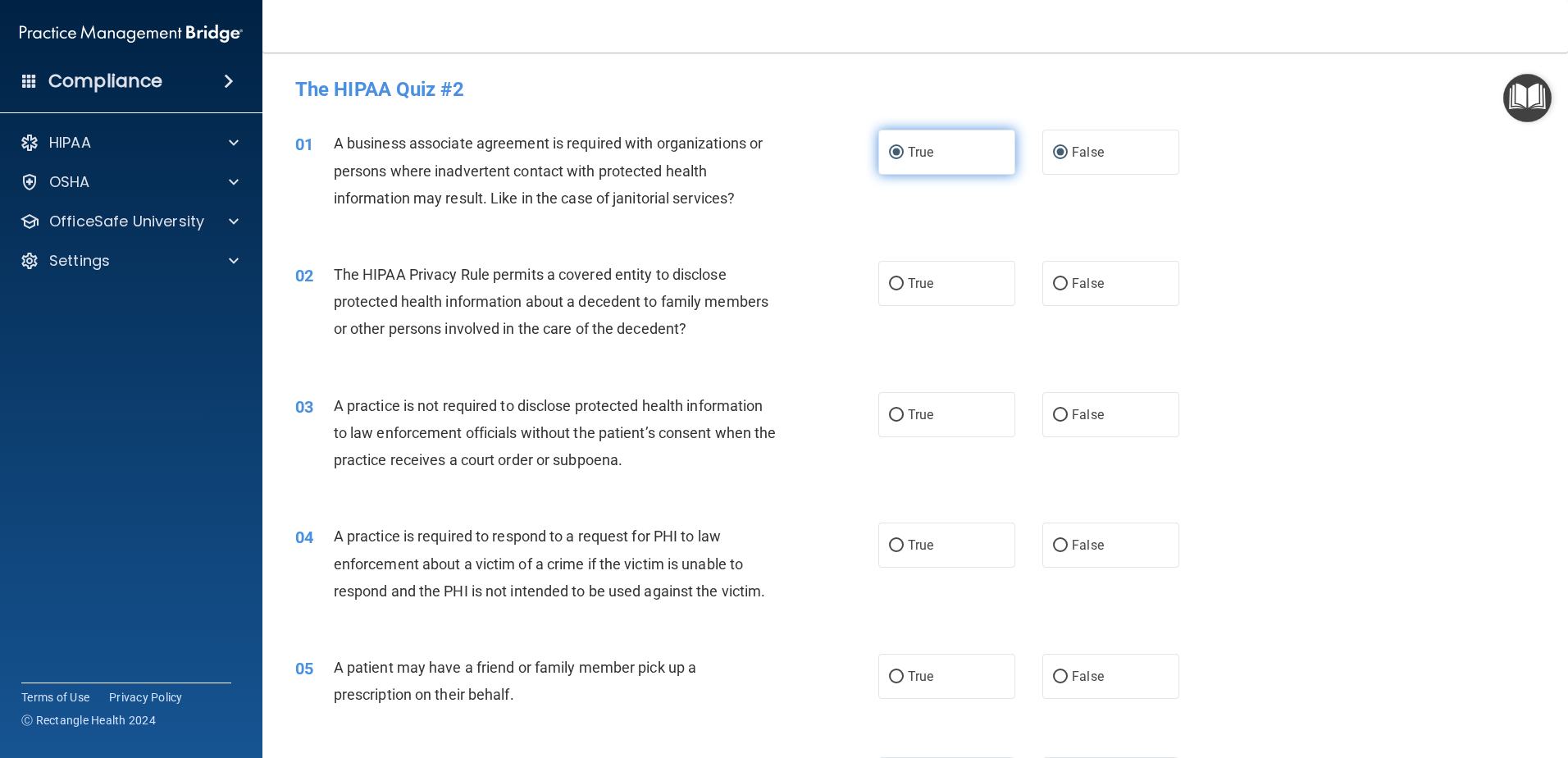
radio input "false"
click at [1057, 285] on input "False" at bounding box center [1059, 284] width 15 height 12
radio input "true"
click at [1053, 414] on input "False" at bounding box center [1059, 415] width 15 height 12
radio input "true"
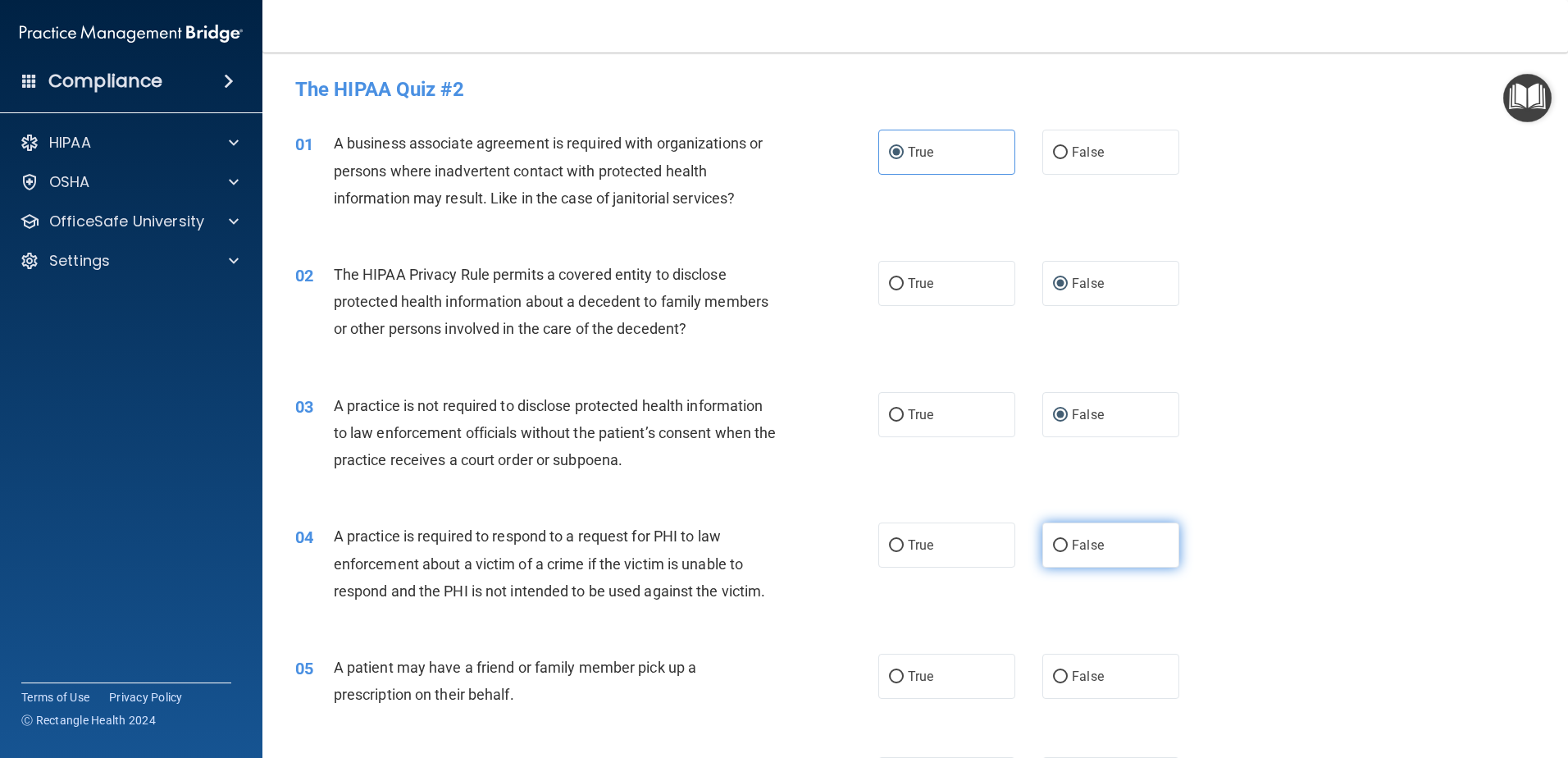
click at [1056, 541] on input "False" at bounding box center [1059, 546] width 15 height 12
radio input "true"
click at [890, 673] on input "True" at bounding box center [896, 678] width 15 height 12
radio input "true"
click at [1054, 675] on input "False" at bounding box center [1059, 678] width 15 height 12
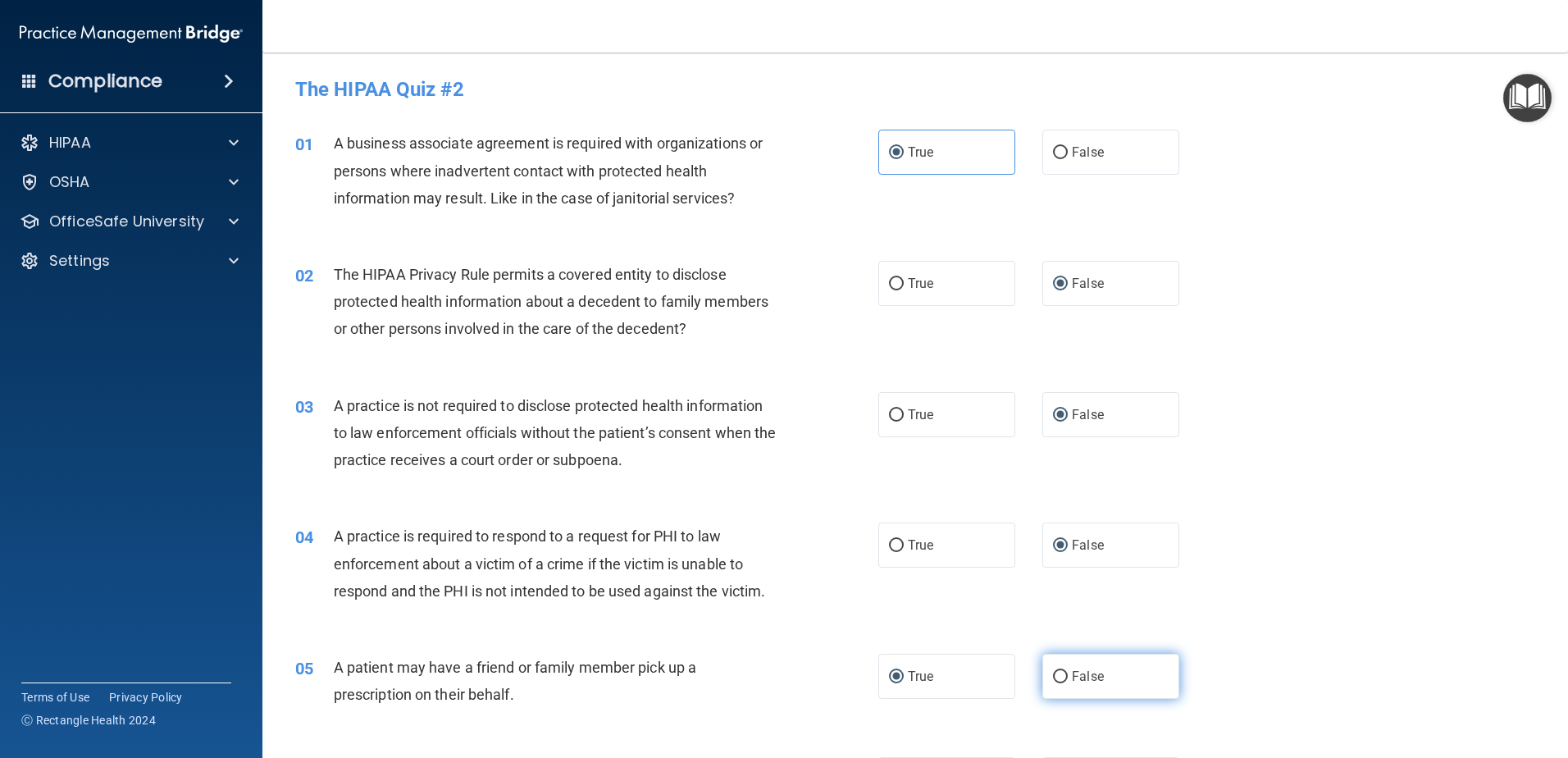
radio input "true"
radio input "false"
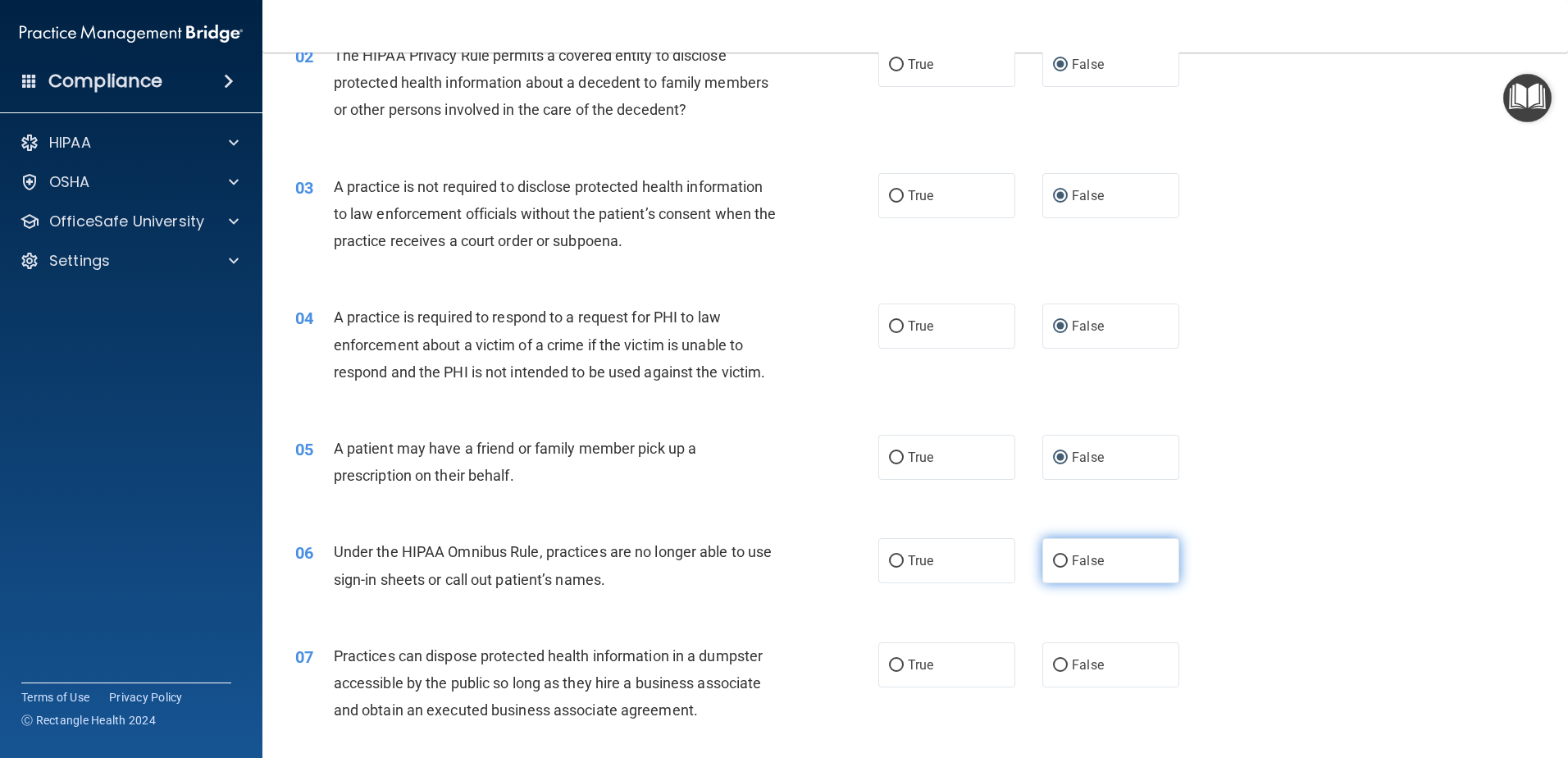
click at [1058, 552] on label "False" at bounding box center [1110, 561] width 137 height 45
click at [1058, 556] on input "False" at bounding box center [1059, 562] width 15 height 12
radio input "true"
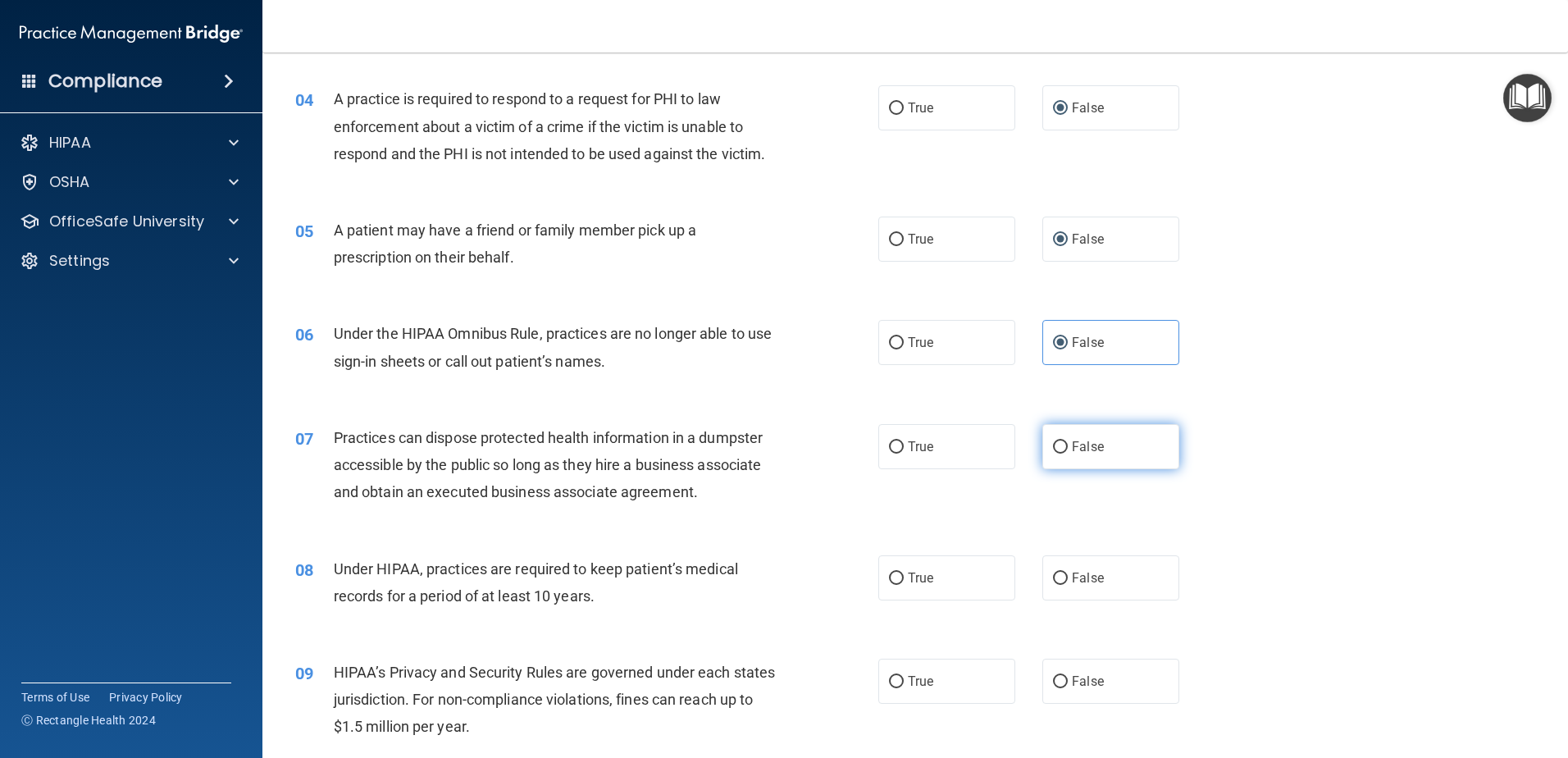
click at [1053, 448] on input "False" at bounding box center [1059, 447] width 15 height 12
radio input "true"
click at [1053, 574] on input "False" at bounding box center [1059, 579] width 15 height 12
radio input "true"
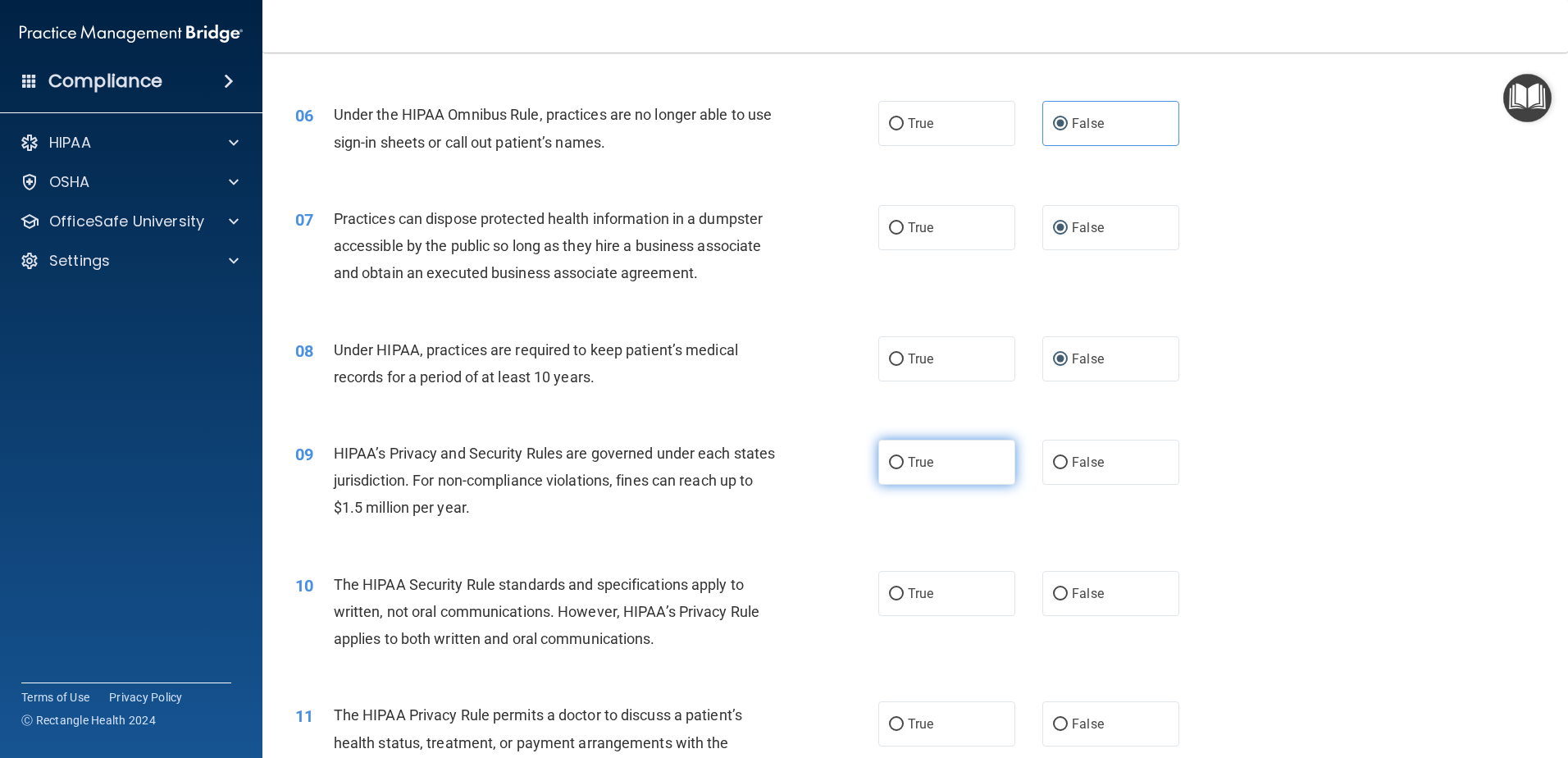
click at [890, 461] on input "True" at bounding box center [896, 463] width 15 height 12
radio input "true"
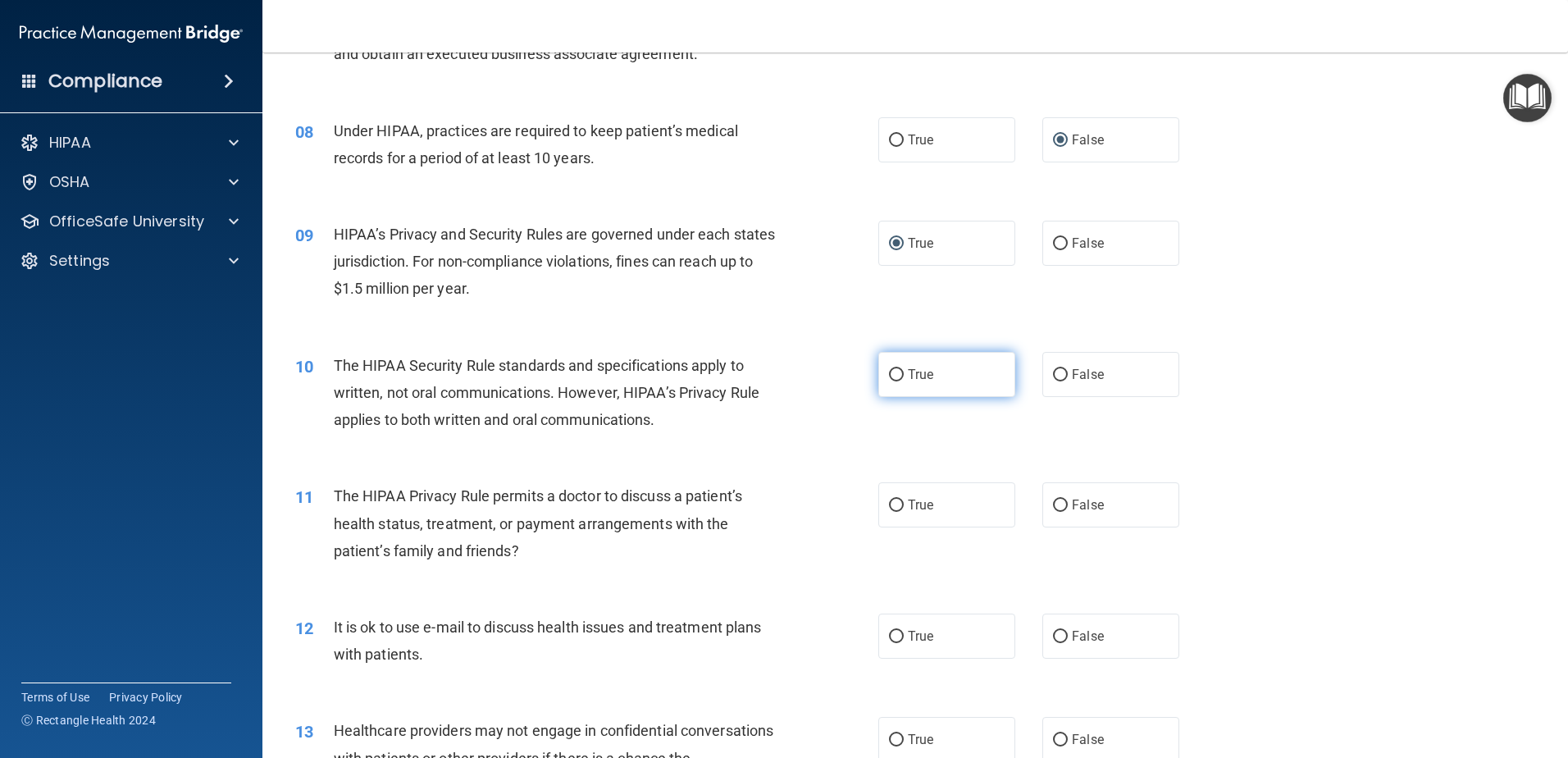
click at [890, 379] on input "True" at bounding box center [896, 376] width 15 height 12
radio input "true"
click at [1056, 504] on input "False" at bounding box center [1059, 505] width 15 height 12
radio input "true"
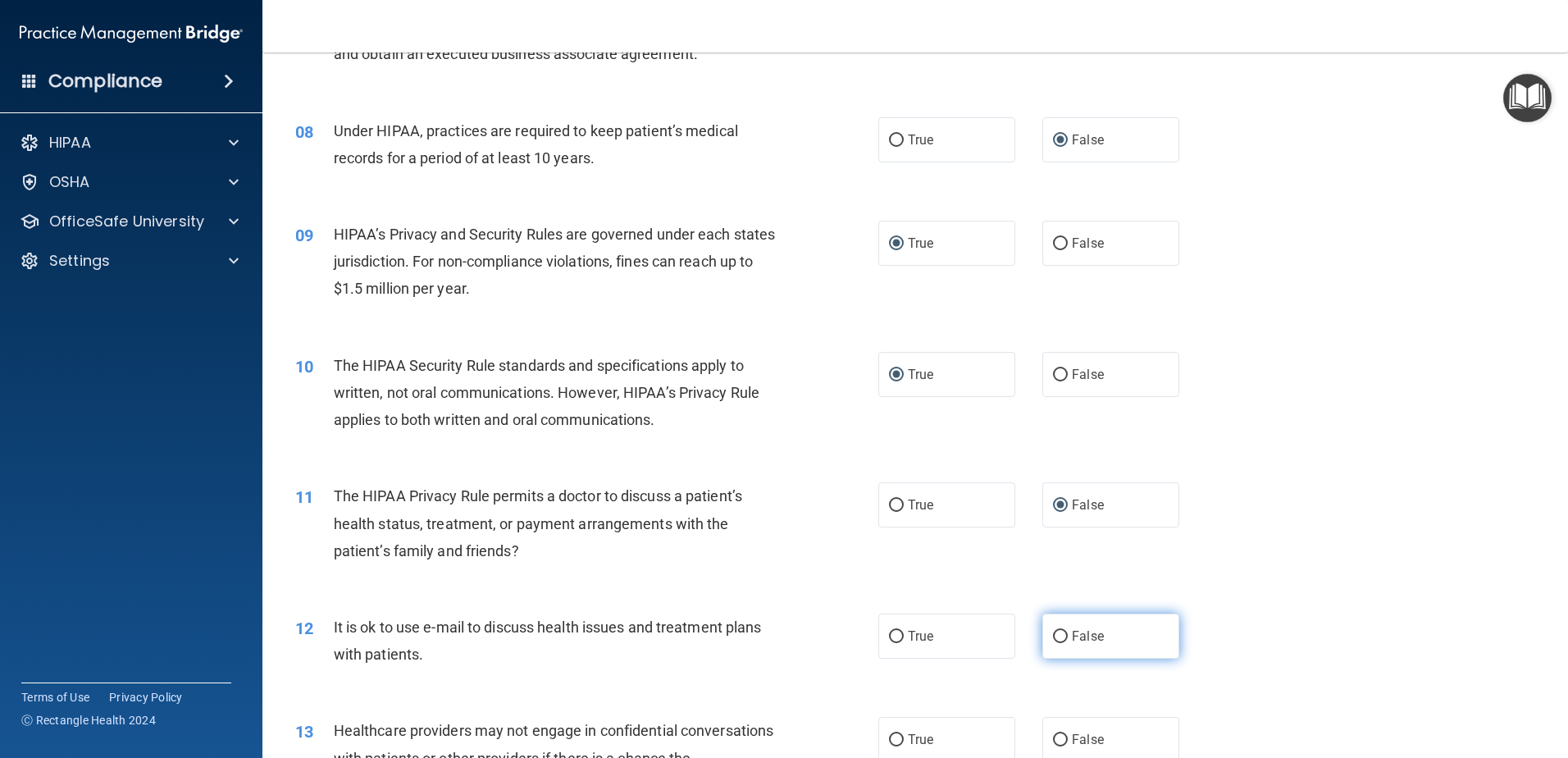
click at [1053, 637] on input "False" at bounding box center [1059, 637] width 15 height 12
radio input "true"
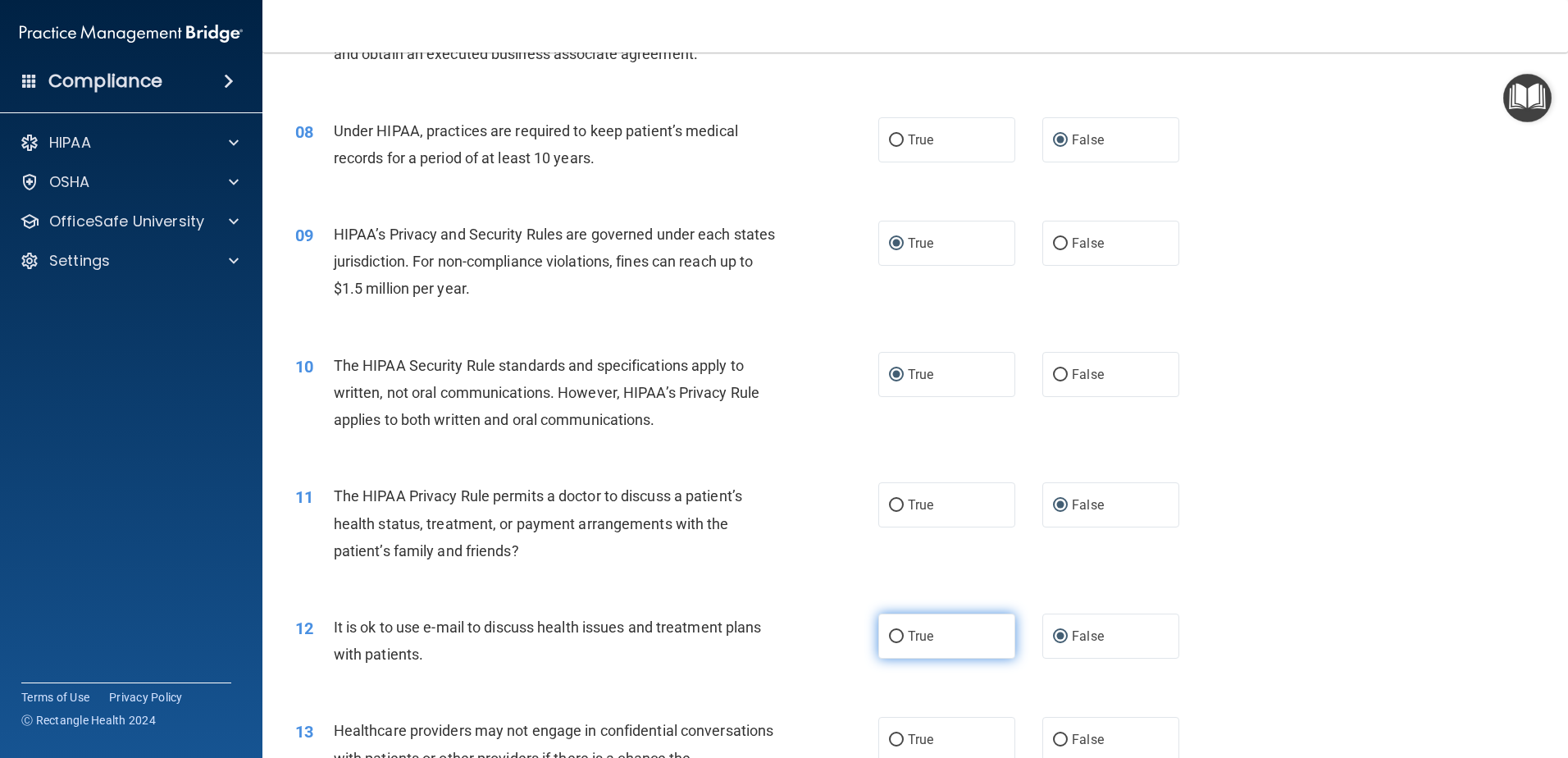
click at [889, 638] on input "True" at bounding box center [896, 637] width 15 height 12
radio input "true"
radio input "false"
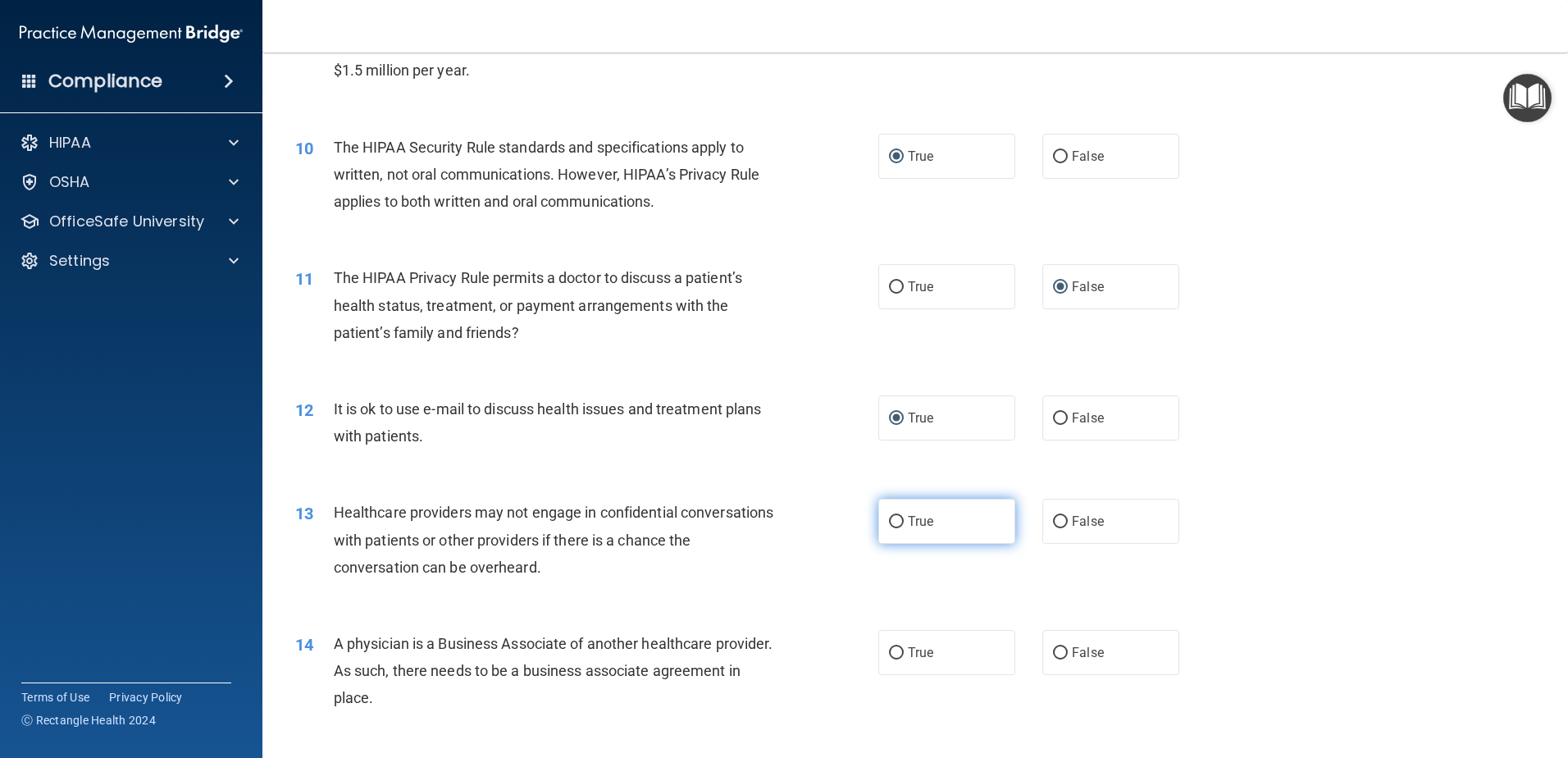
click at [890, 522] on input "True" at bounding box center [896, 522] width 15 height 12
radio input "true"
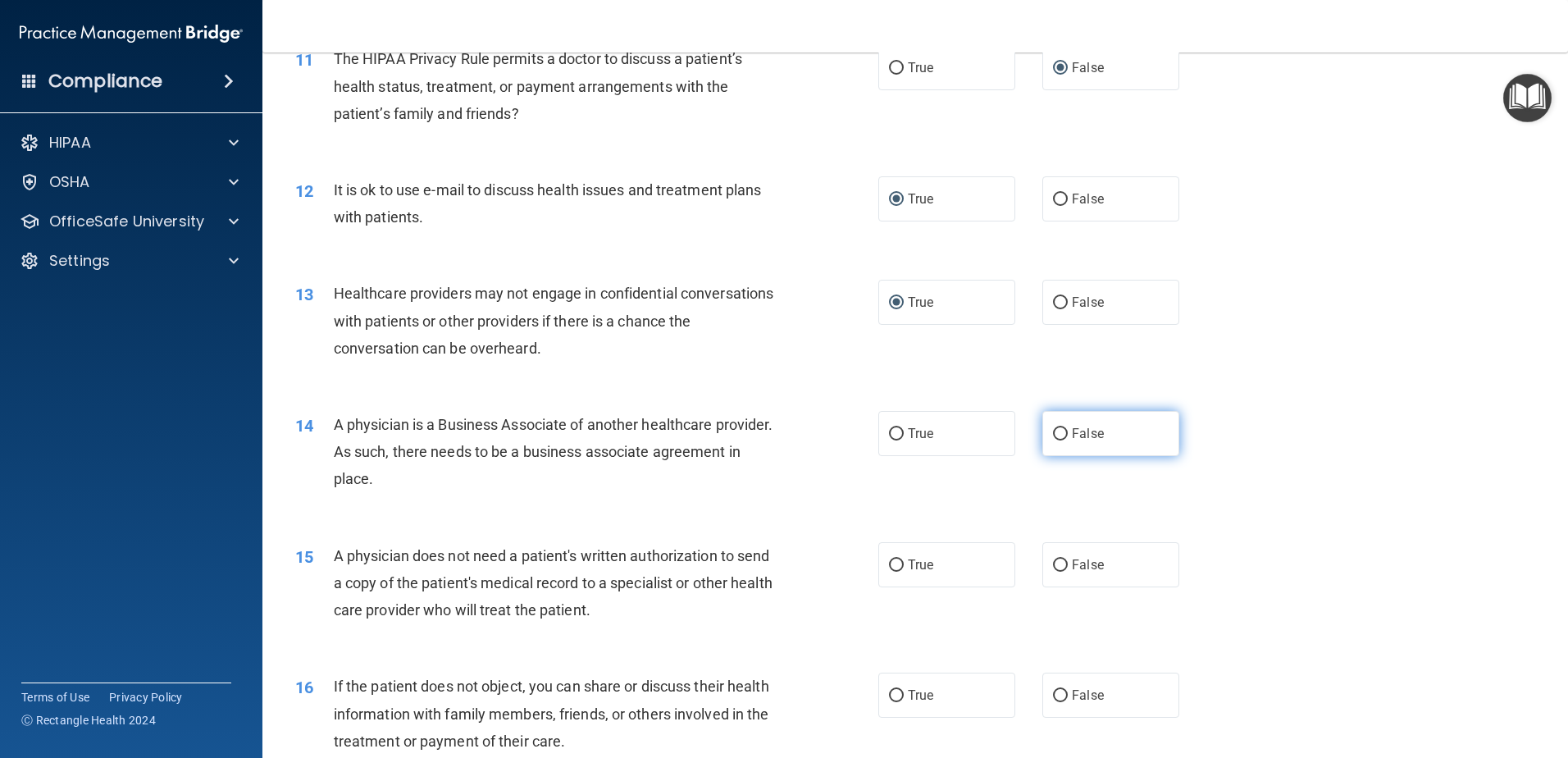
click at [1053, 432] on input "False" at bounding box center [1059, 434] width 15 height 12
radio input "true"
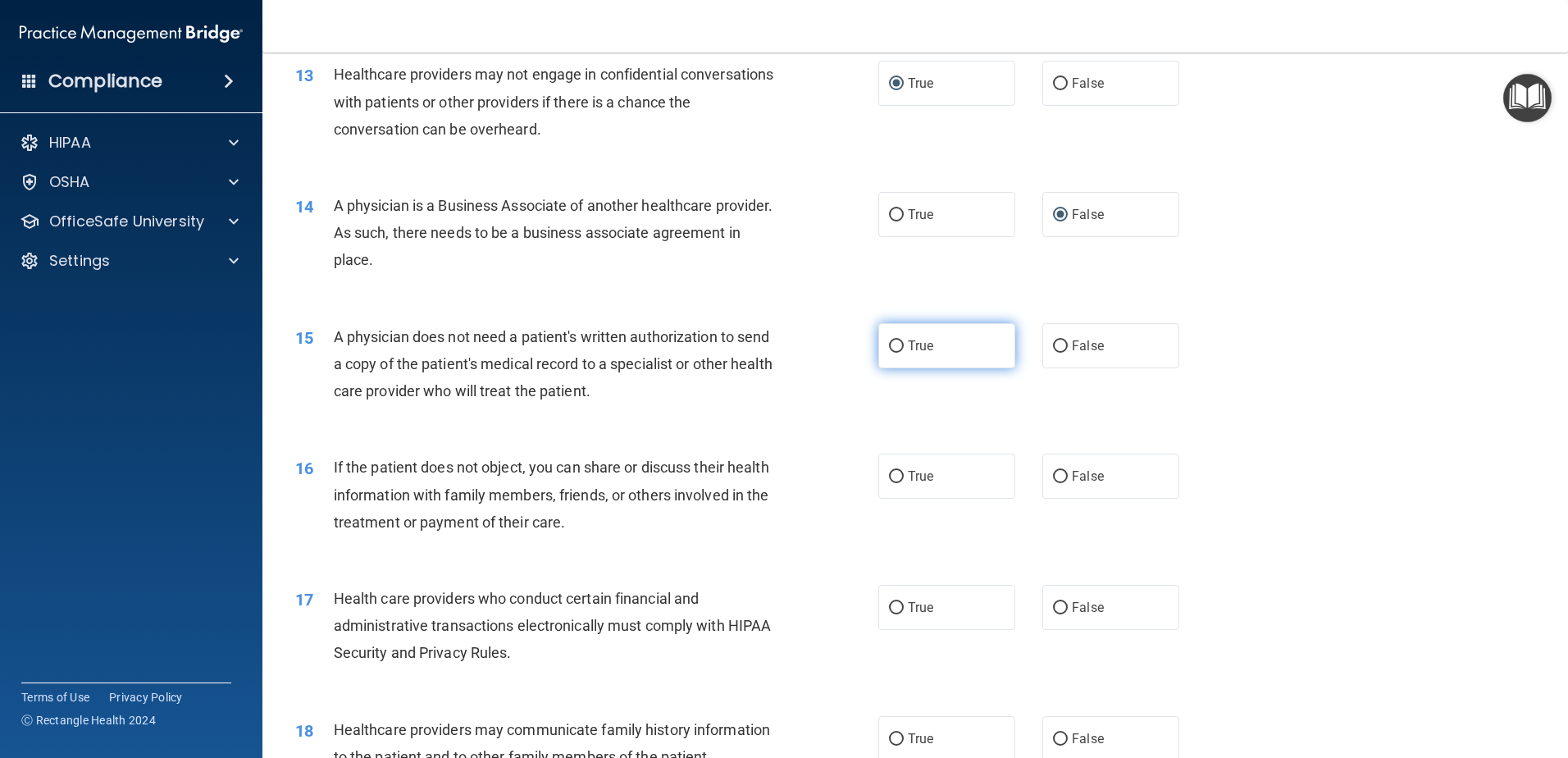
click at [895, 346] on input "True" at bounding box center [896, 346] width 15 height 12
radio input "true"
click at [899, 471] on label "True" at bounding box center [946, 476] width 137 height 45
click at [899, 471] on input "True" at bounding box center [896, 477] width 15 height 12
radio input "true"
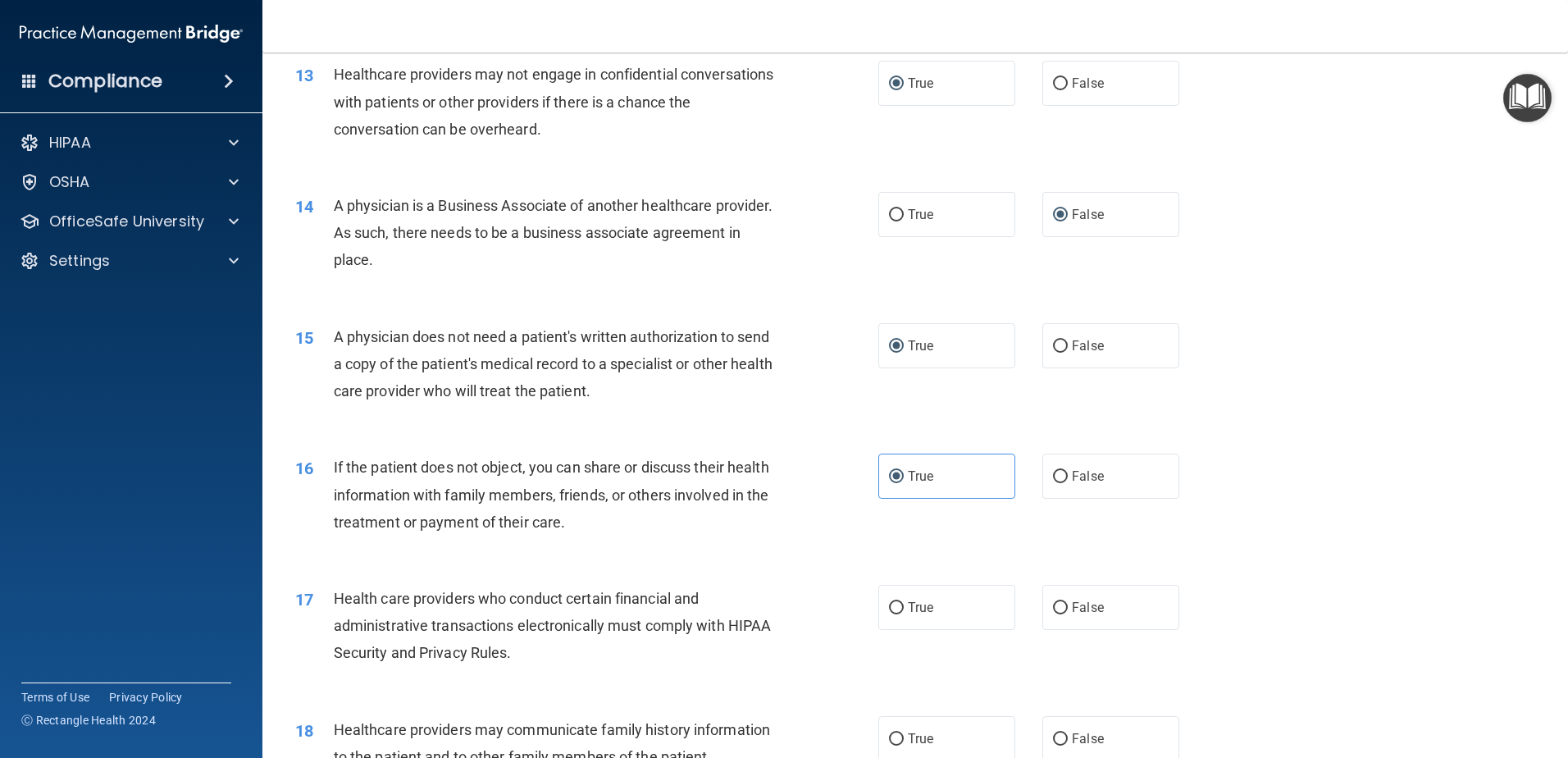
scroll to position [1750, 0]
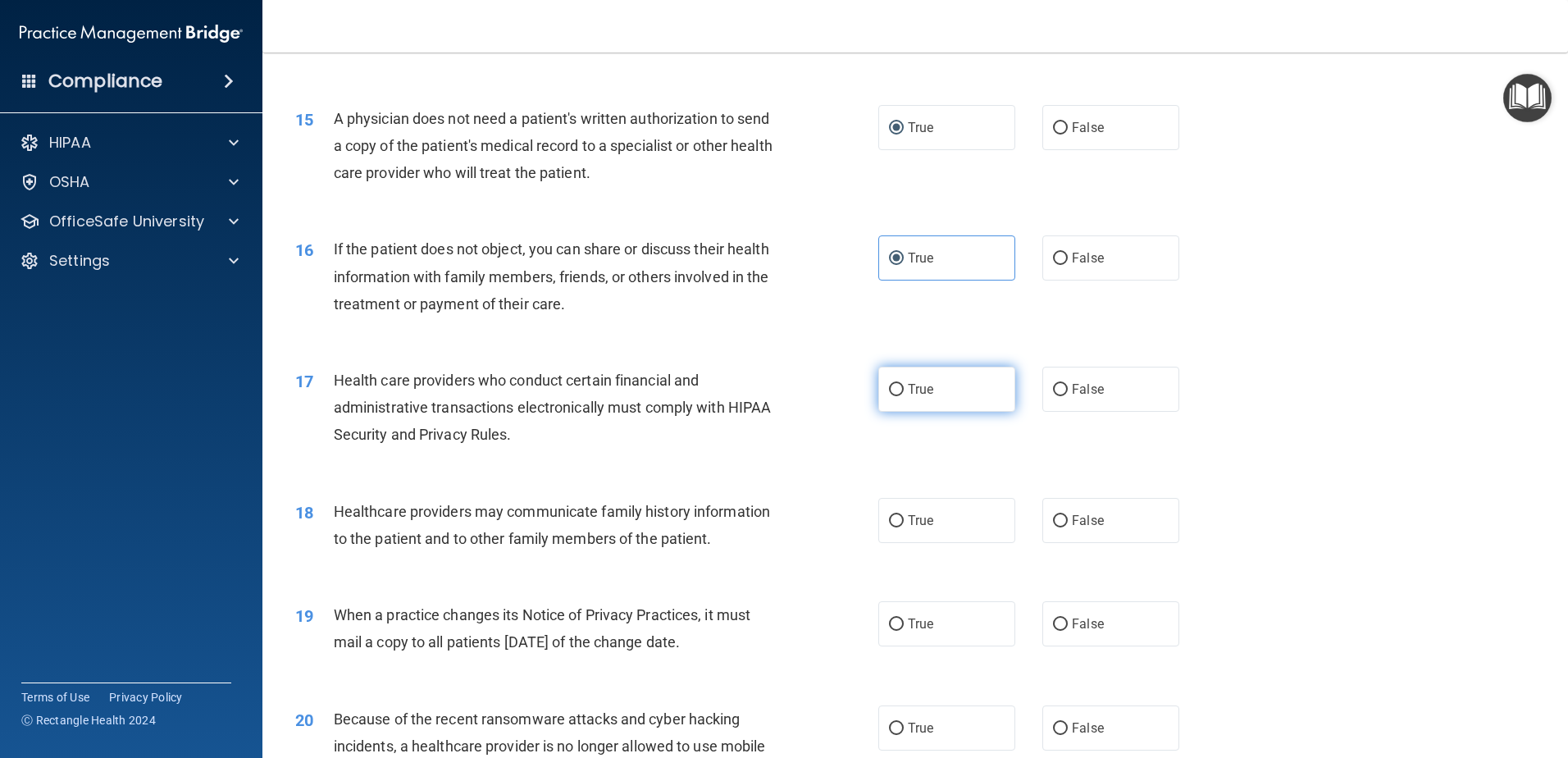
click at [892, 395] on input "True" at bounding box center [896, 390] width 15 height 12
radio input "true"
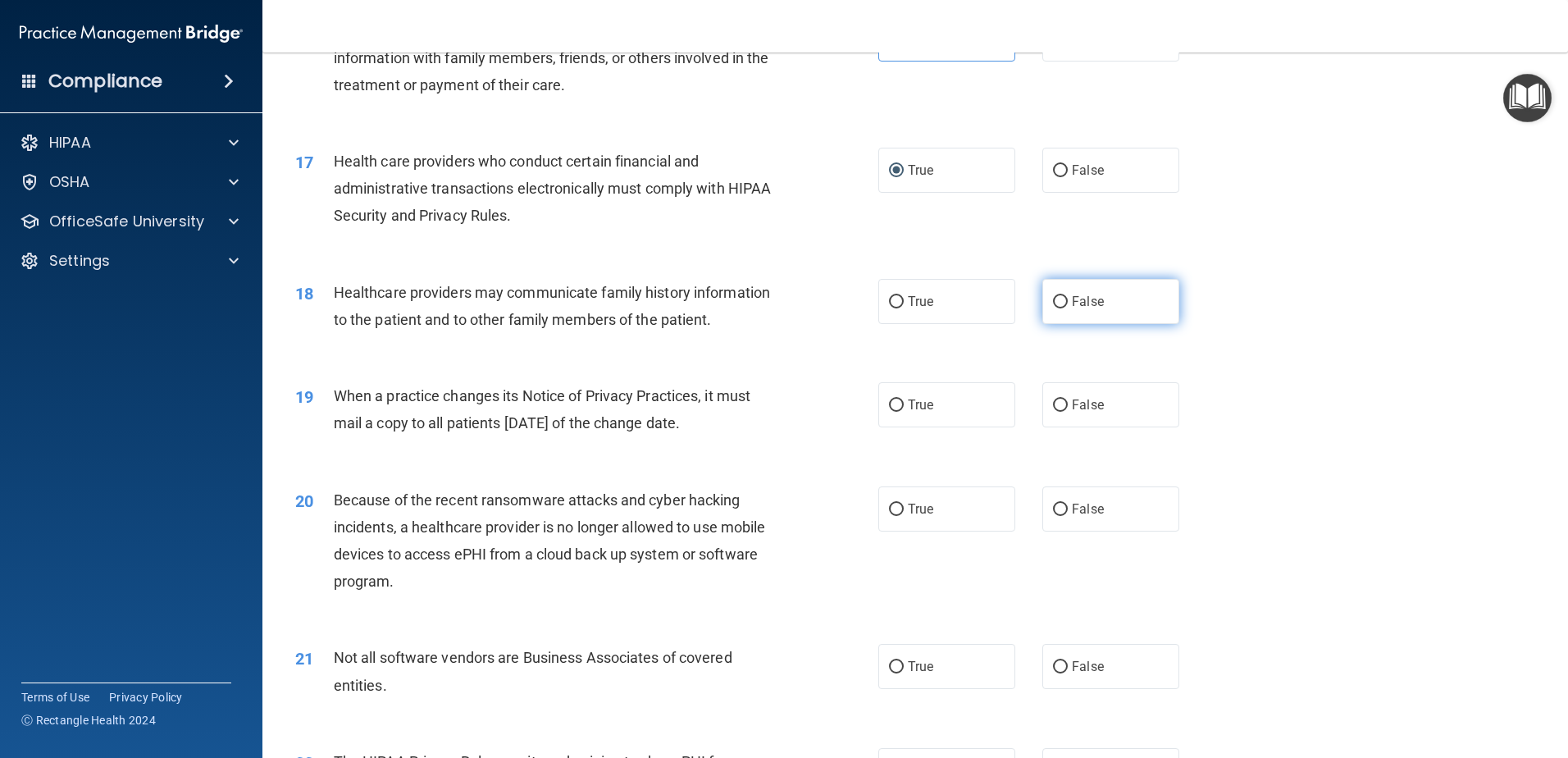
click at [1053, 305] on input "False" at bounding box center [1059, 302] width 15 height 12
radio input "true"
click at [881, 403] on label "True" at bounding box center [946, 405] width 137 height 45
click at [889, 403] on input "True" at bounding box center [896, 406] width 15 height 12
radio input "true"
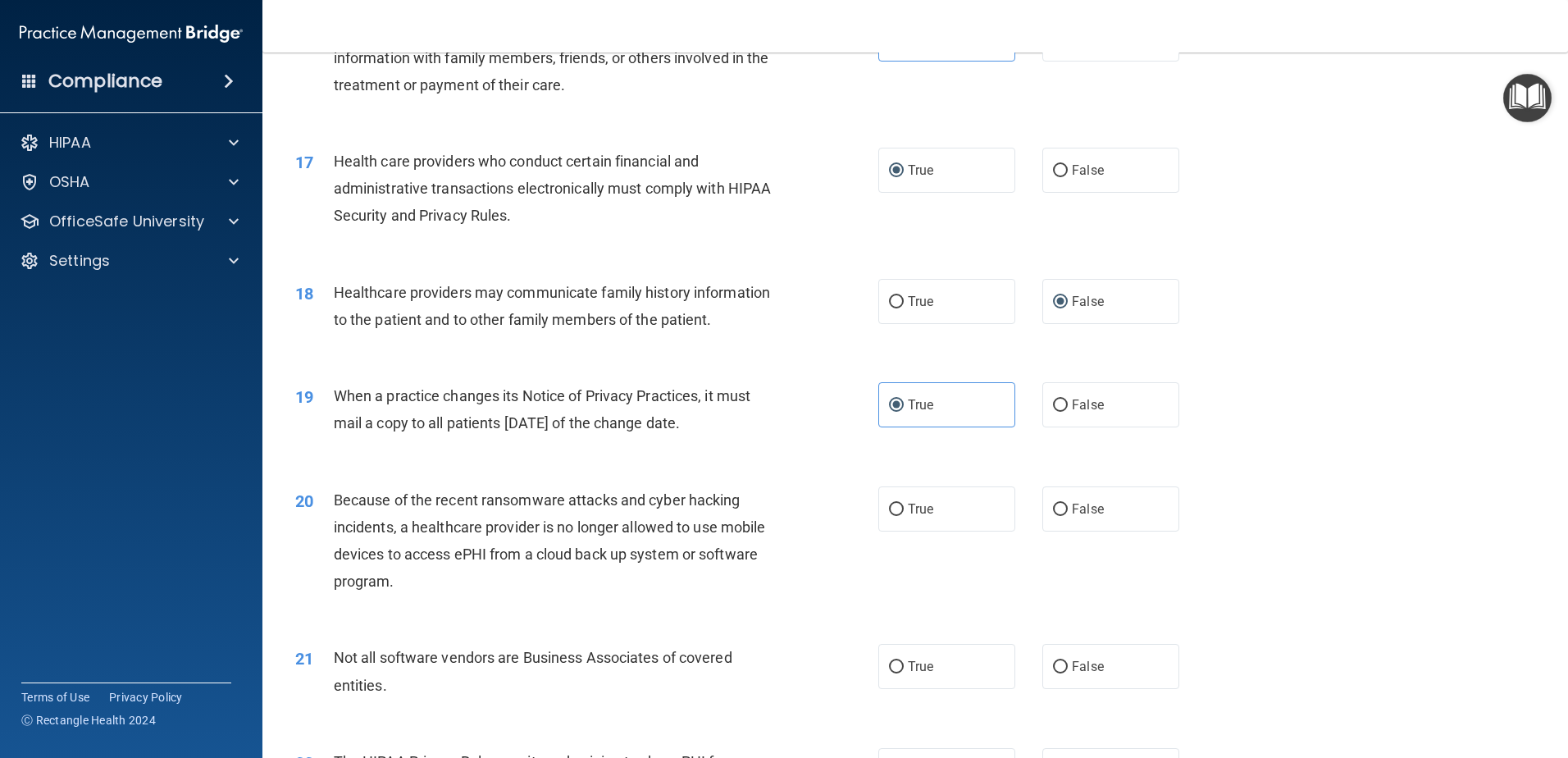
scroll to position [2188, 0]
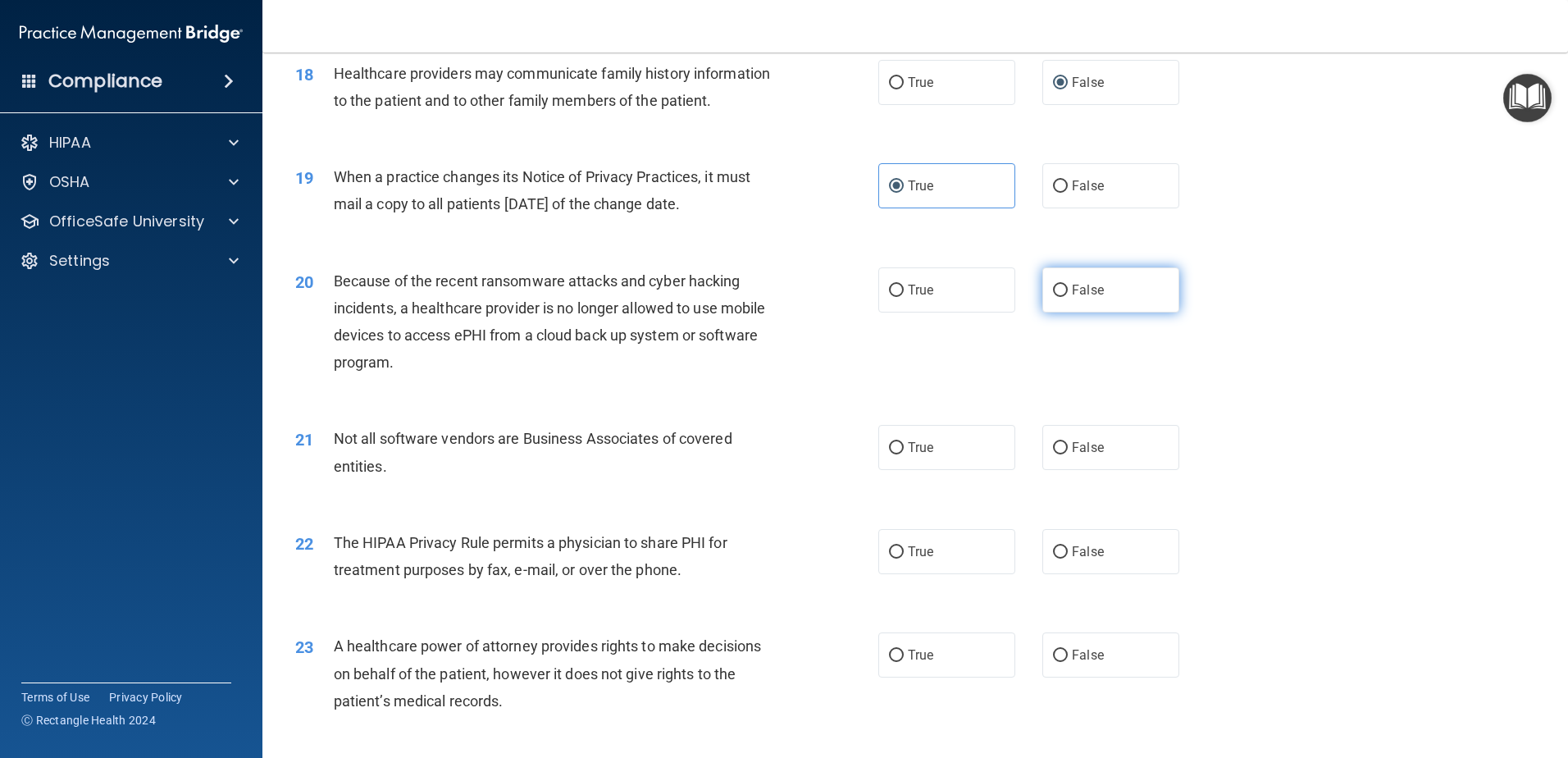
click at [1053, 292] on input "False" at bounding box center [1059, 291] width 15 height 12
radio input "true"
click at [889, 442] on input "True" at bounding box center [896, 448] width 15 height 12
radio input "true"
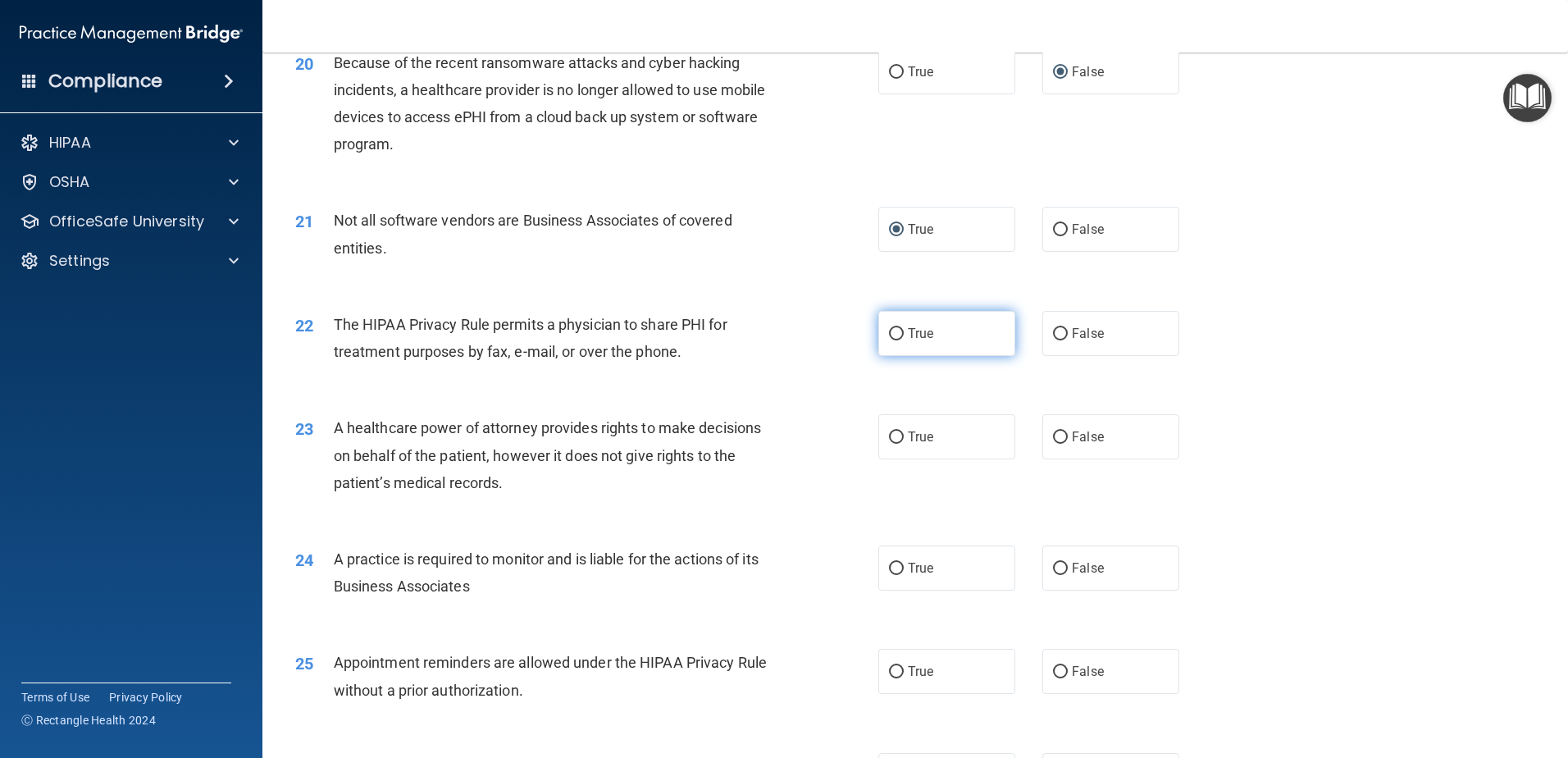
click at [894, 333] on input "True" at bounding box center [896, 334] width 15 height 12
radio input "true"
click at [1054, 434] on input "False" at bounding box center [1059, 438] width 15 height 12
radio input "true"
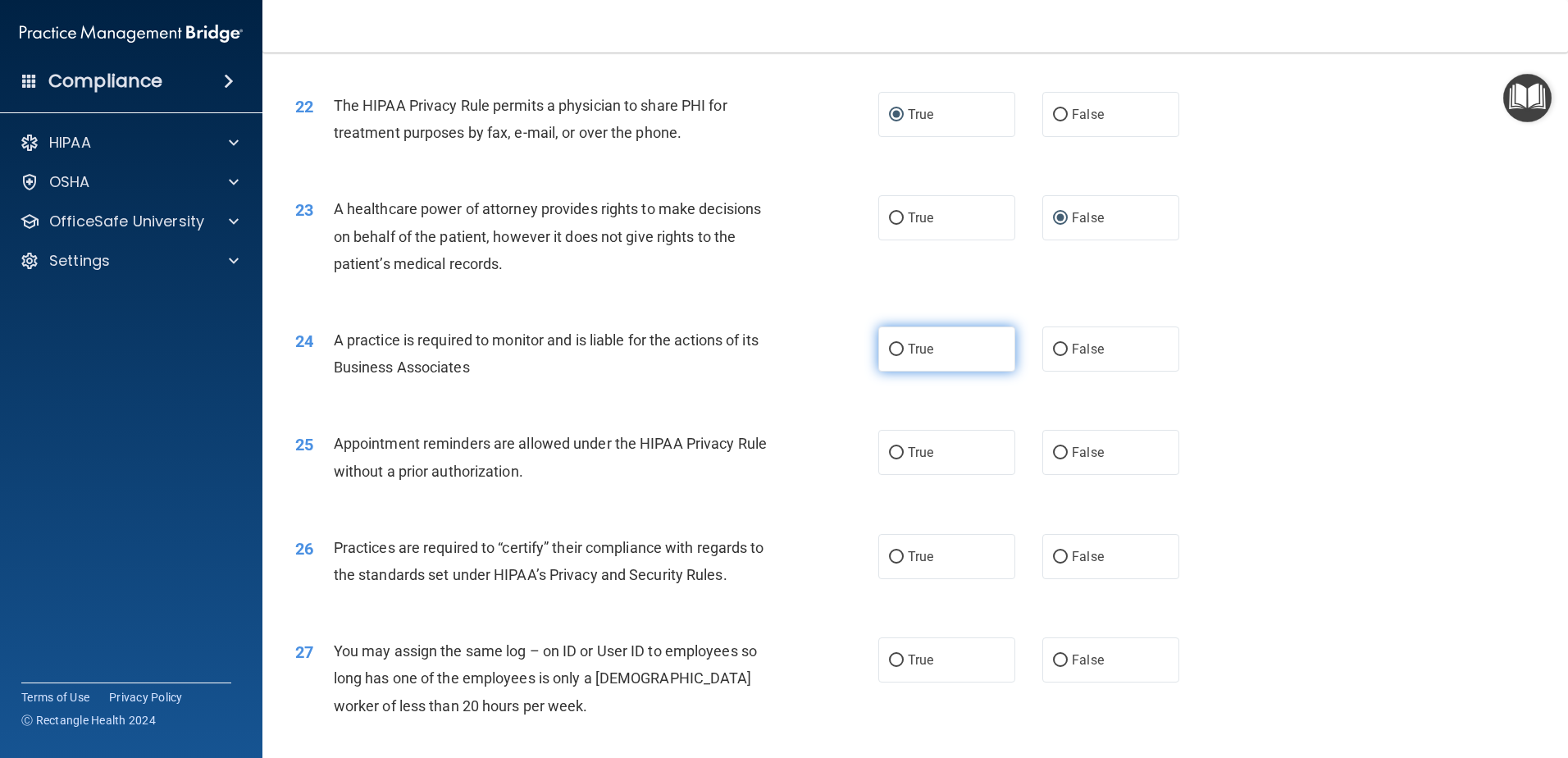
click at [890, 355] on input "True" at bounding box center [896, 350] width 15 height 12
radio input "true"
click at [1059, 452] on input "False" at bounding box center [1059, 453] width 15 height 12
radio input "true"
click at [889, 559] on input "True" at bounding box center [896, 557] width 15 height 12
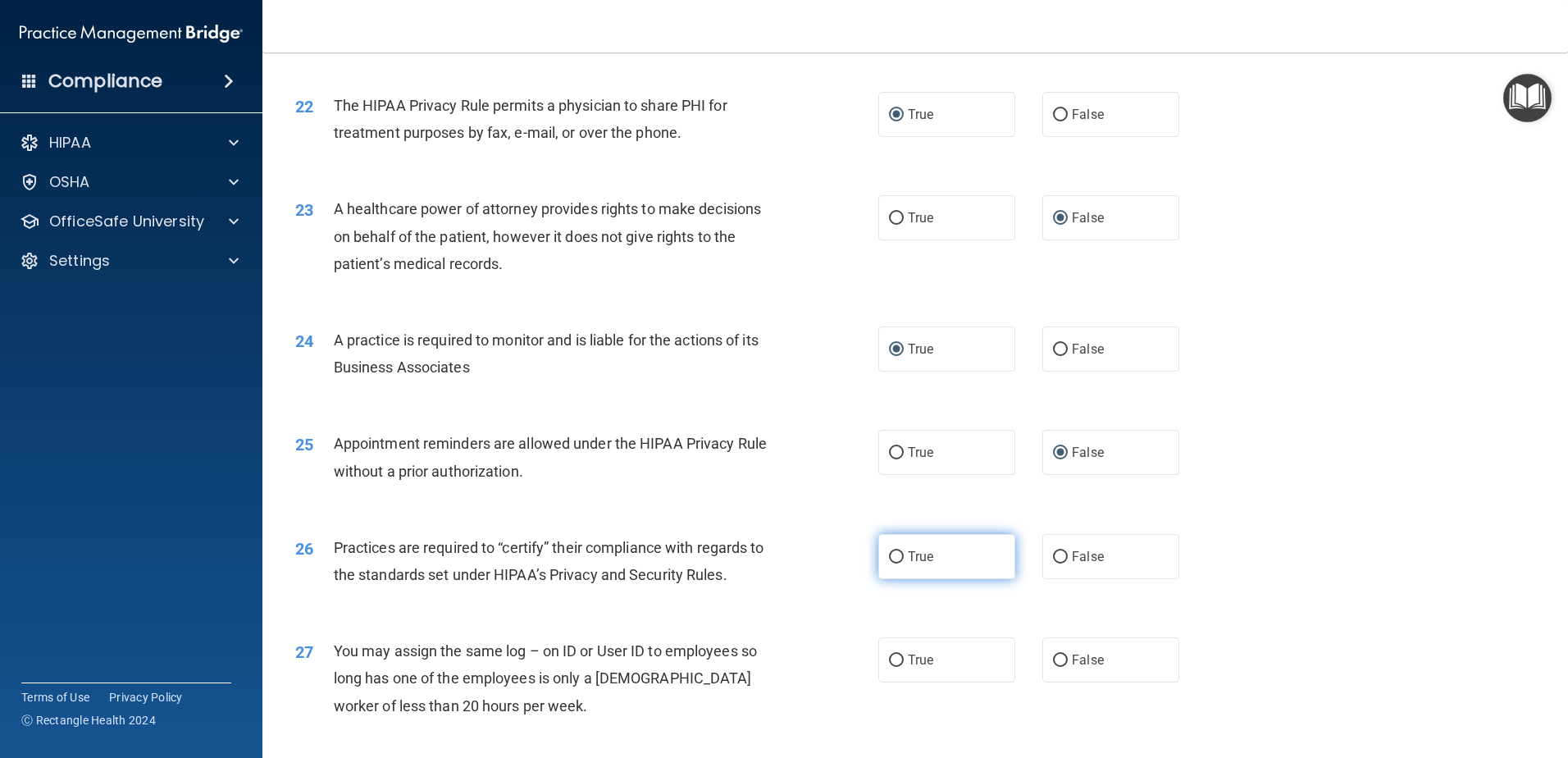
radio input "true"
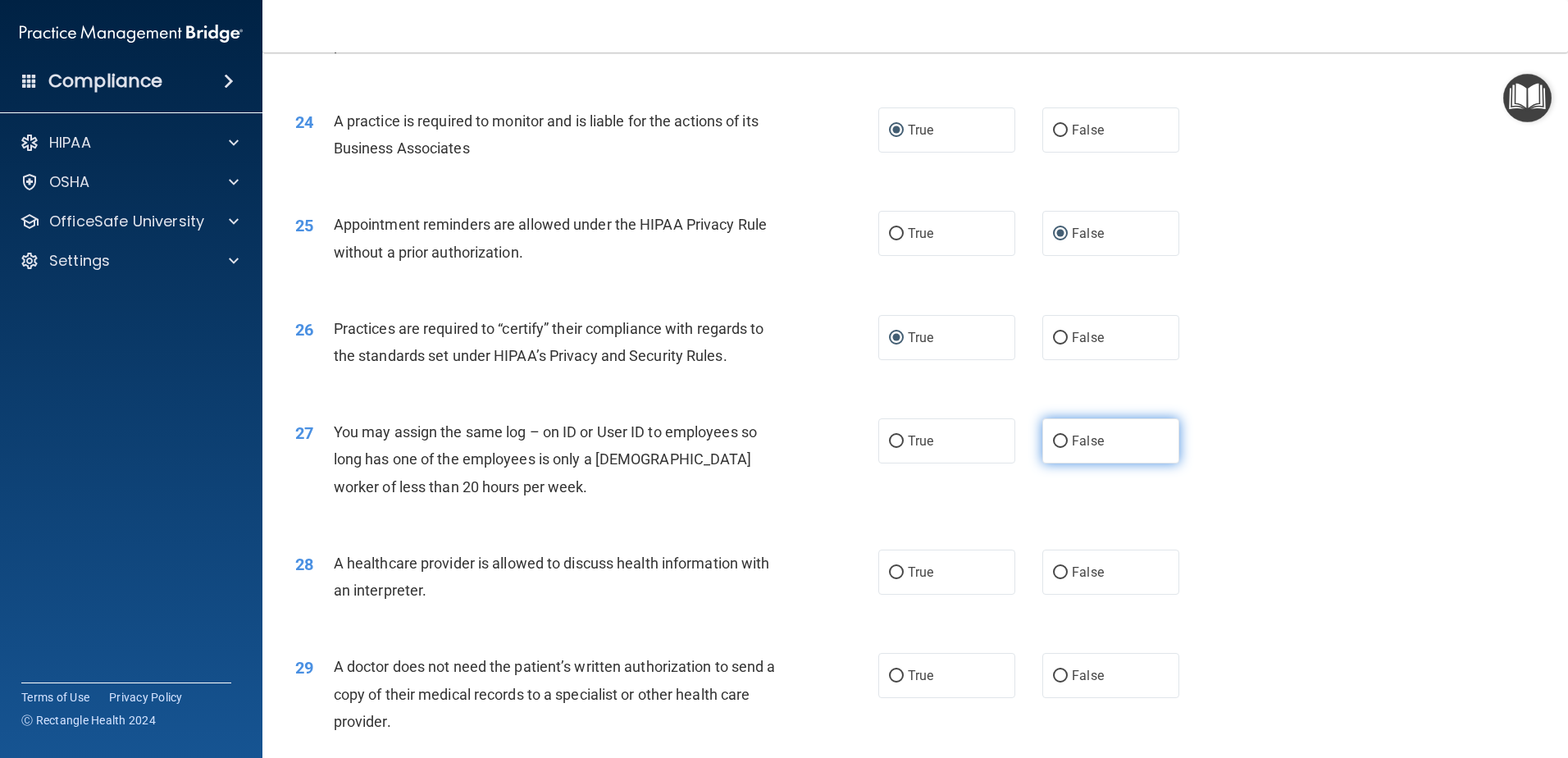
click at [1053, 440] on input "False" at bounding box center [1059, 441] width 15 height 12
radio input "true"
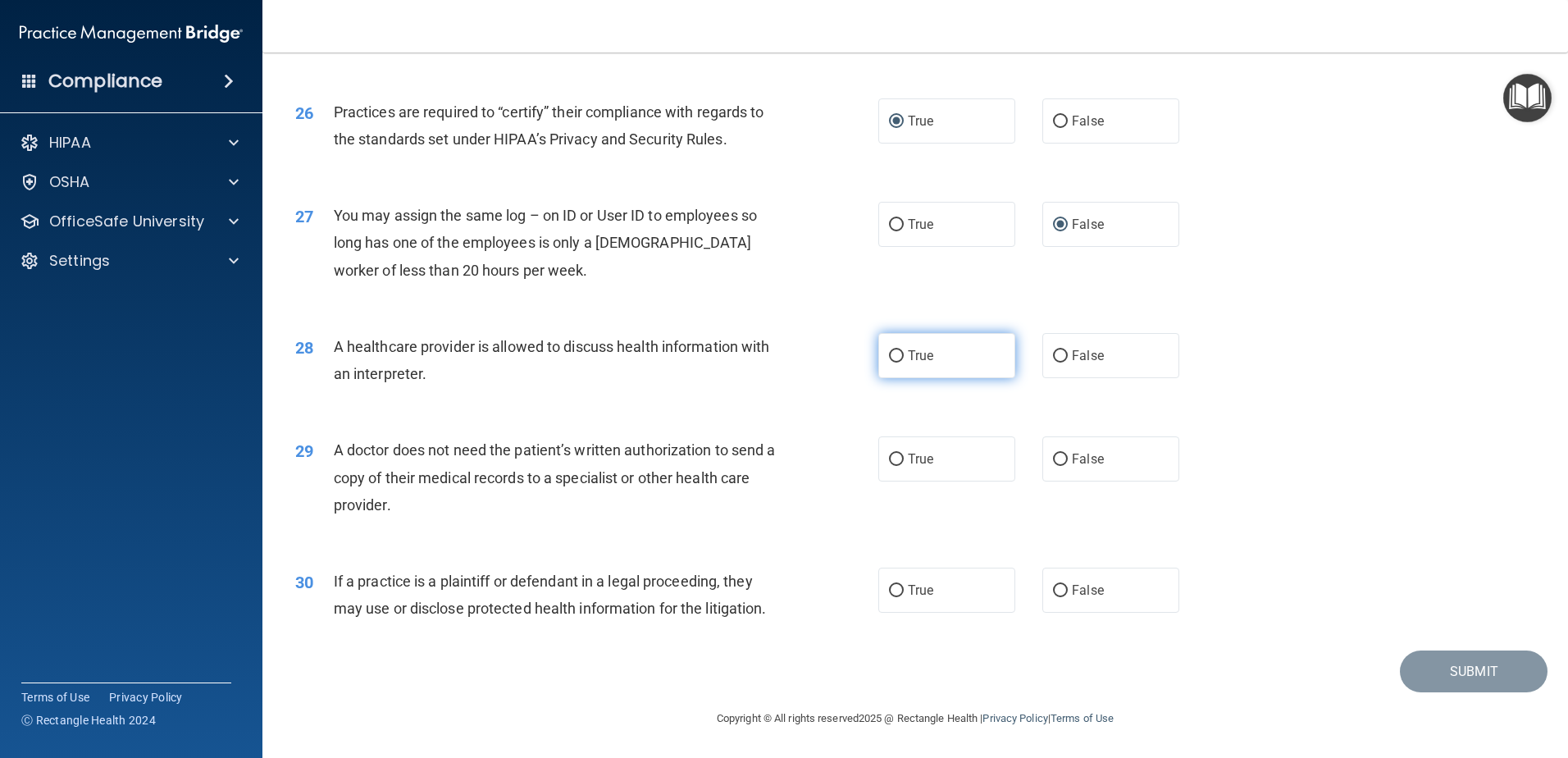
click at [892, 357] on input "True" at bounding box center [896, 357] width 15 height 12
radio input "true"
click at [889, 453] on input "True" at bounding box center [896, 459] width 15 height 12
radio input "true"
click at [1053, 592] on input "False" at bounding box center [1059, 591] width 15 height 12
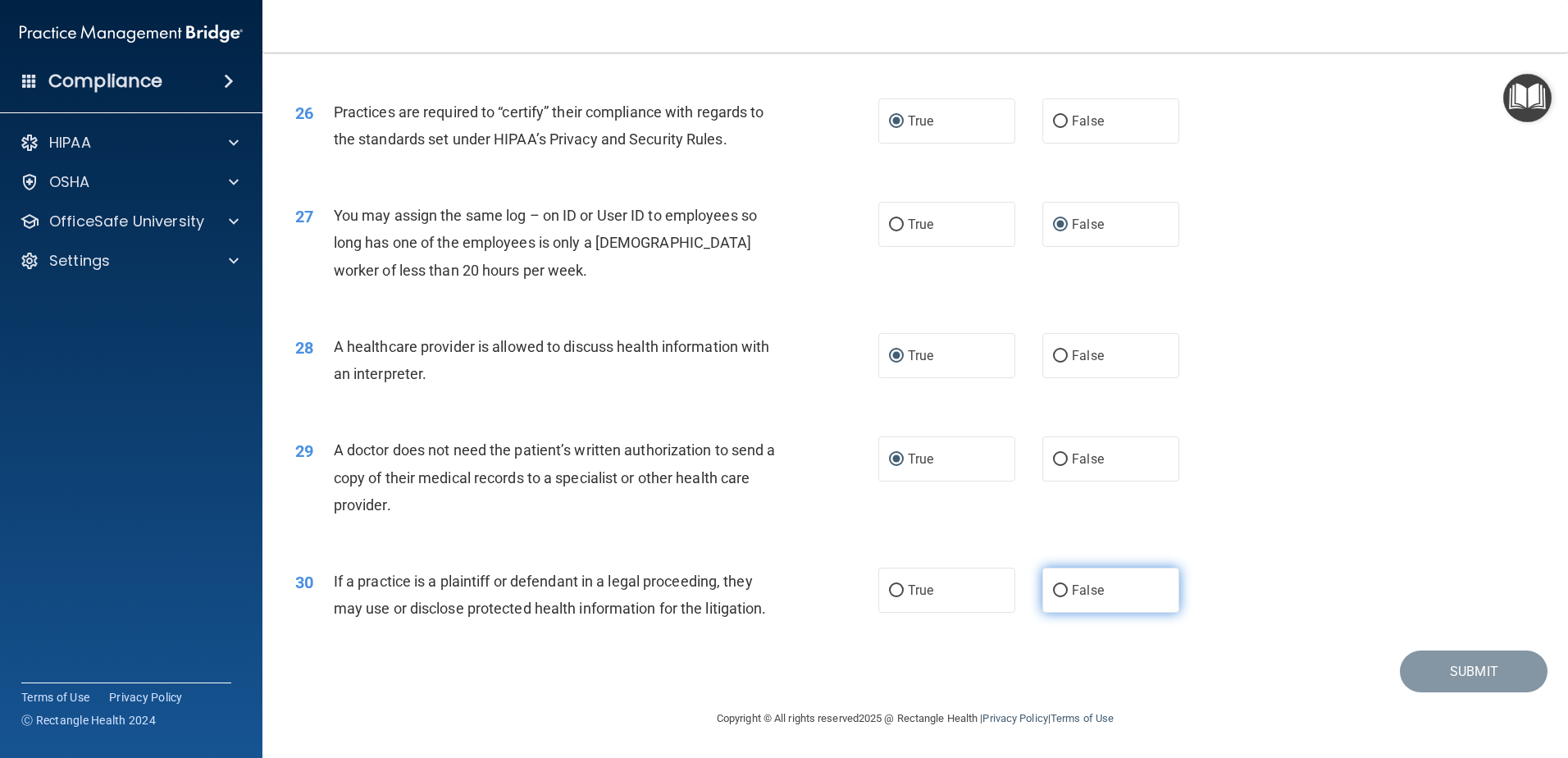
radio input "true"
click at [1492, 656] on button "Submit" at bounding box center [1473, 671] width 148 height 42
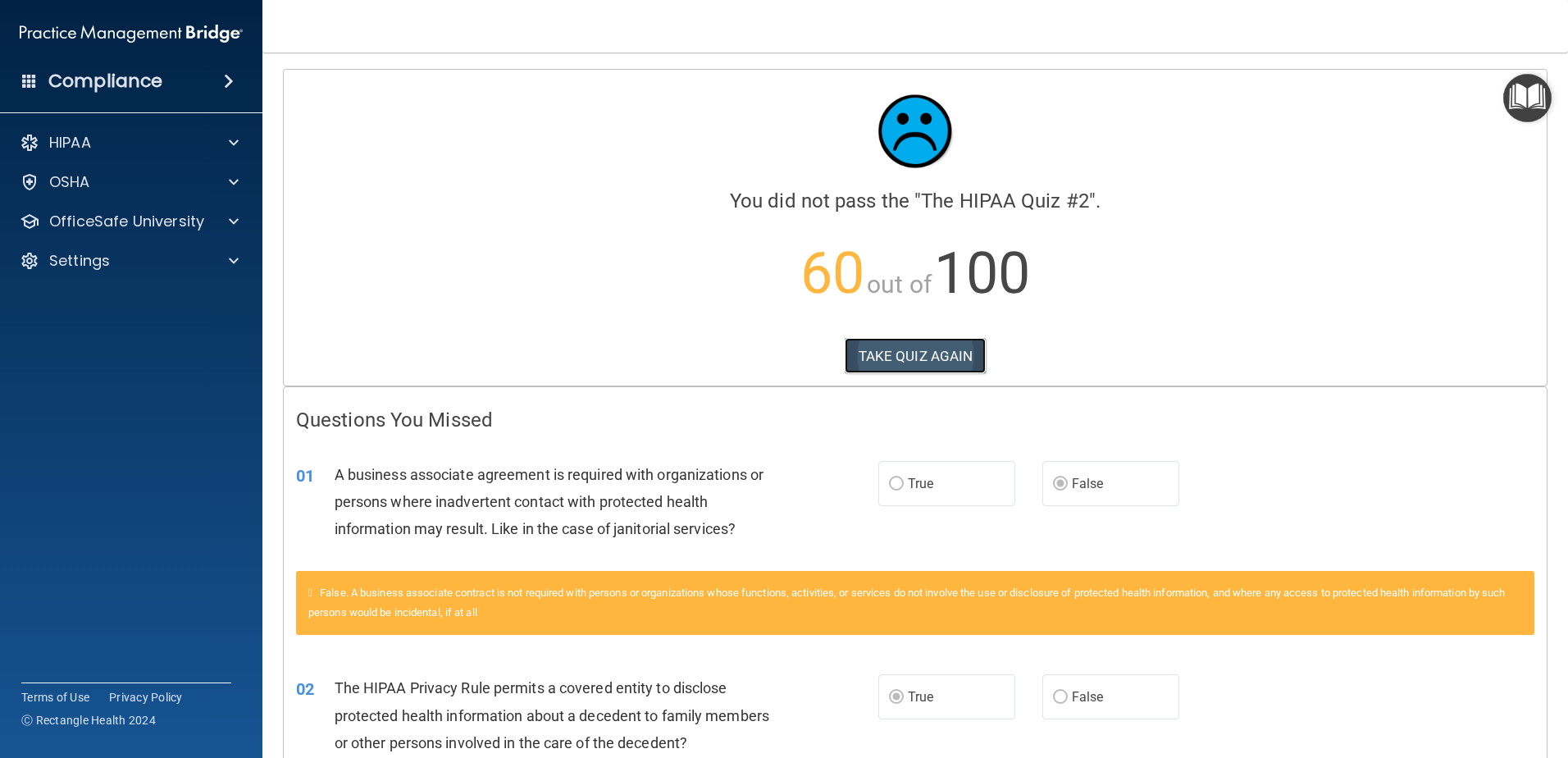
click at [906, 354] on button "TAKE QUIZ AGAIN" at bounding box center [916, 357] width 142 height 36
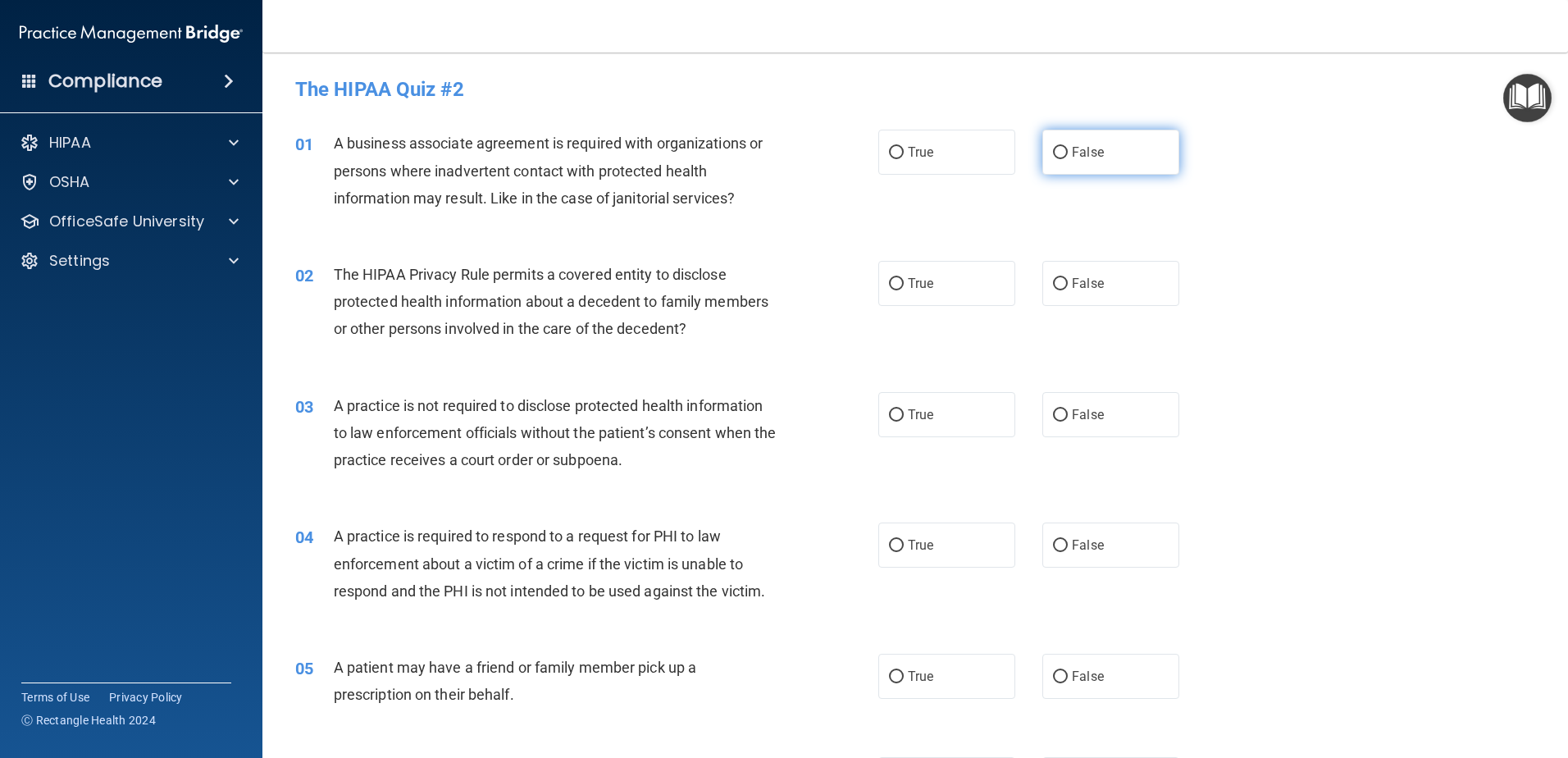
click at [1055, 151] on input "False" at bounding box center [1059, 153] width 15 height 12
radio input "true"
click at [889, 284] on input "True" at bounding box center [896, 284] width 15 height 12
radio input "true"
click at [1053, 415] on input "False" at bounding box center [1059, 415] width 15 height 12
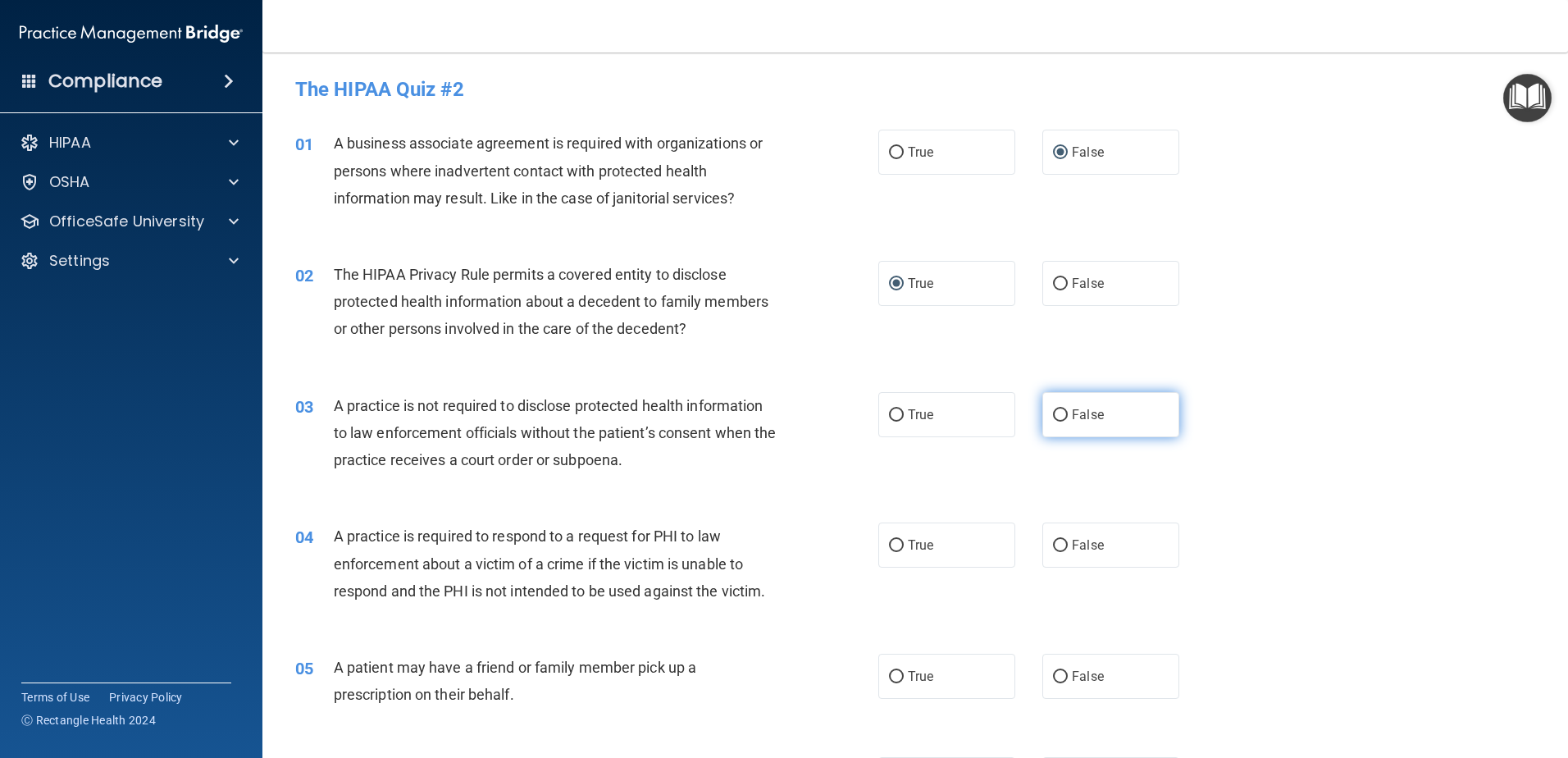
radio input "true"
click at [893, 541] on input "True" at bounding box center [896, 546] width 15 height 12
radio input "true"
click at [889, 671] on input "True" at bounding box center [896, 678] width 15 height 12
radio input "true"
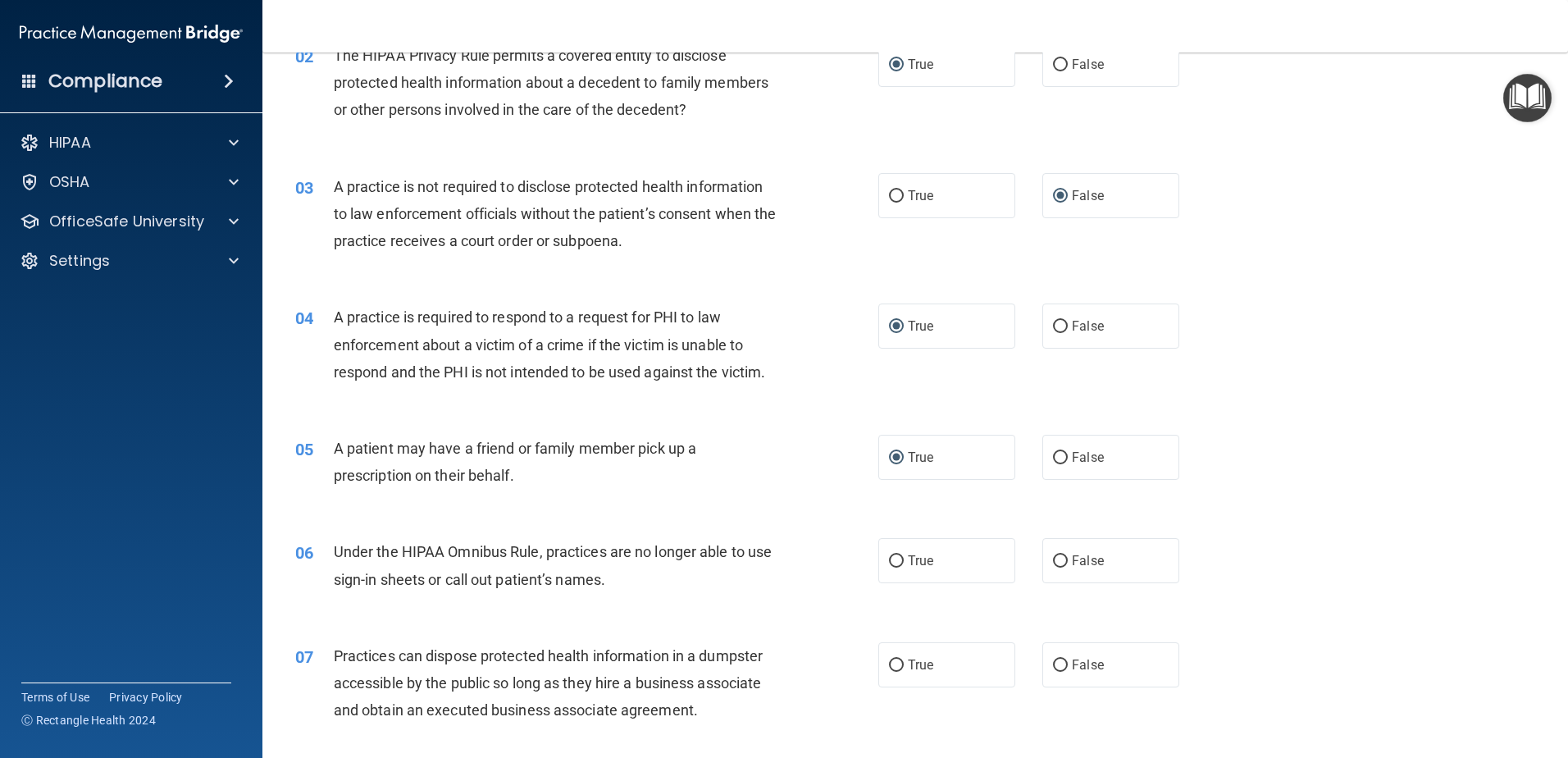
scroll to position [437, 0]
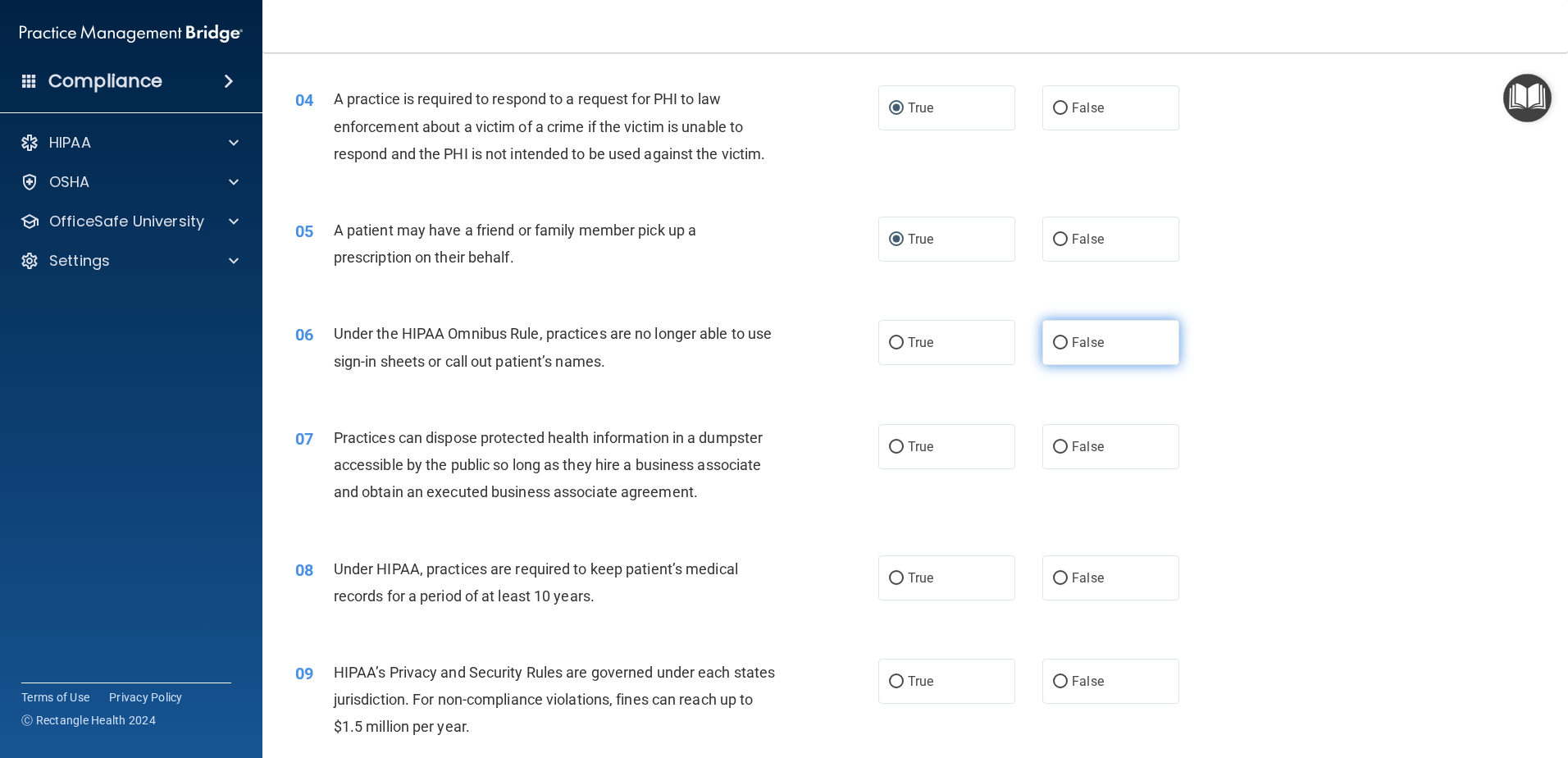
click at [1059, 343] on input "False" at bounding box center [1059, 344] width 15 height 12
radio input "true"
click at [1053, 449] on input "False" at bounding box center [1059, 447] width 15 height 12
radio input "true"
click at [1053, 582] on input "False" at bounding box center [1059, 579] width 15 height 12
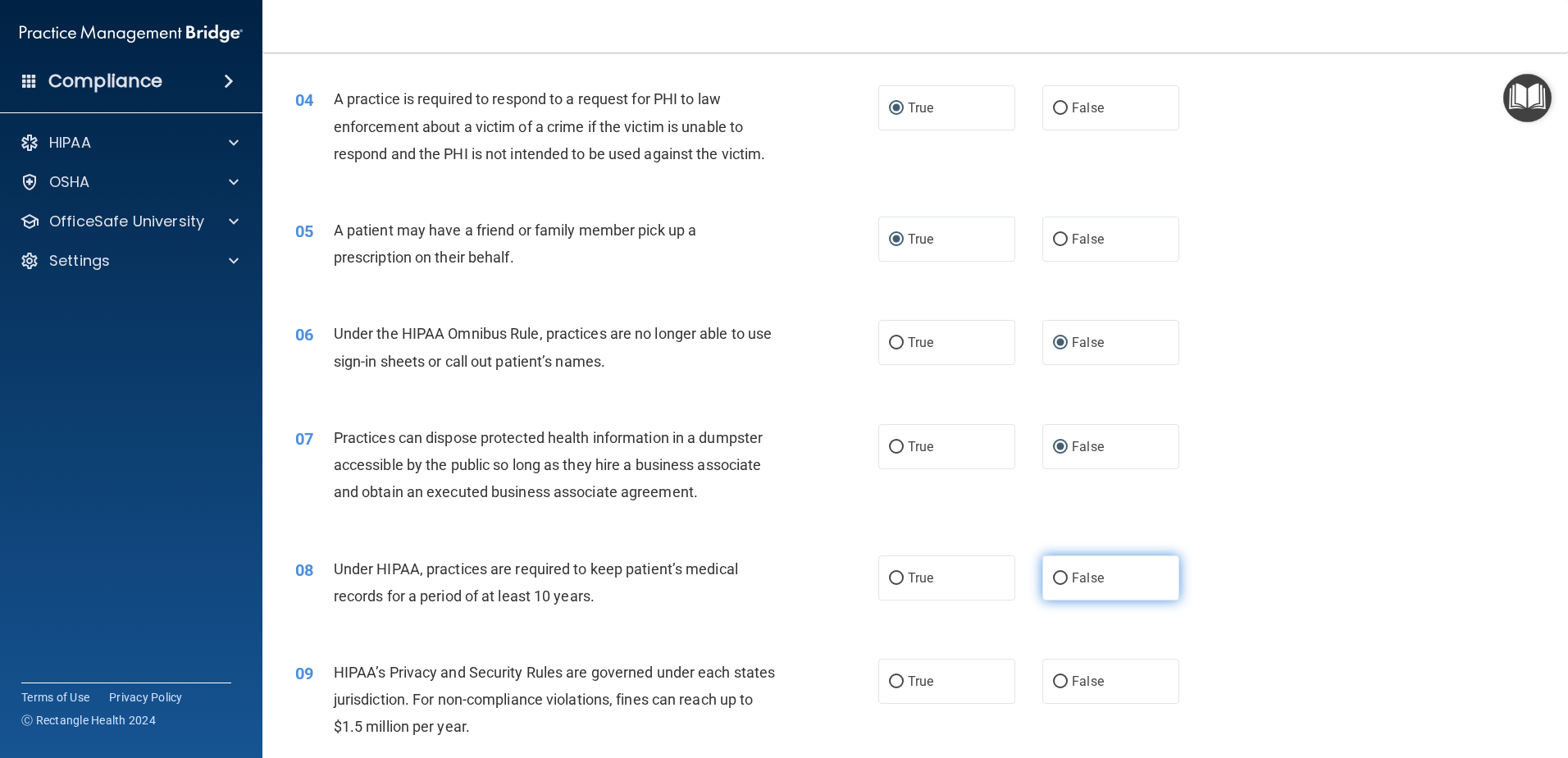
radio input "true"
click at [1053, 678] on input "False" at bounding box center [1059, 682] width 15 height 12
radio input "true"
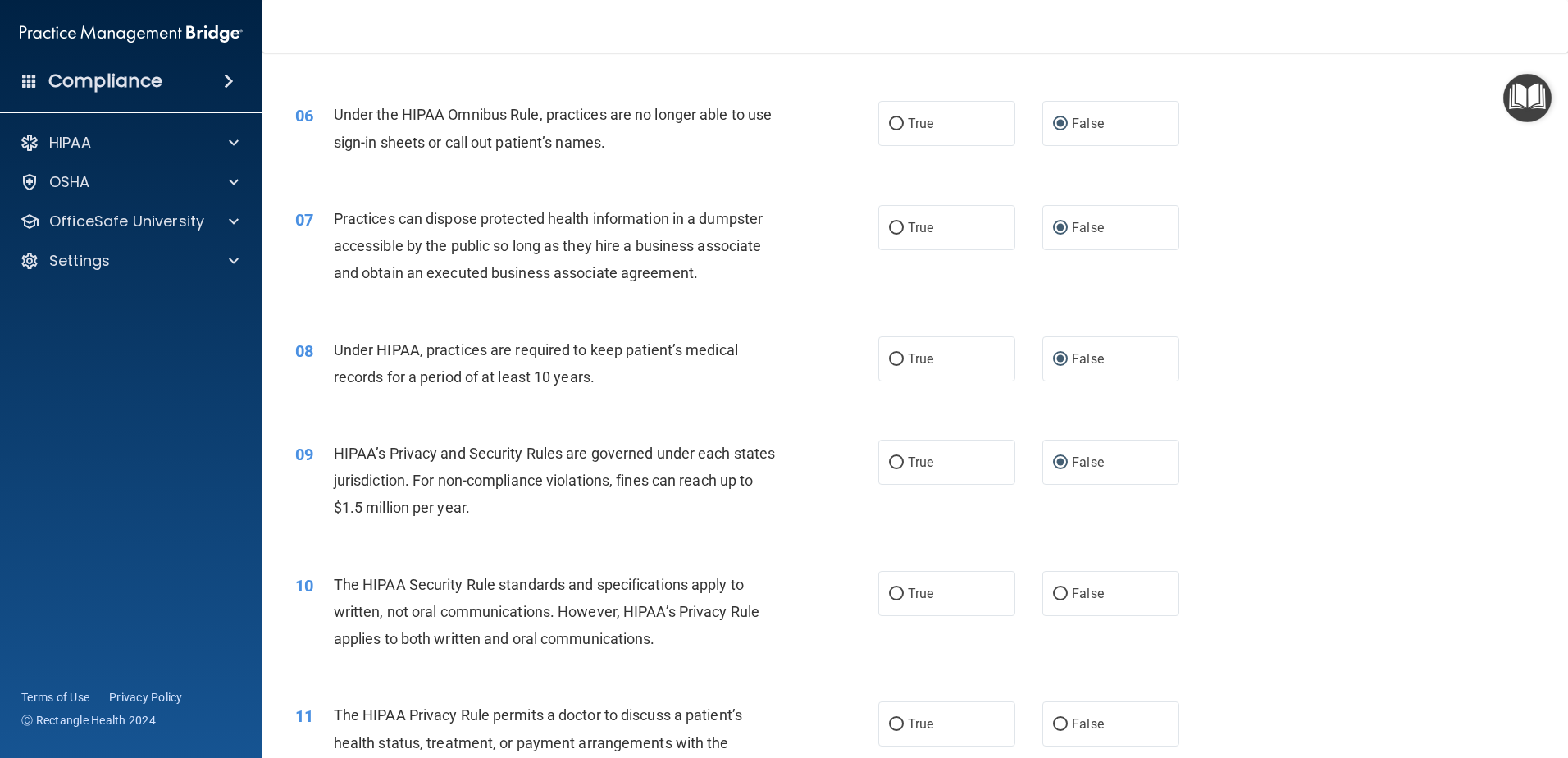
scroll to position [876, 0]
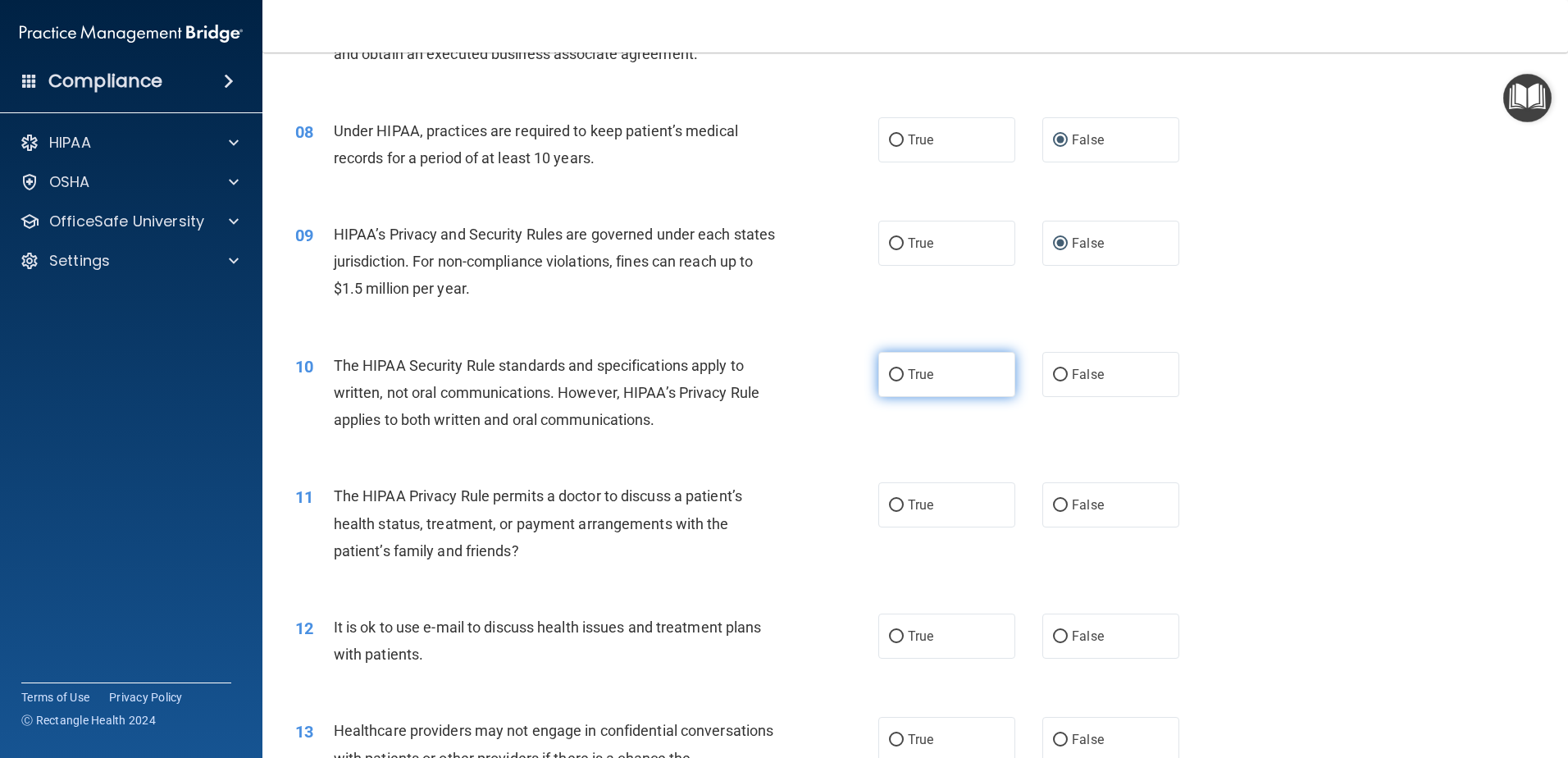
click at [889, 370] on input "True" at bounding box center [896, 376] width 15 height 12
radio input "true"
click at [893, 509] on input "True" at bounding box center [896, 505] width 15 height 12
radio input "true"
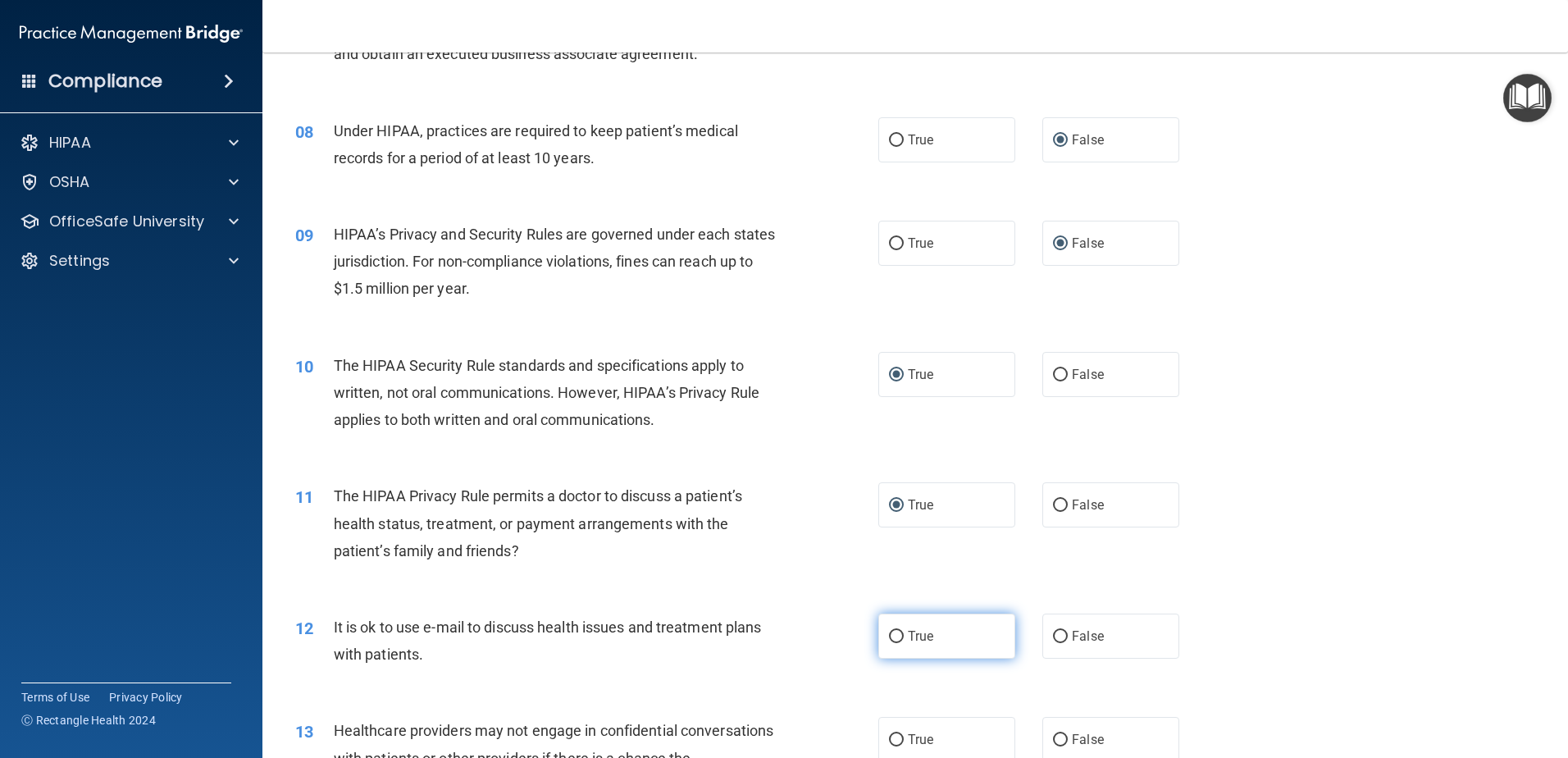
click at [889, 631] on input "True" at bounding box center [896, 637] width 15 height 12
radio input "true"
click at [1053, 735] on input "False" at bounding box center [1059, 741] width 15 height 12
radio input "true"
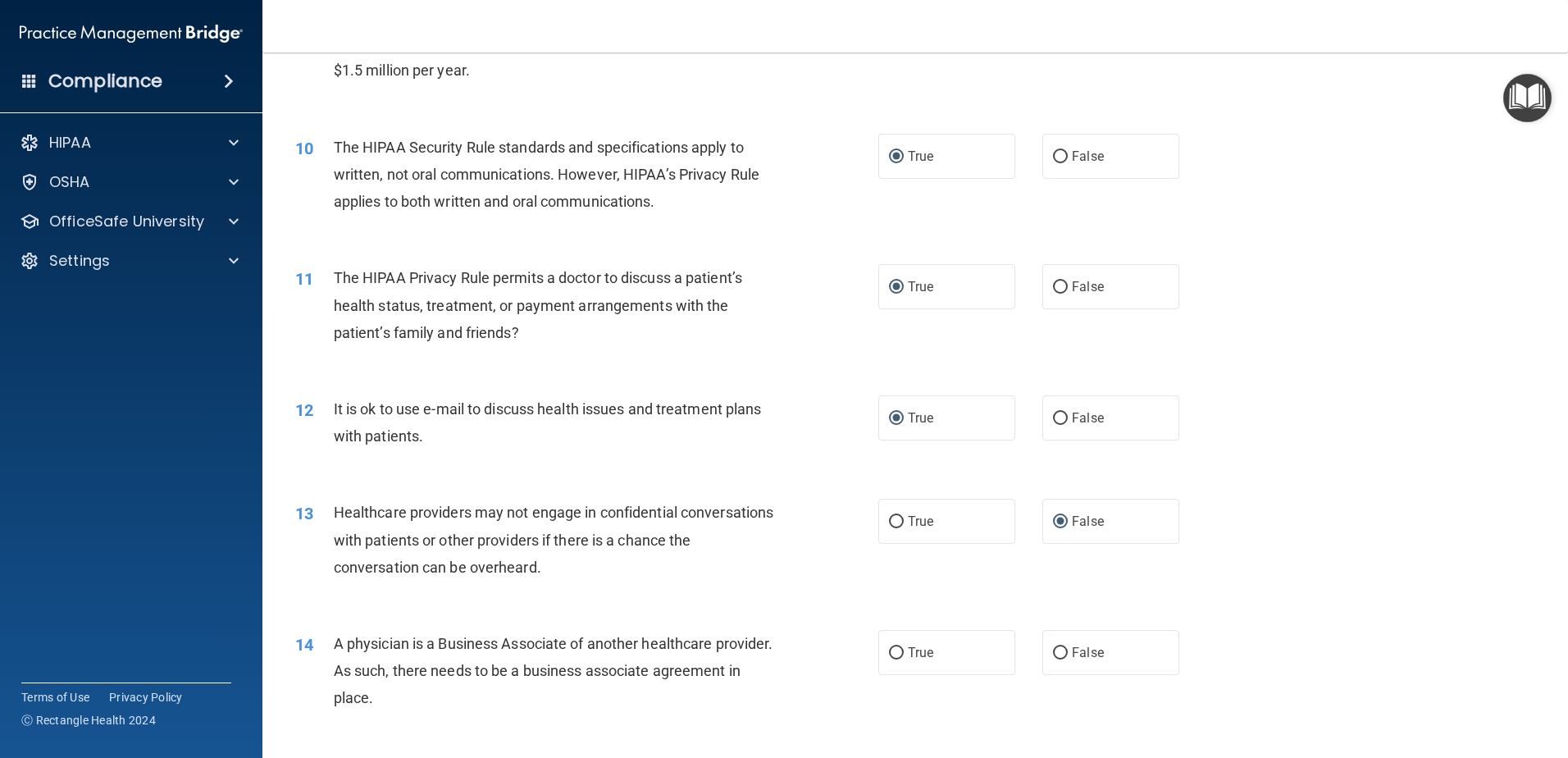
scroll to position [1313, 0]
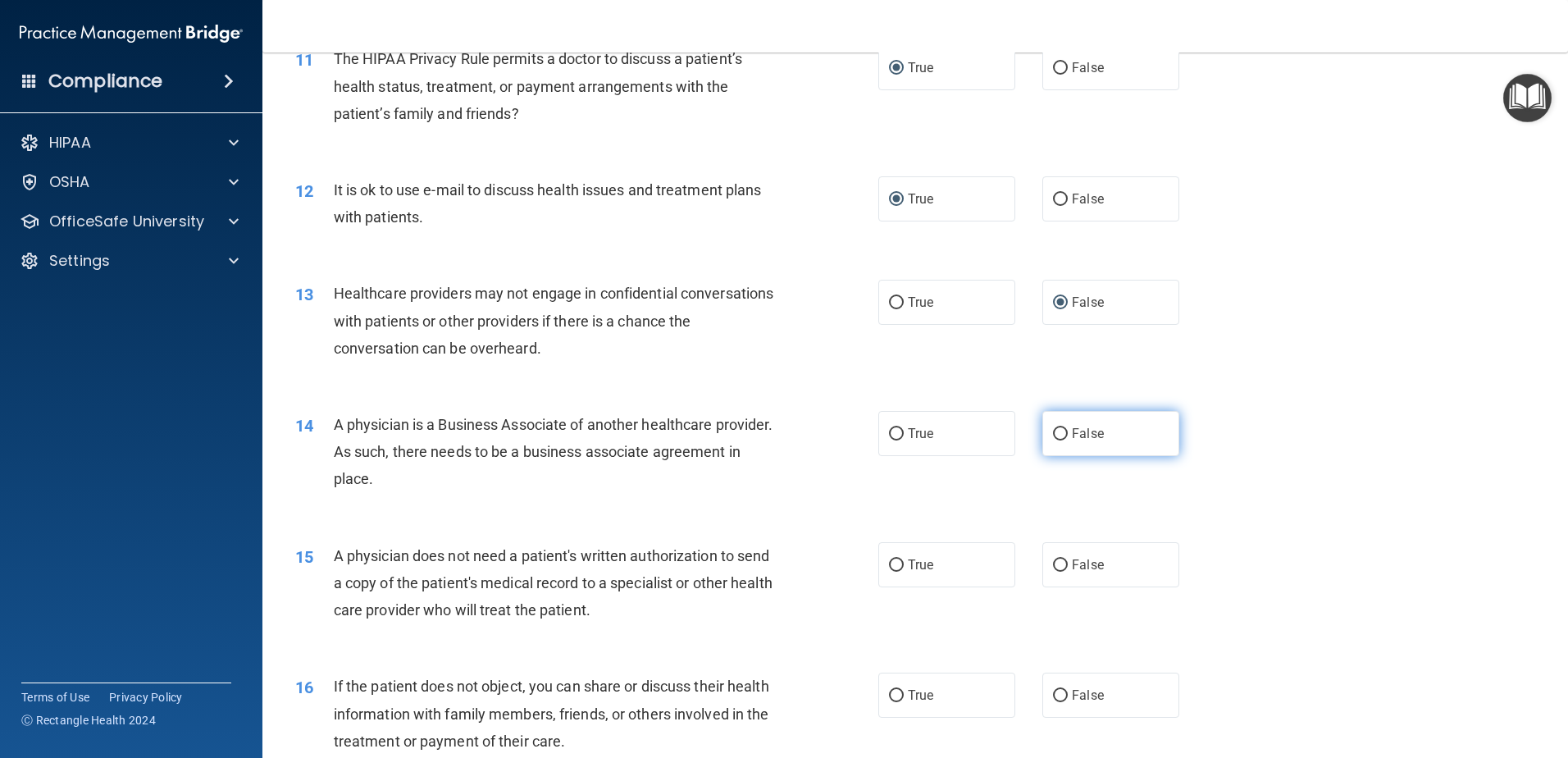
click at [1053, 434] on input "False" at bounding box center [1059, 434] width 15 height 12
radio input "true"
click at [1053, 564] on input "False" at bounding box center [1059, 566] width 15 height 12
radio input "true"
click at [1055, 695] on input "False" at bounding box center [1059, 696] width 15 height 12
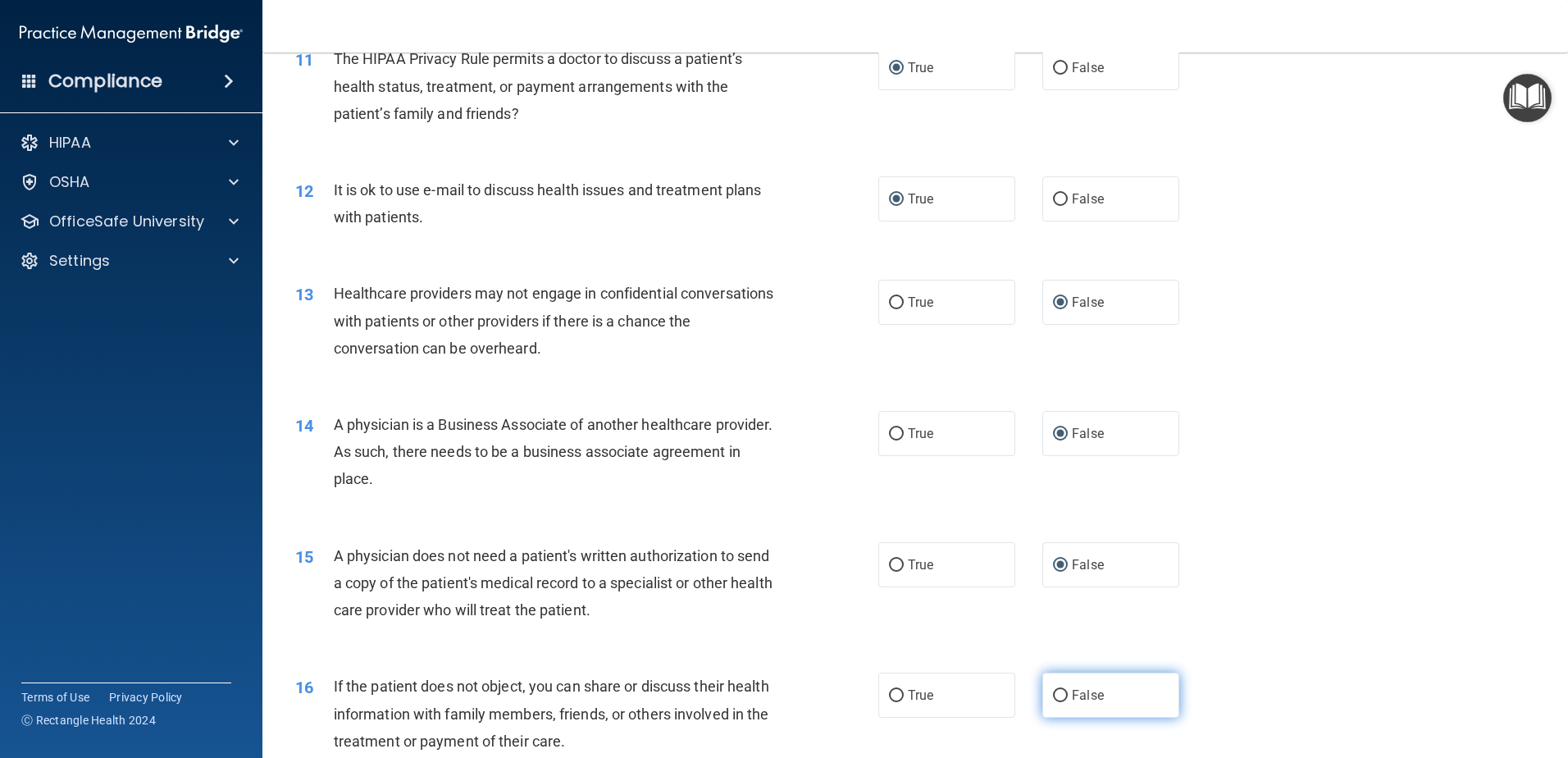
radio input "true"
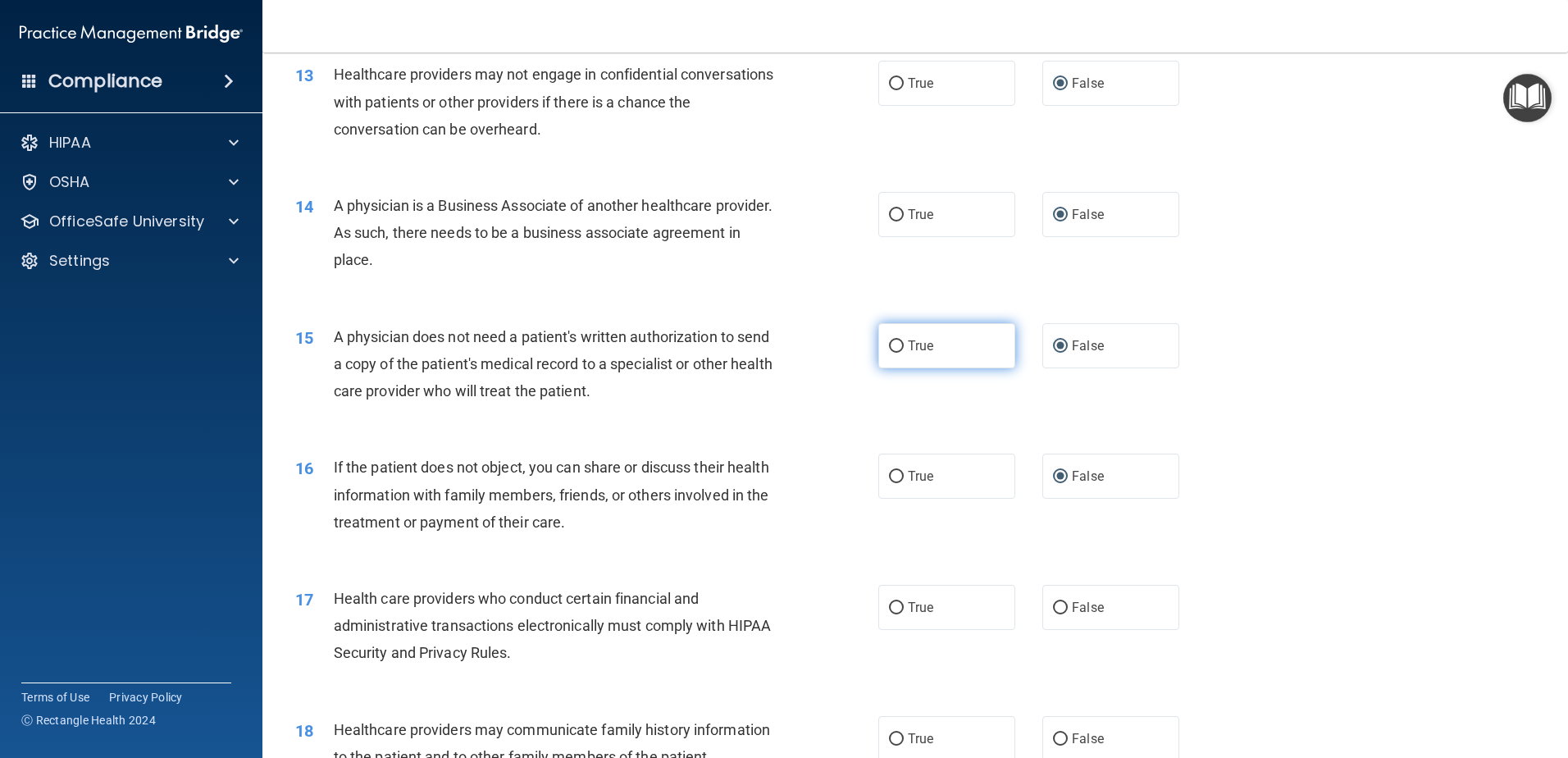
click at [889, 344] on input "True" at bounding box center [896, 346] width 15 height 12
radio input "true"
radio input "false"
click at [893, 475] on input "True" at bounding box center [896, 477] width 15 height 12
radio input "true"
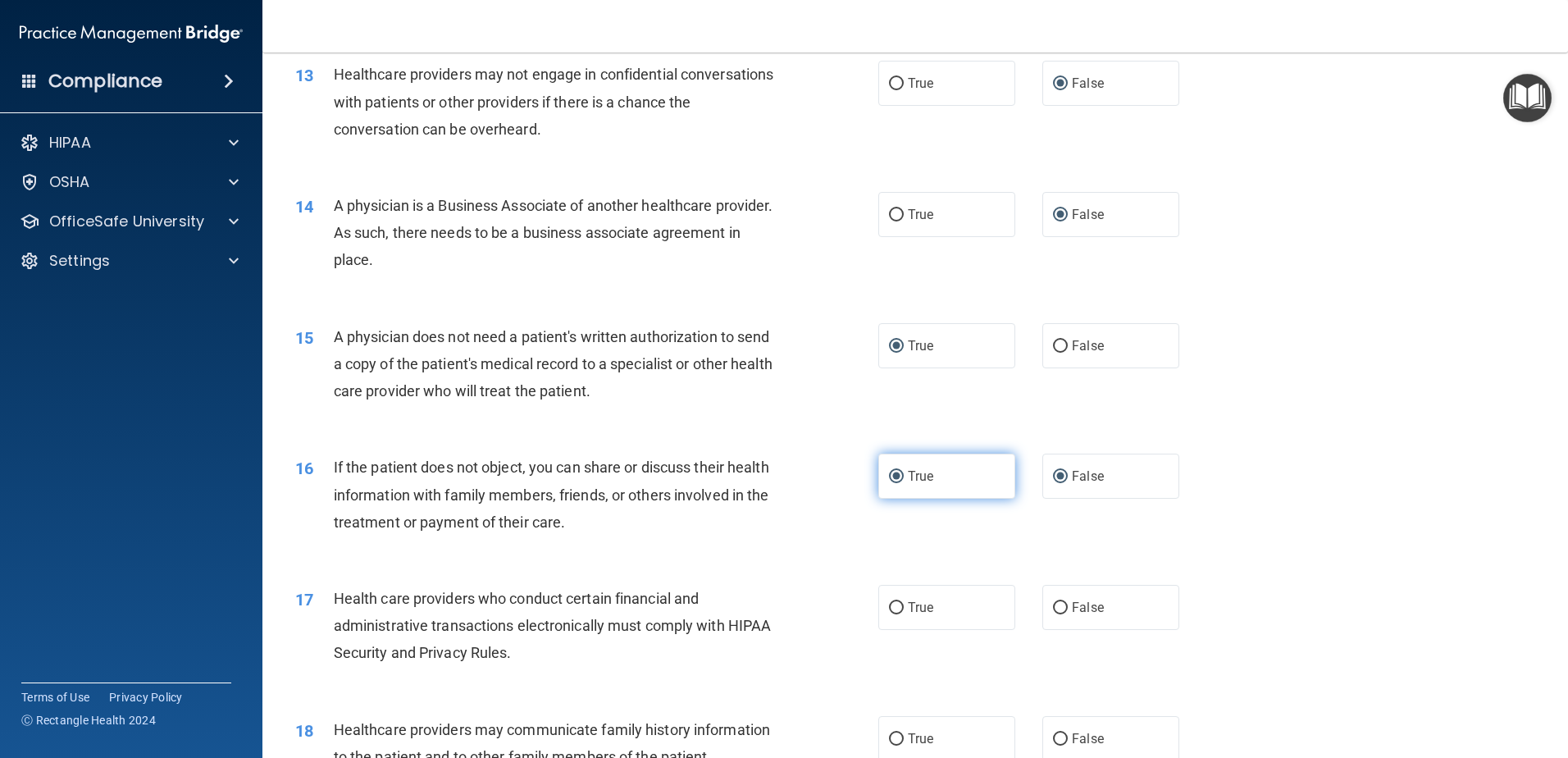
radio input "false"
click at [889, 606] on input "True" at bounding box center [896, 608] width 15 height 12
radio input "true"
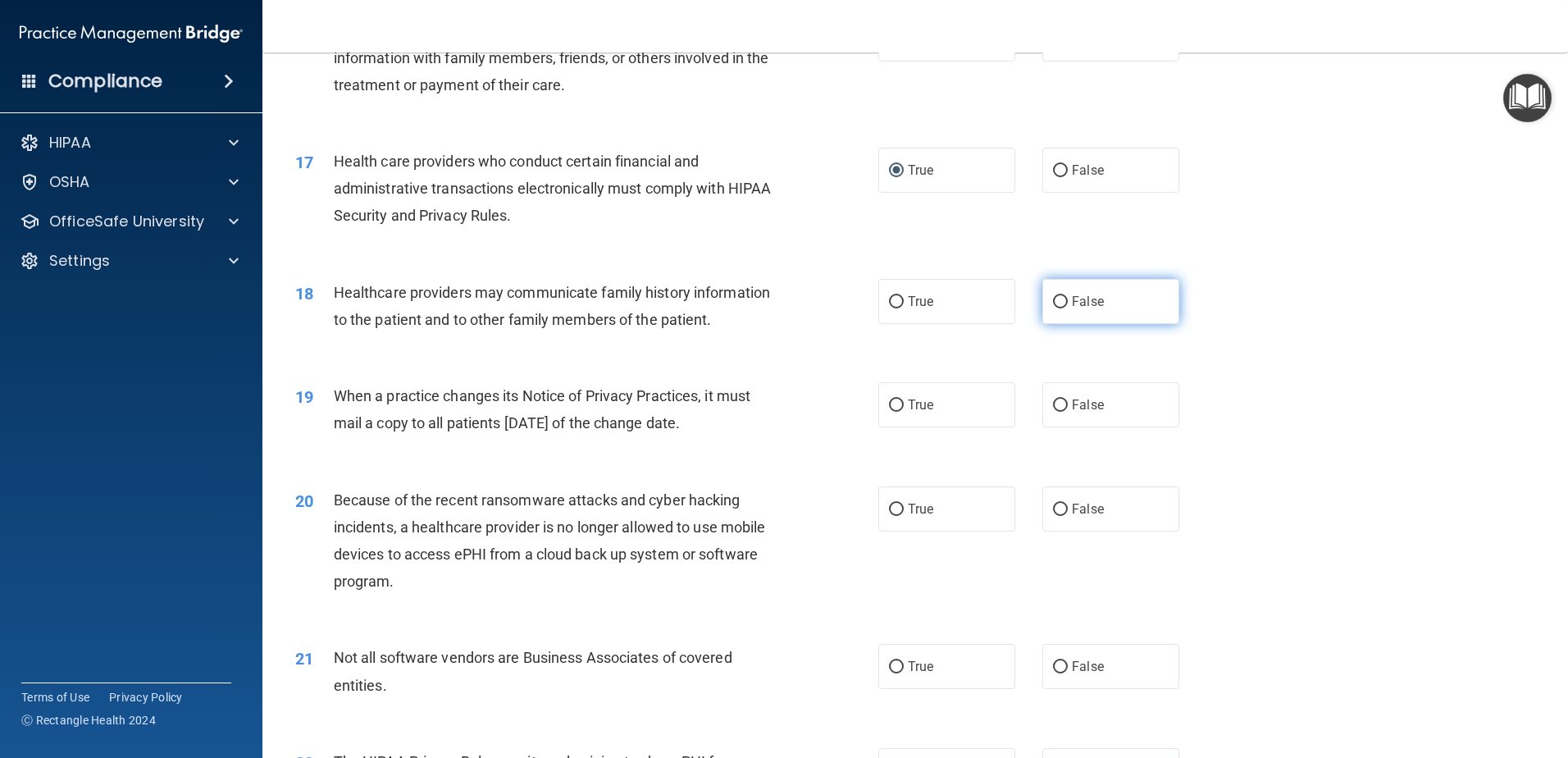
click at [1053, 296] on input "False" at bounding box center [1059, 302] width 15 height 12
radio input "true"
click at [1053, 401] on input "False" at bounding box center [1059, 406] width 15 height 12
radio input "true"
click at [1053, 505] on input "False" at bounding box center [1059, 510] width 15 height 12
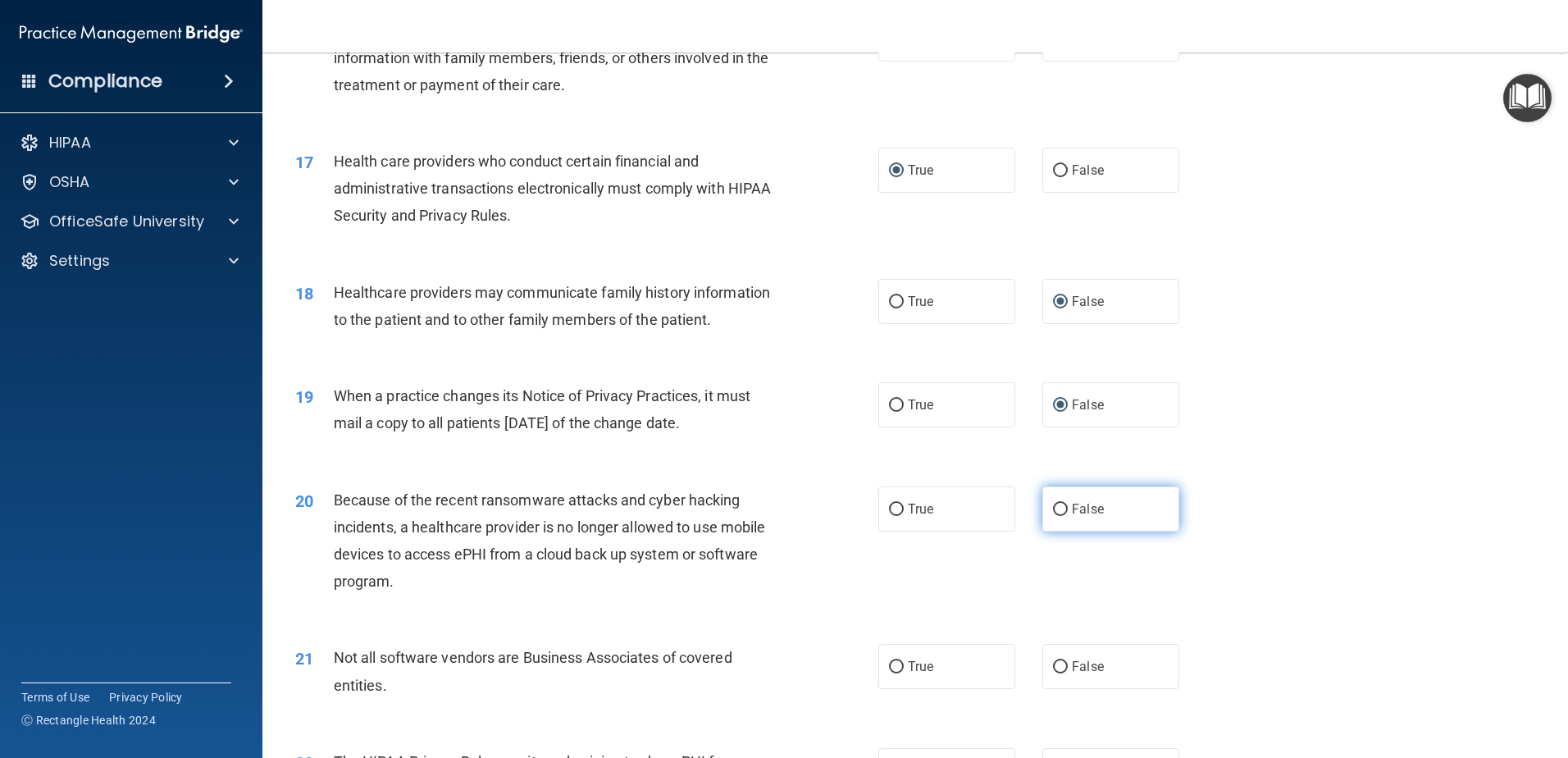
radio input "true"
click at [892, 667] on input "True" at bounding box center [896, 667] width 15 height 12
radio input "true"
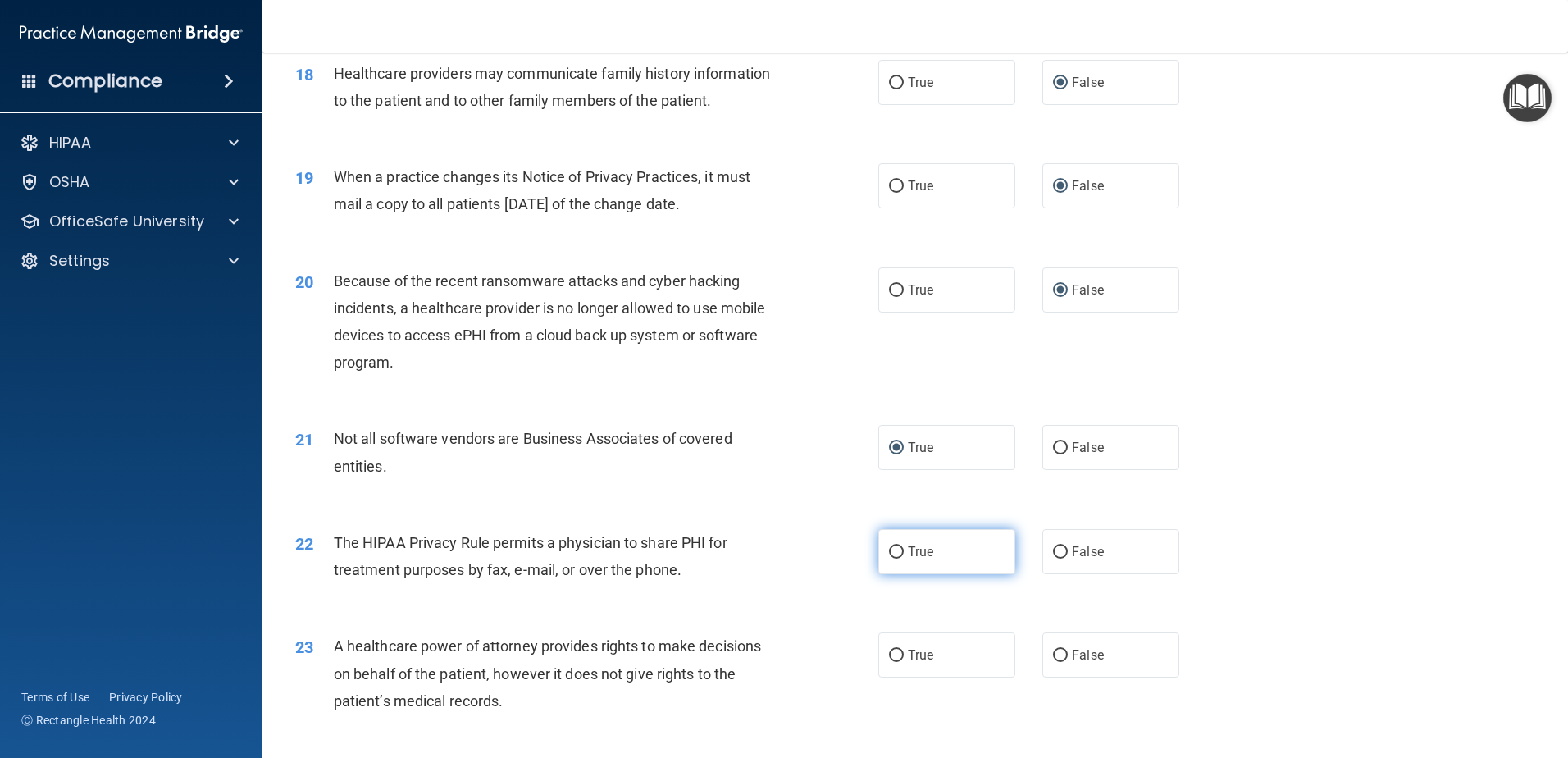
click at [893, 558] on input "True" at bounding box center [896, 552] width 15 height 12
radio input "true"
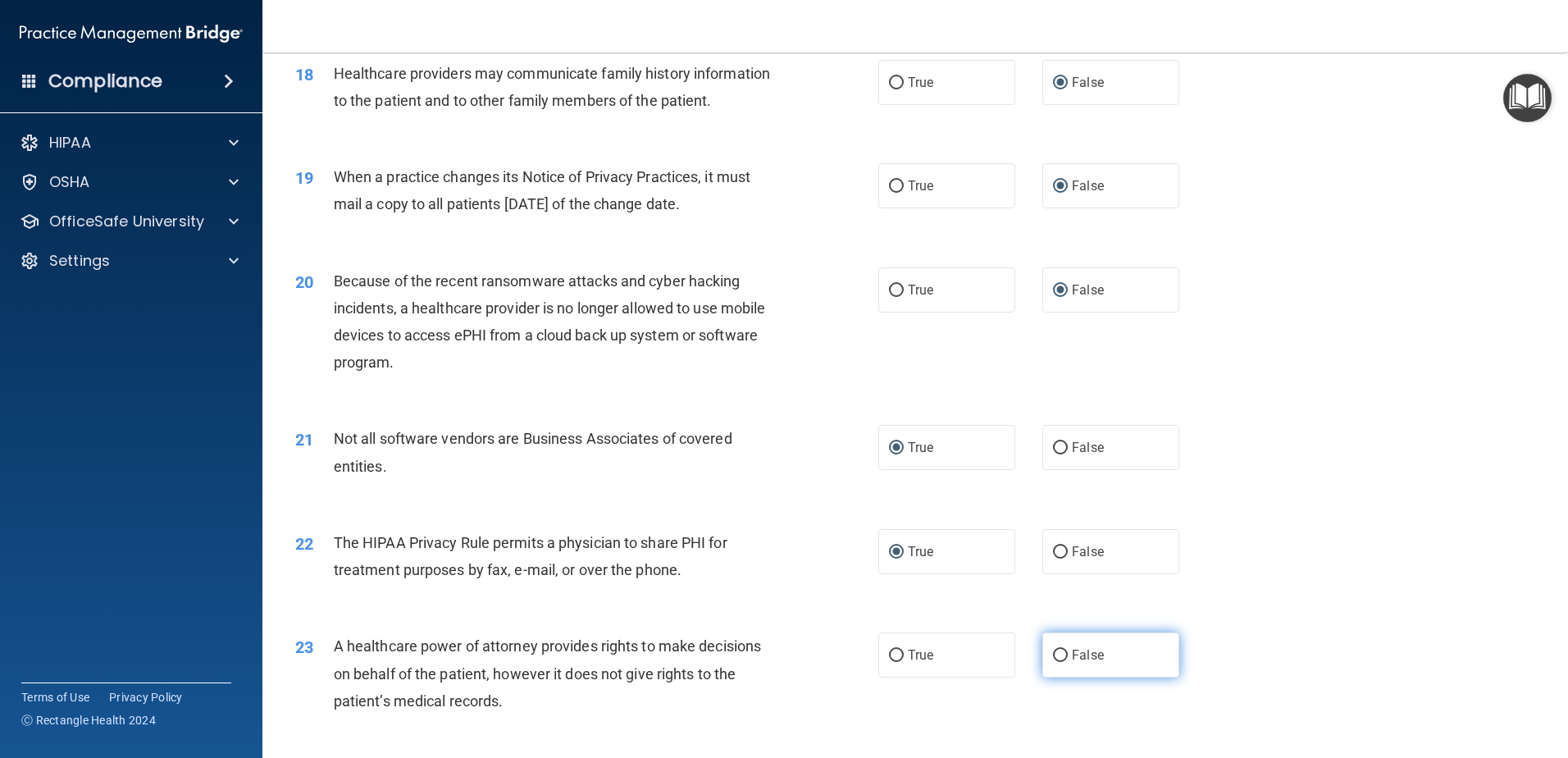
click at [1053, 654] on input "False" at bounding box center [1059, 656] width 15 height 12
radio input "true"
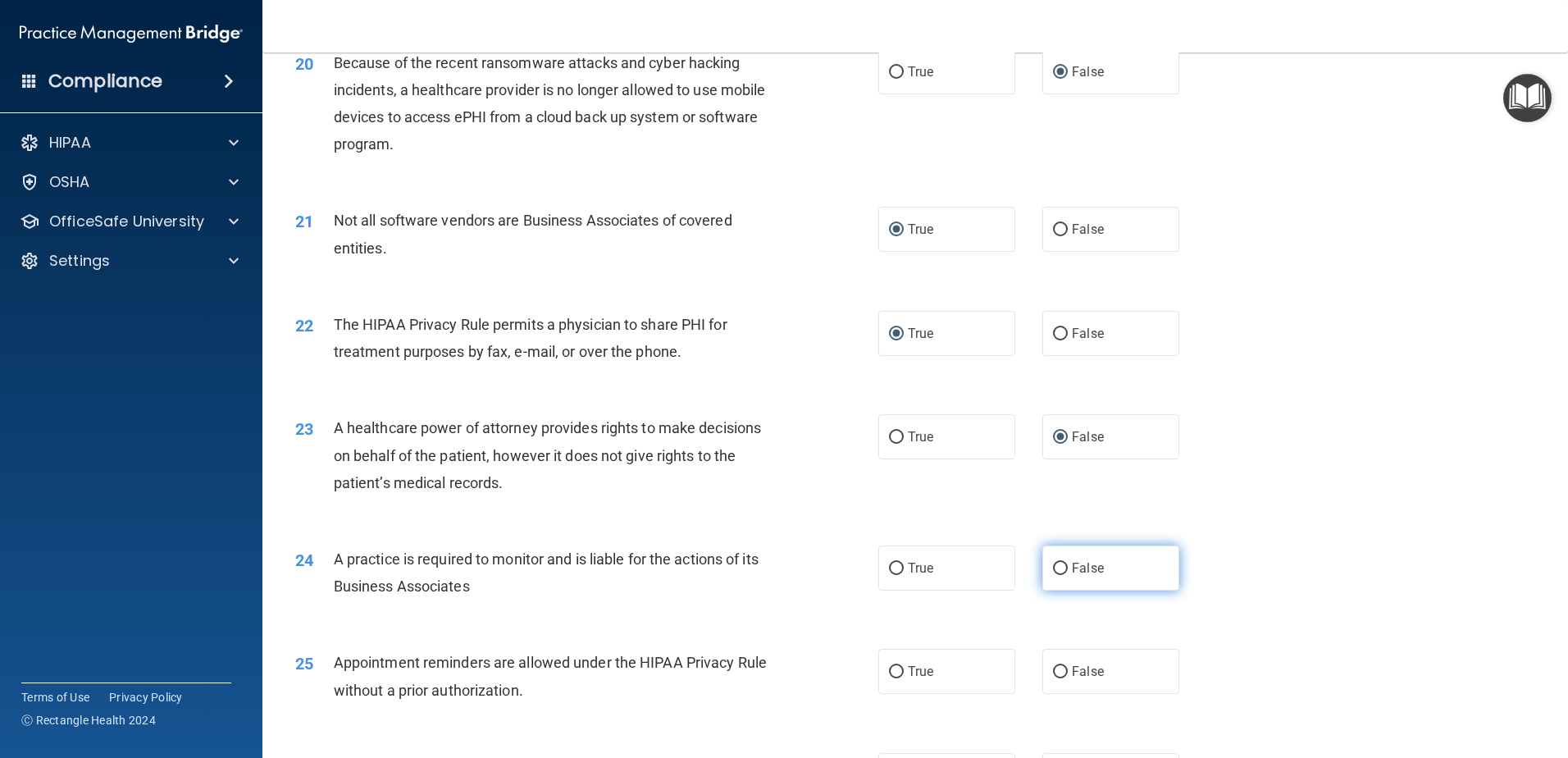
click at [1053, 570] on input "False" at bounding box center [1059, 568] width 15 height 12
radio input "true"
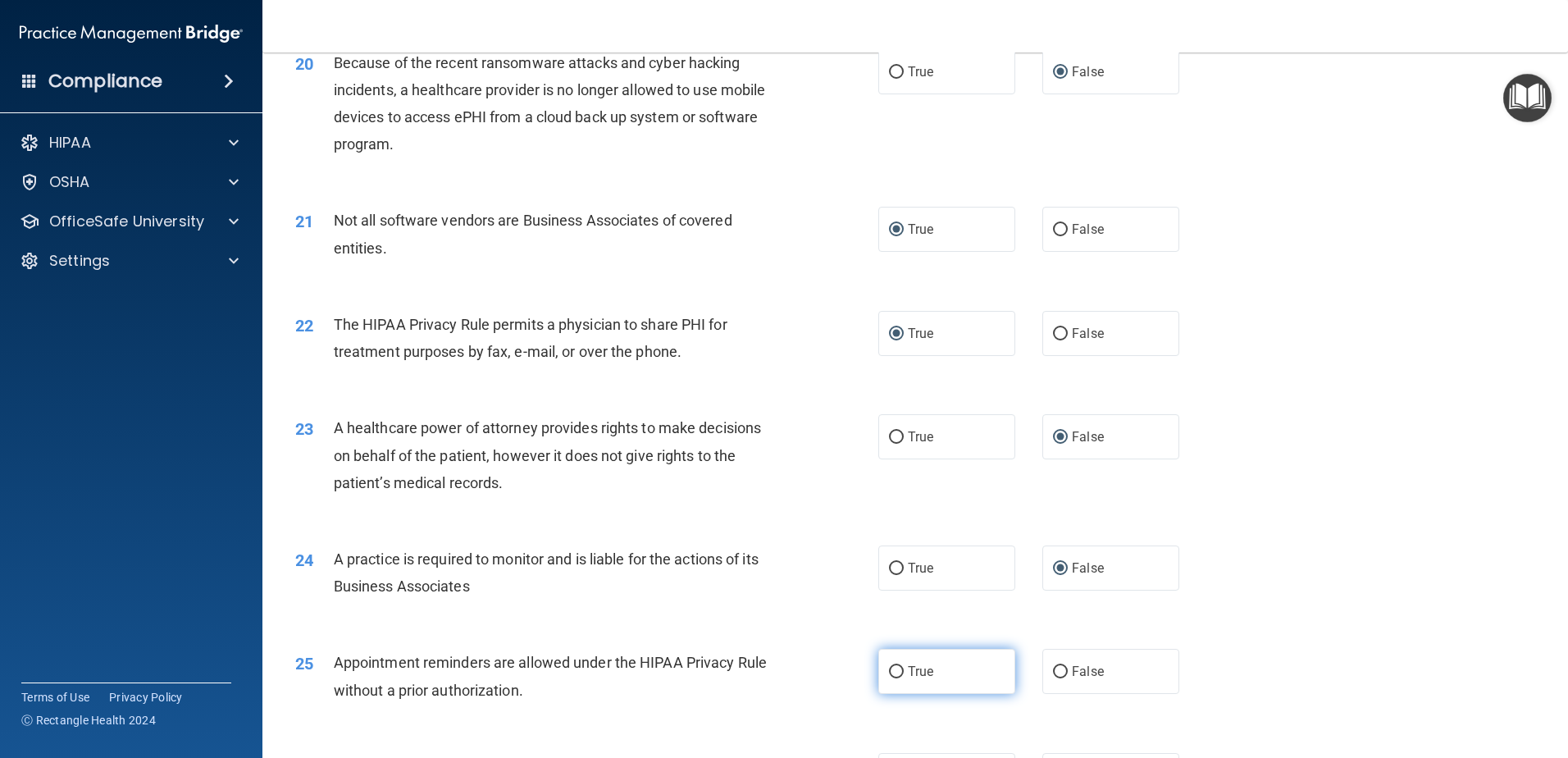
click at [892, 674] on input "True" at bounding box center [896, 672] width 15 height 12
radio input "true"
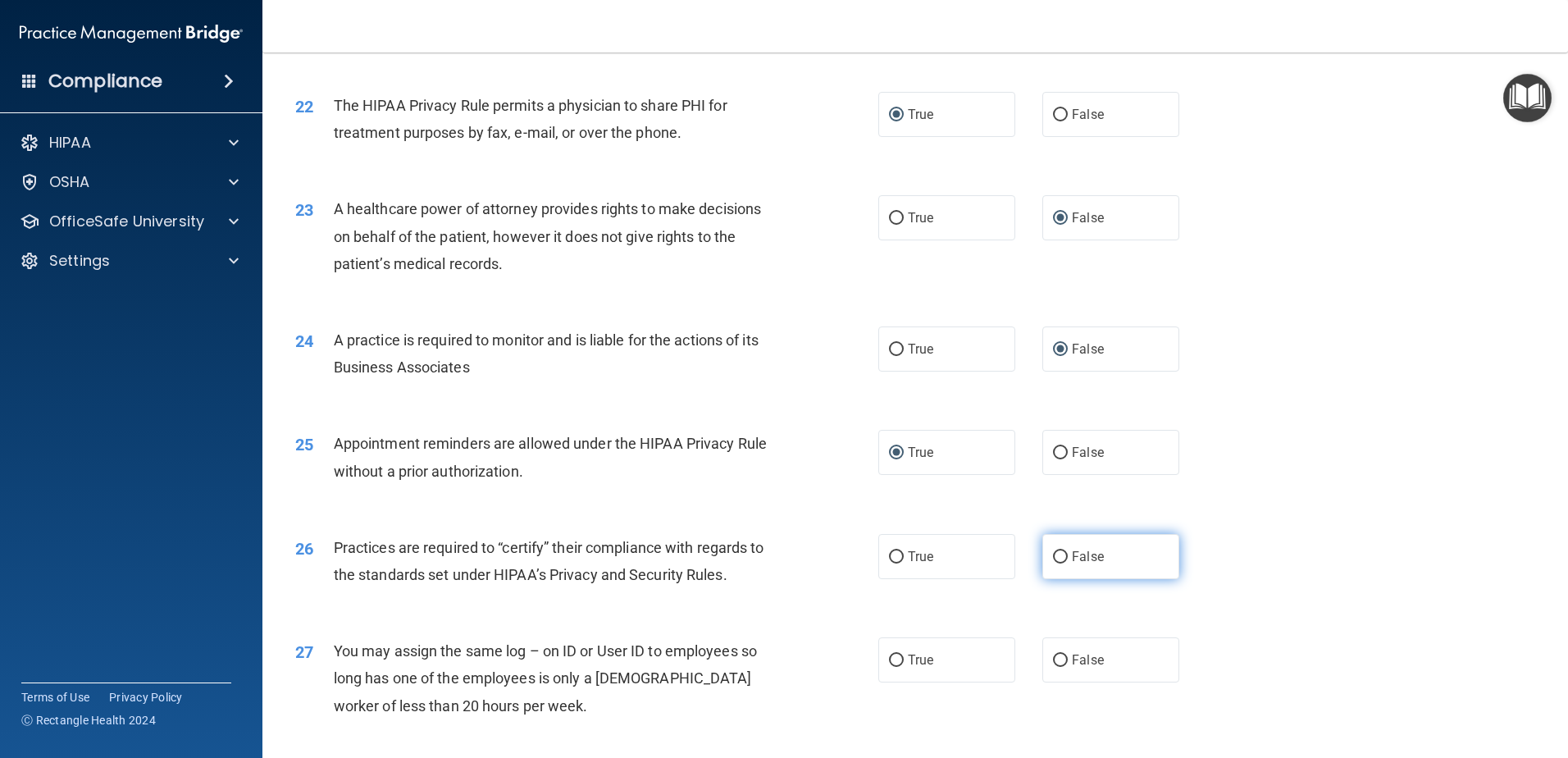
click at [1053, 560] on input "False" at bounding box center [1059, 557] width 15 height 12
radio input "true"
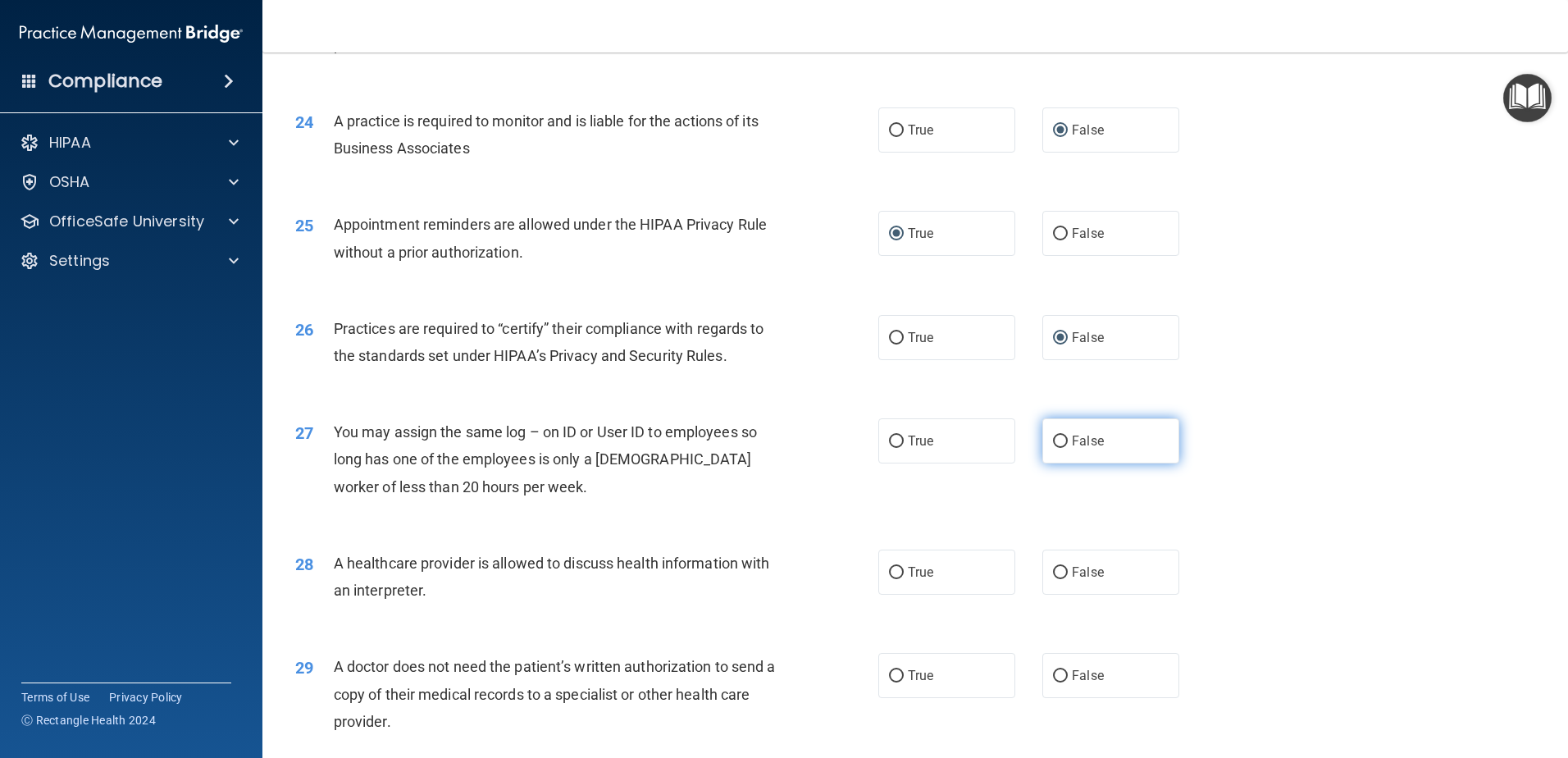
click at [1053, 439] on input "False" at bounding box center [1059, 441] width 15 height 12
radio input "true"
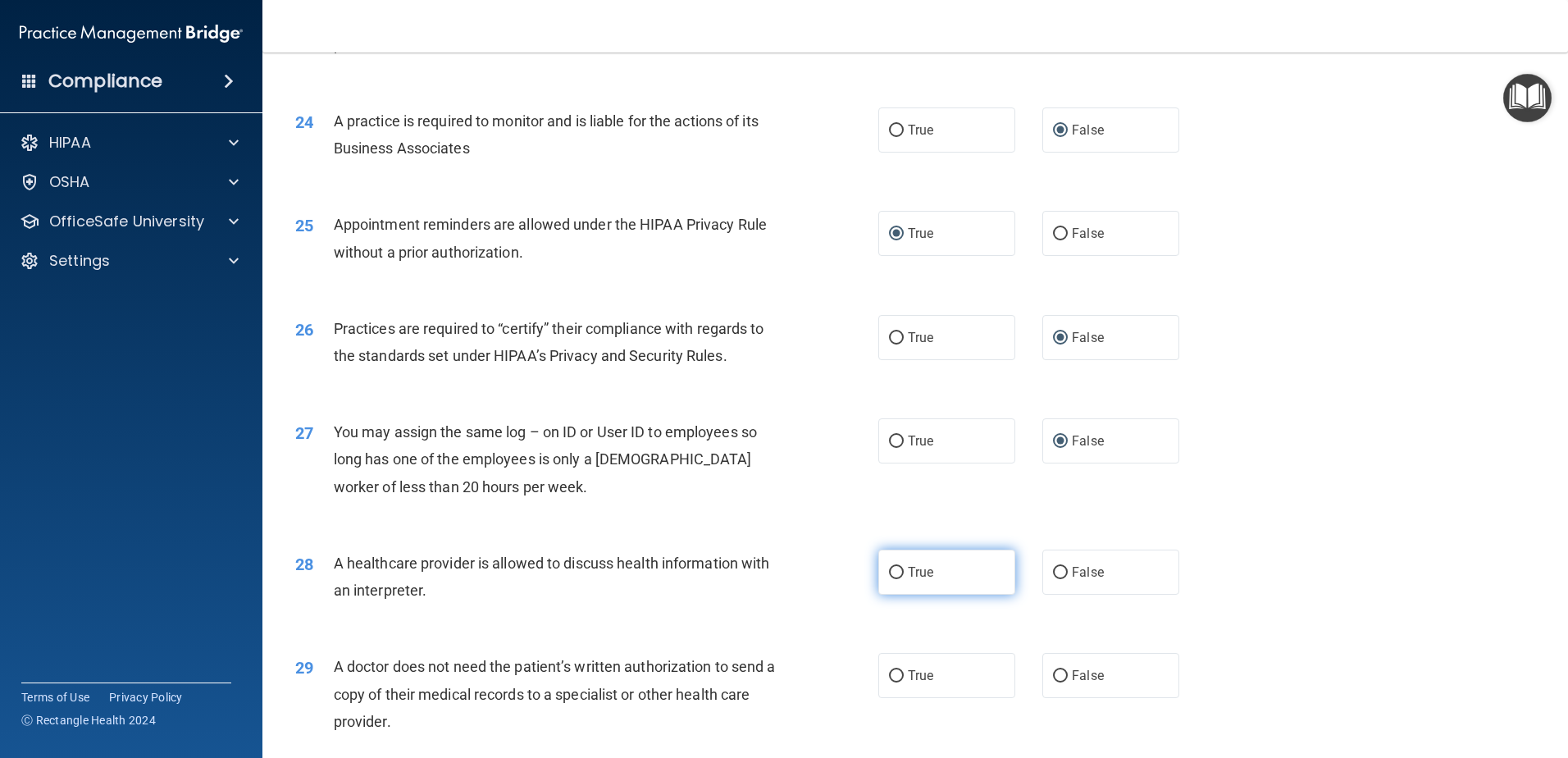
click at [890, 570] on input "True" at bounding box center [896, 573] width 15 height 12
radio input "true"
click at [892, 673] on input "True" at bounding box center [896, 677] width 15 height 12
radio input "true"
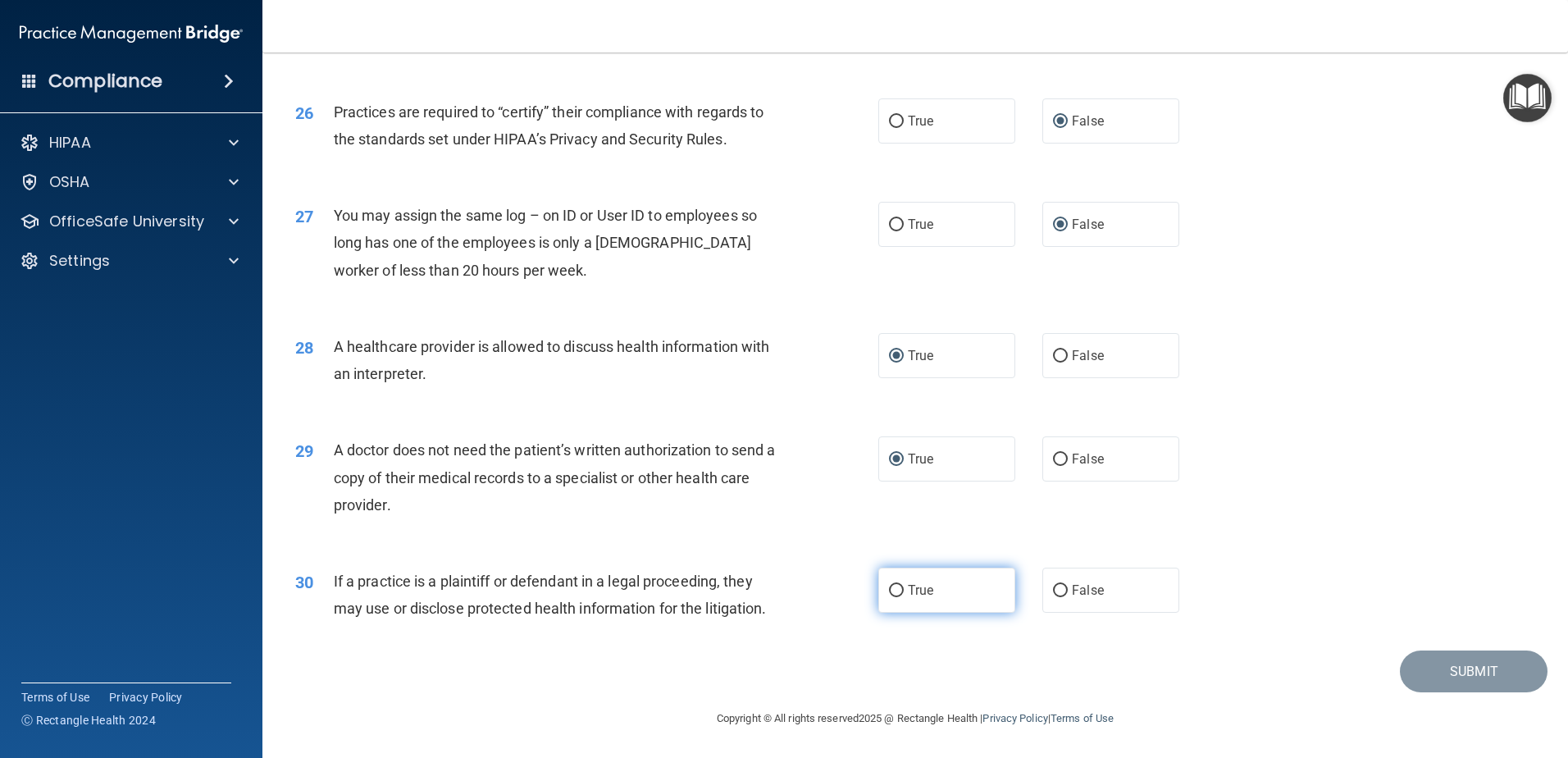
click at [893, 585] on input "True" at bounding box center [896, 591] width 15 height 12
radio input "true"
click at [1446, 665] on button "Submit" at bounding box center [1473, 671] width 148 height 42
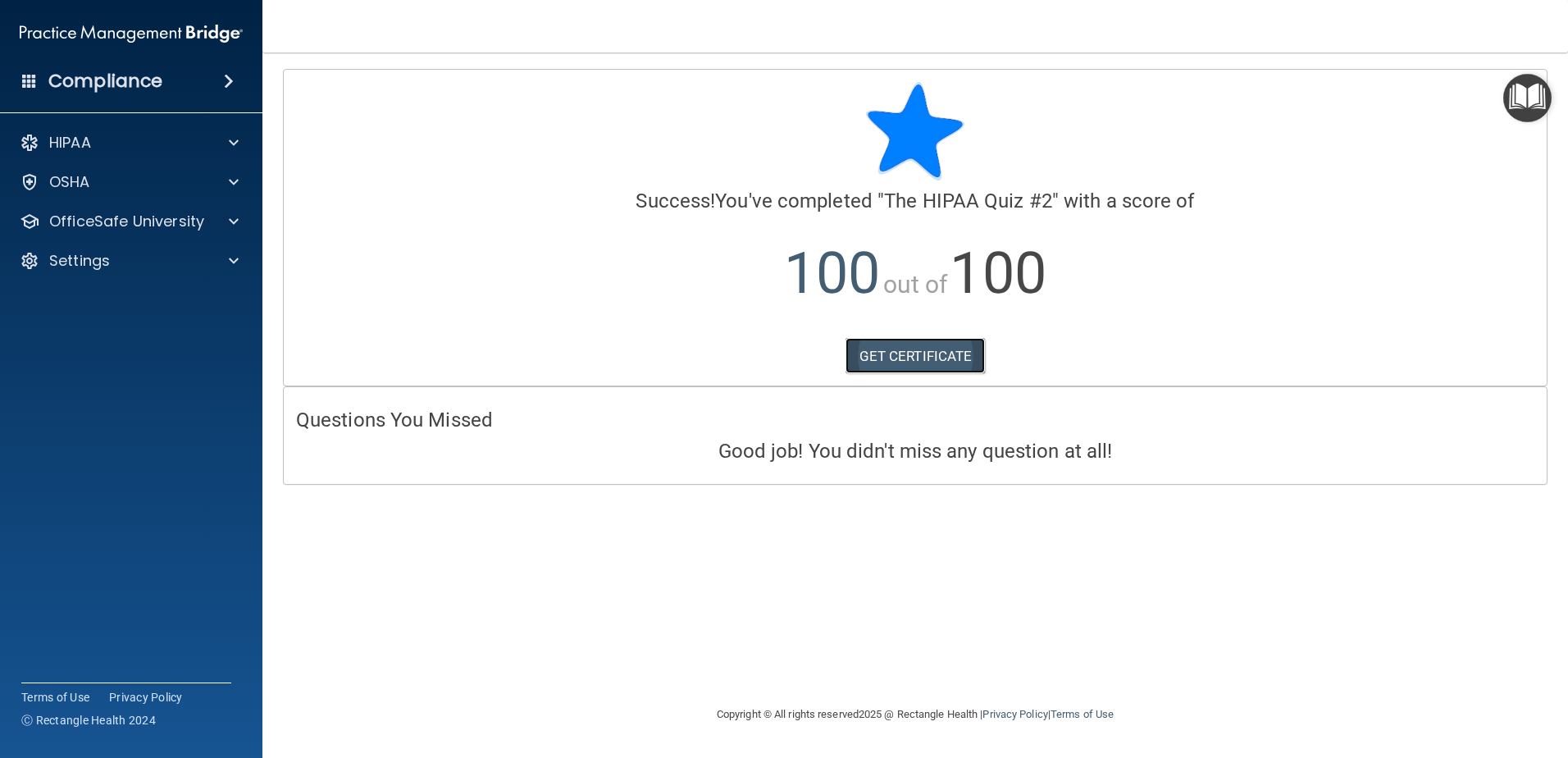
click at [939, 347] on link "GET CERTIFICATE" at bounding box center [915, 357] width 140 height 36
click at [237, 213] on span at bounding box center [234, 222] width 10 height 20
click at [938, 363] on link "GET CERTIFICATE" at bounding box center [915, 357] width 140 height 36
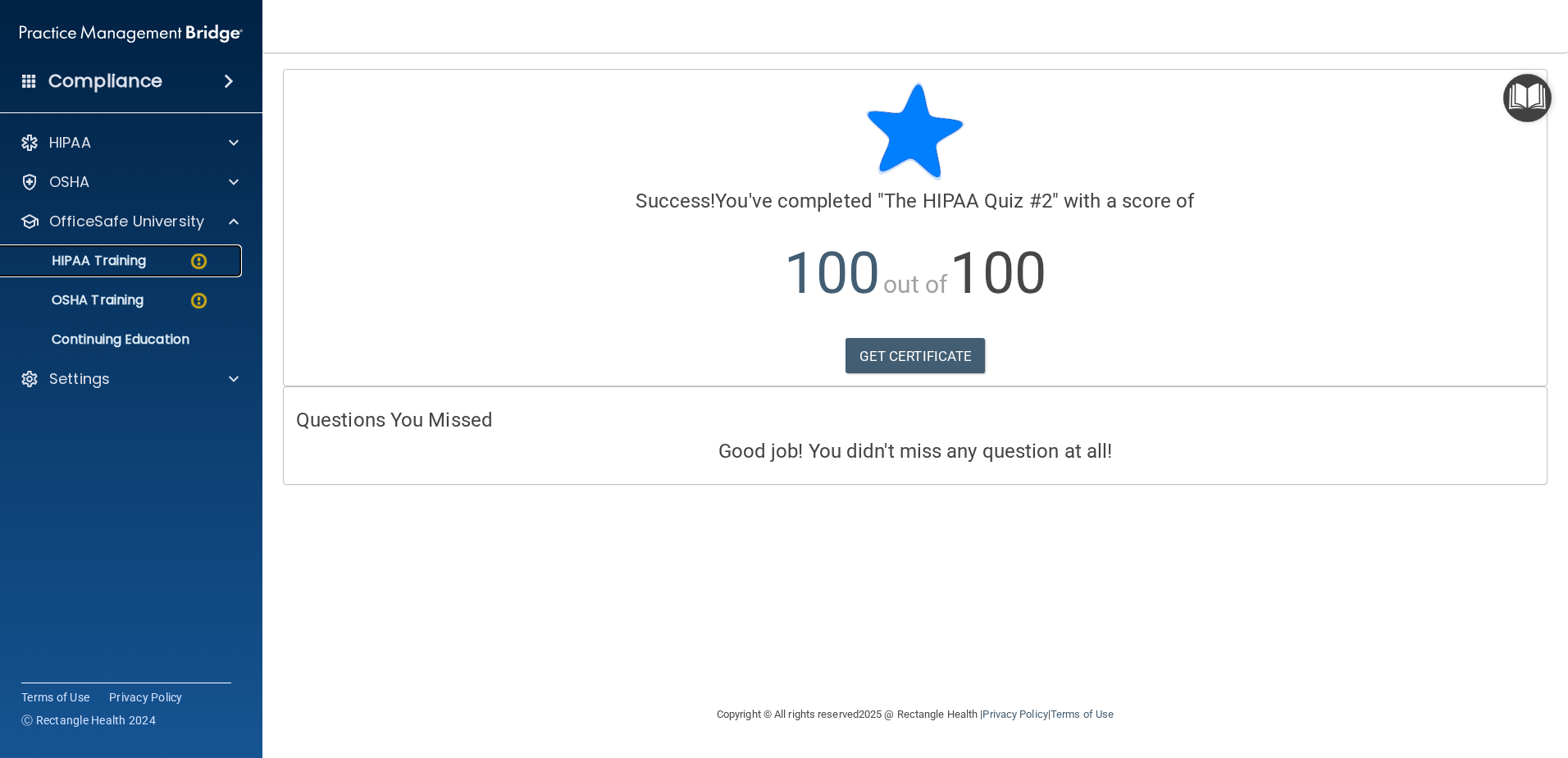
click at [138, 260] on p "HIPAA Training" at bounding box center [78, 260] width 135 height 16
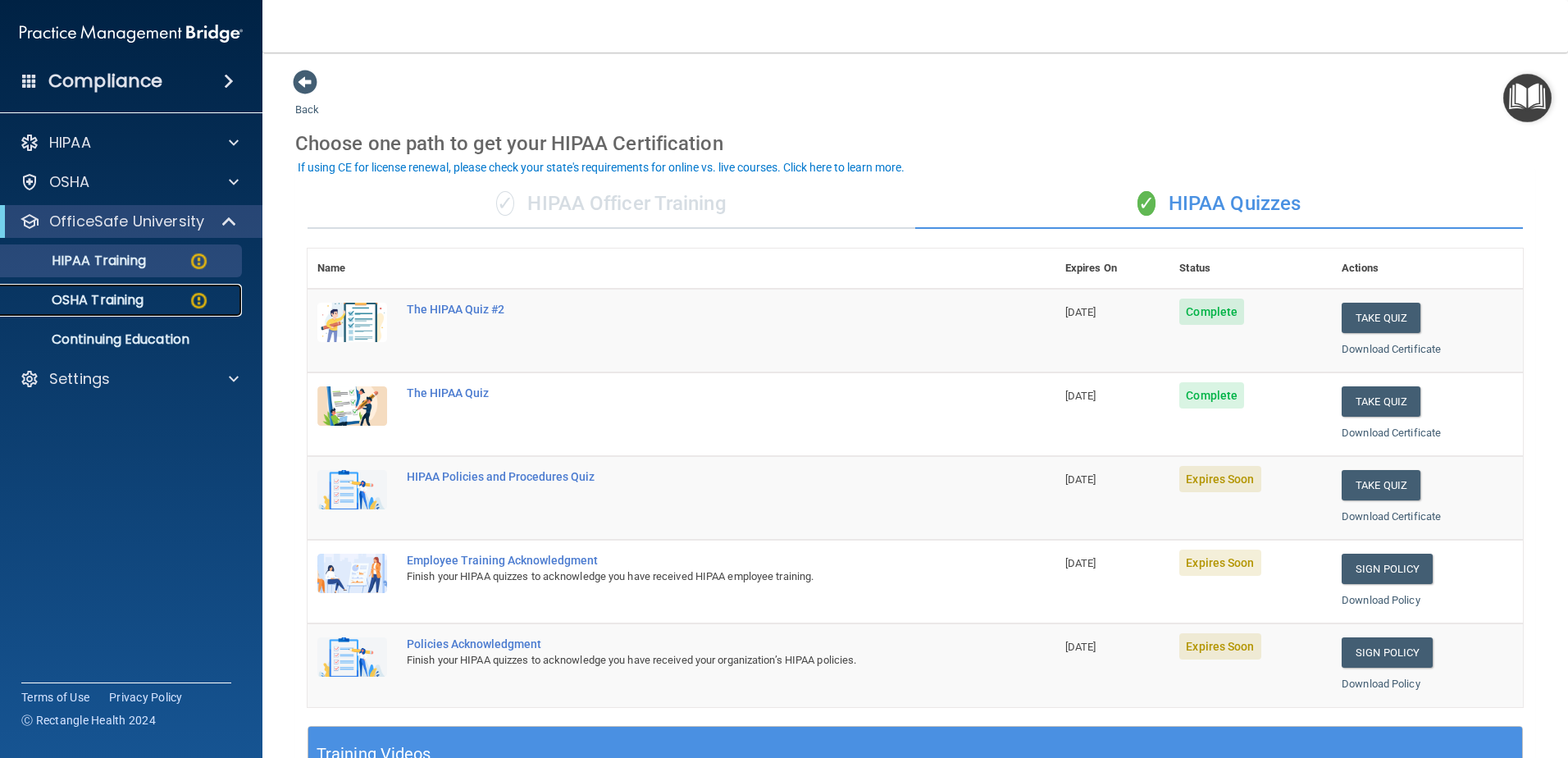
click at [139, 294] on p "OSHA Training" at bounding box center [77, 300] width 133 height 16
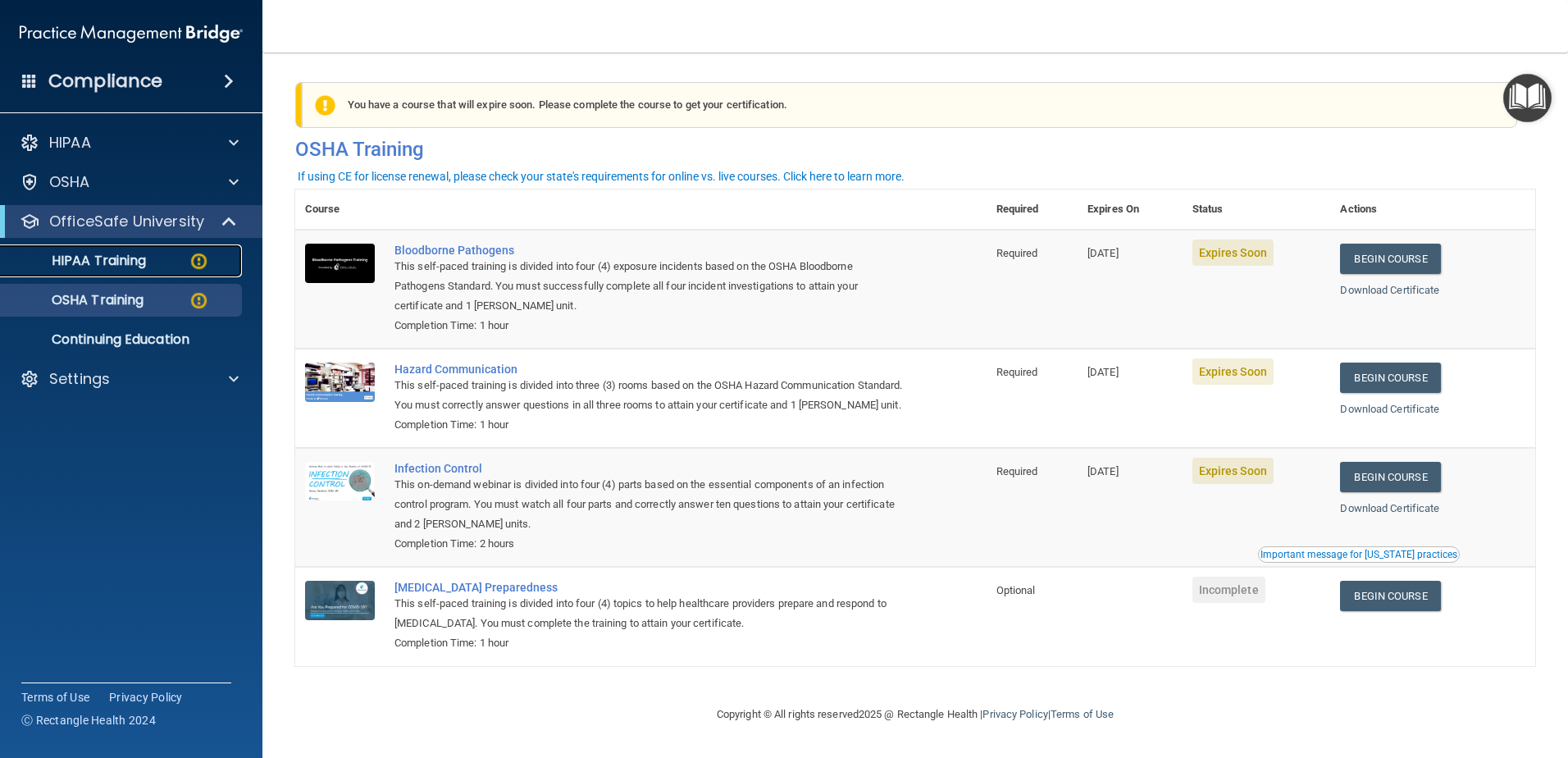
click at [104, 246] on link "HIPAA Training" at bounding box center [112, 261] width 259 height 33
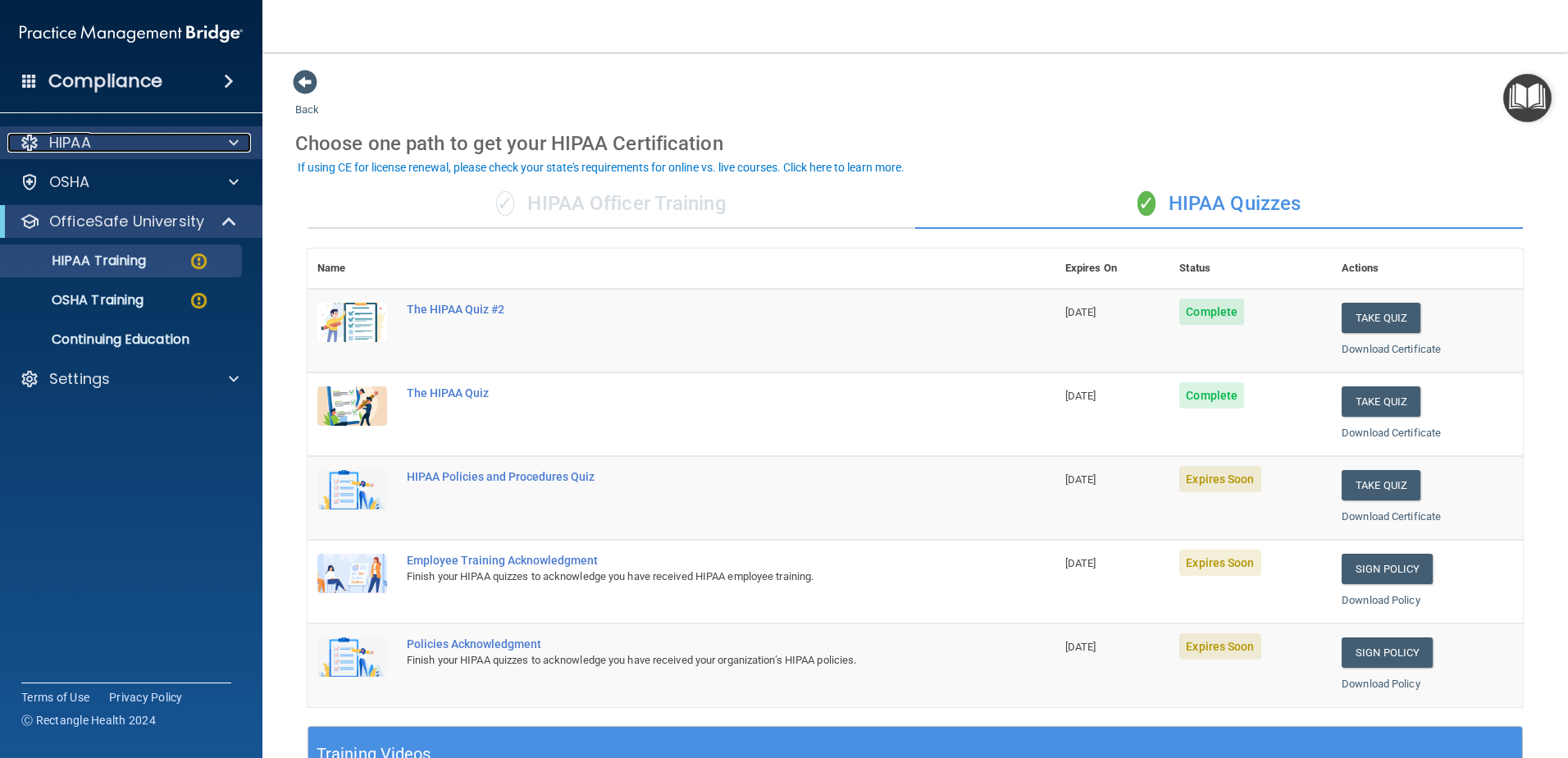
click at [221, 139] on div at bounding box center [231, 143] width 41 height 20
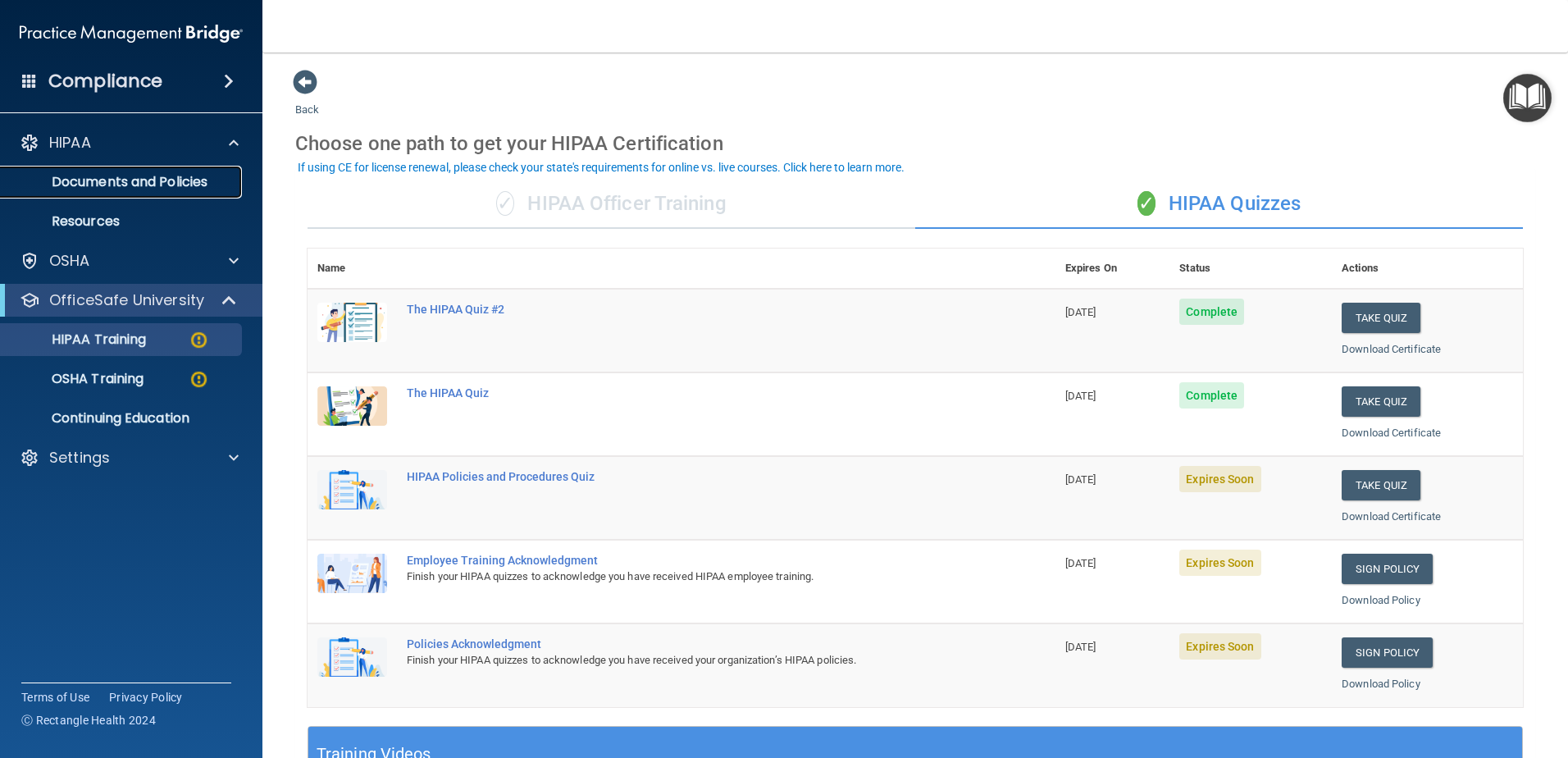
click at [192, 175] on p "Documents and Policies" at bounding box center [122, 182] width 224 height 16
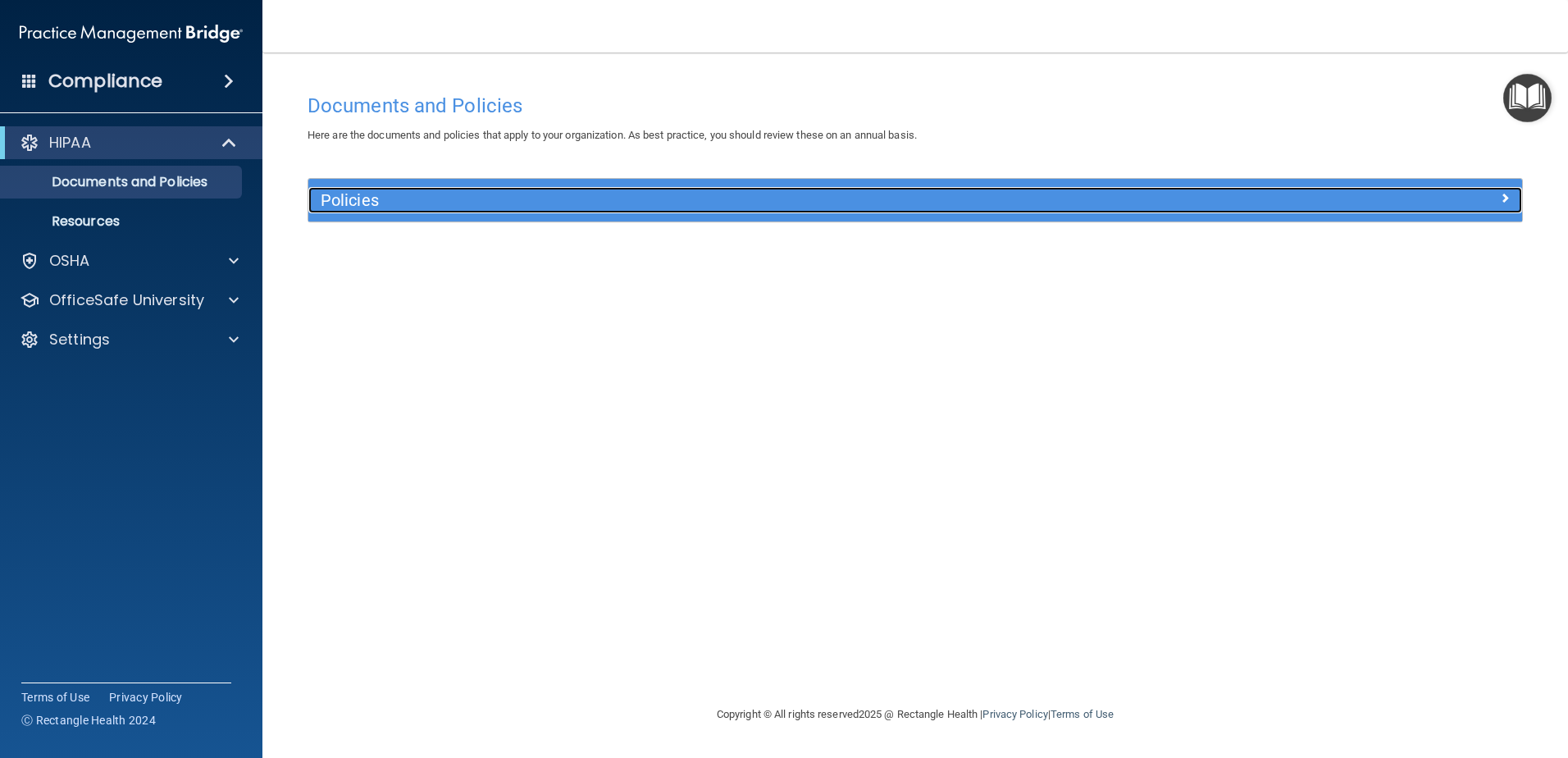
click at [379, 193] on h5 "Policies" at bounding box center [764, 200] width 886 height 18
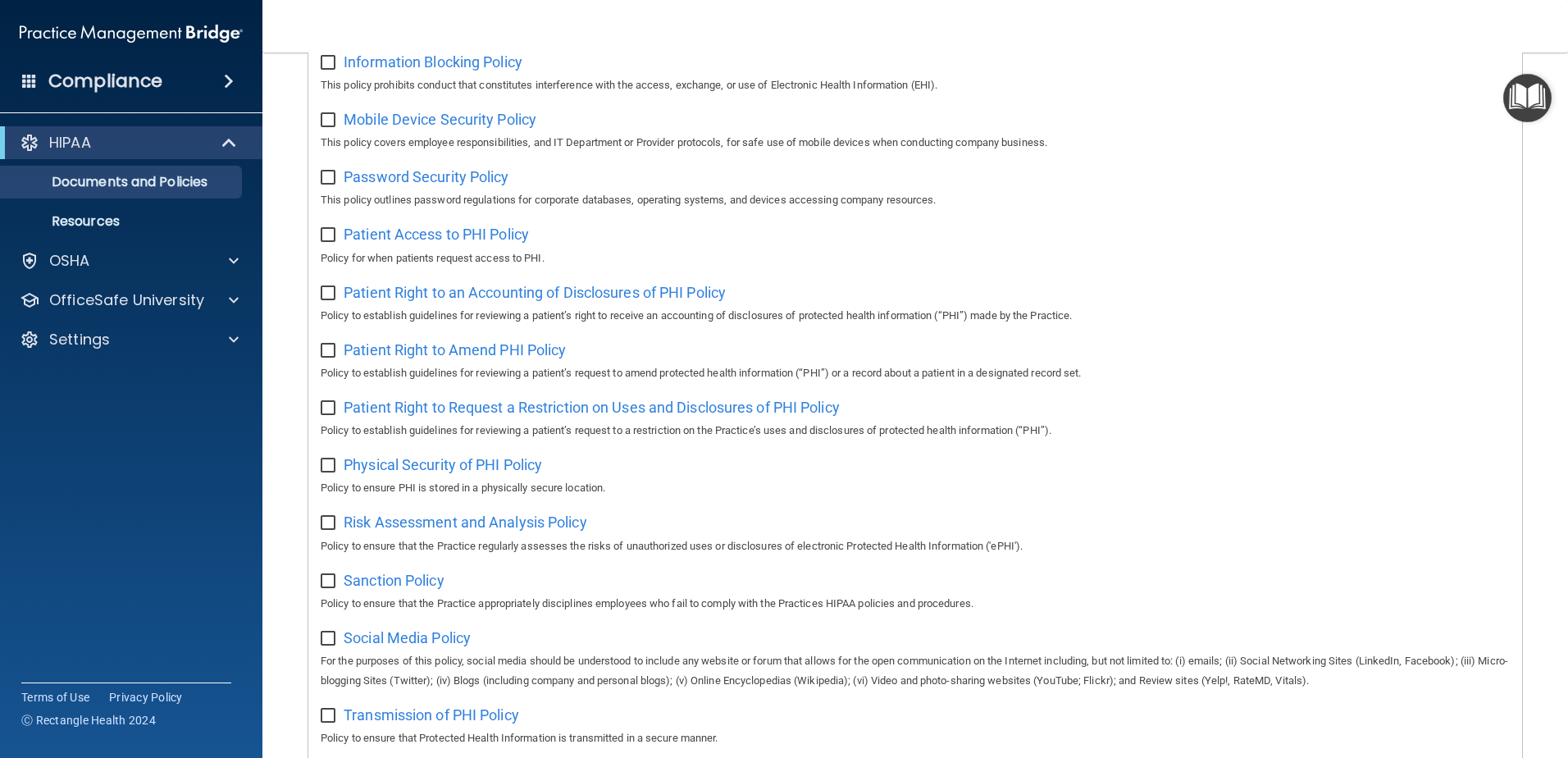
scroll to position [888, 0]
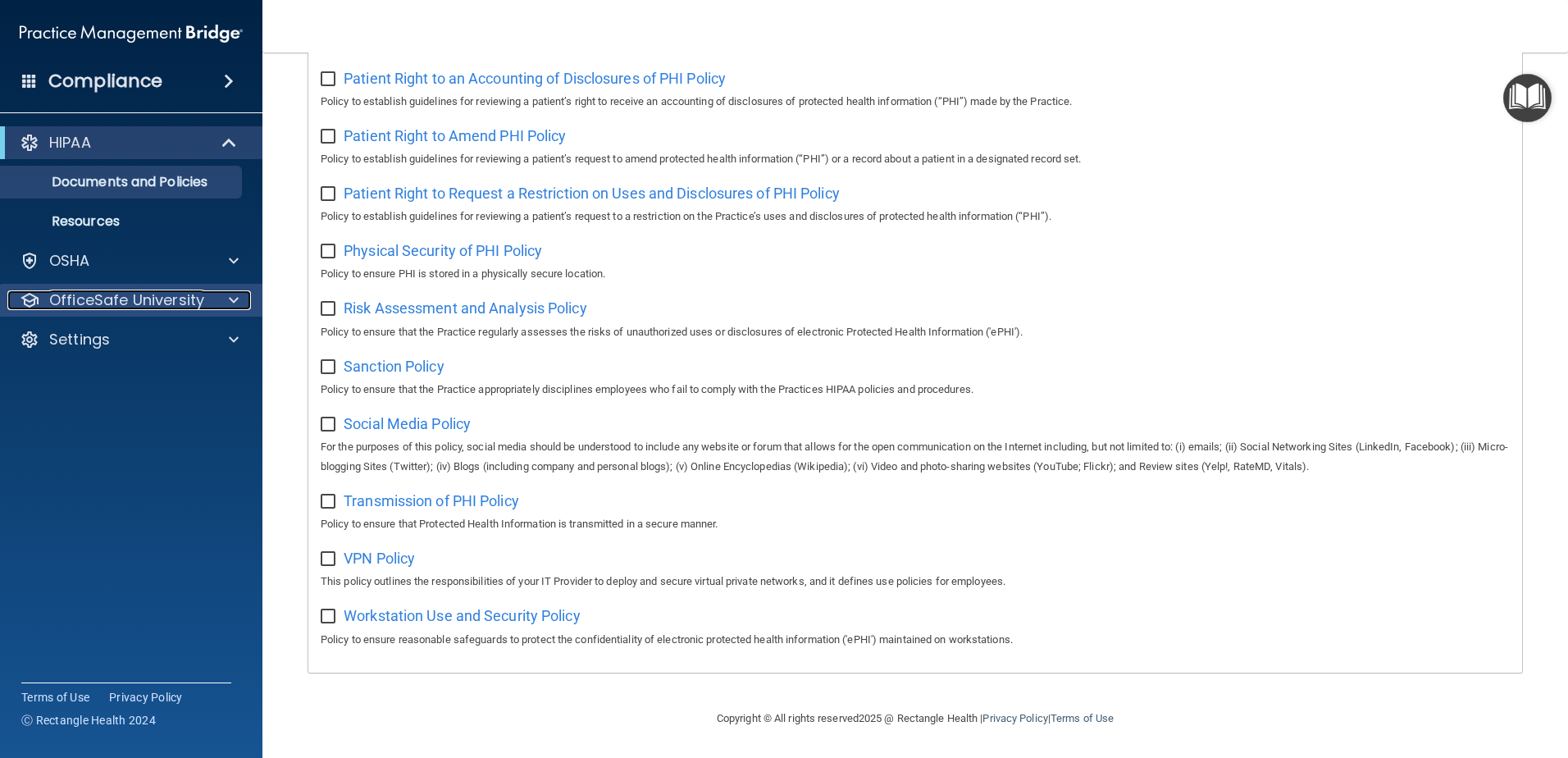
click at [198, 303] on p "OfficeSafe University" at bounding box center [126, 300] width 155 height 20
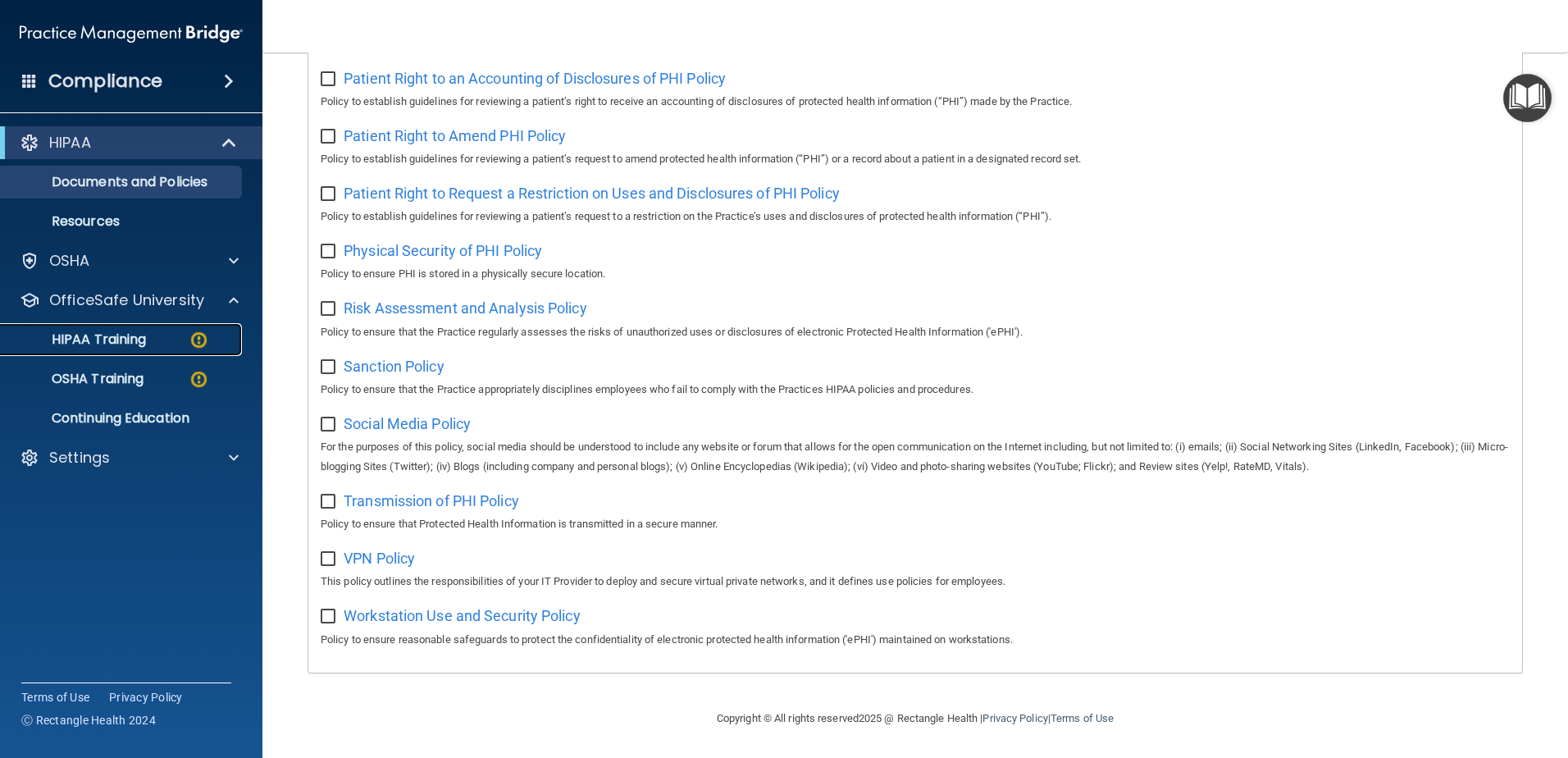
click at [184, 337] on div "HIPAA Training" at bounding box center [122, 339] width 224 height 16
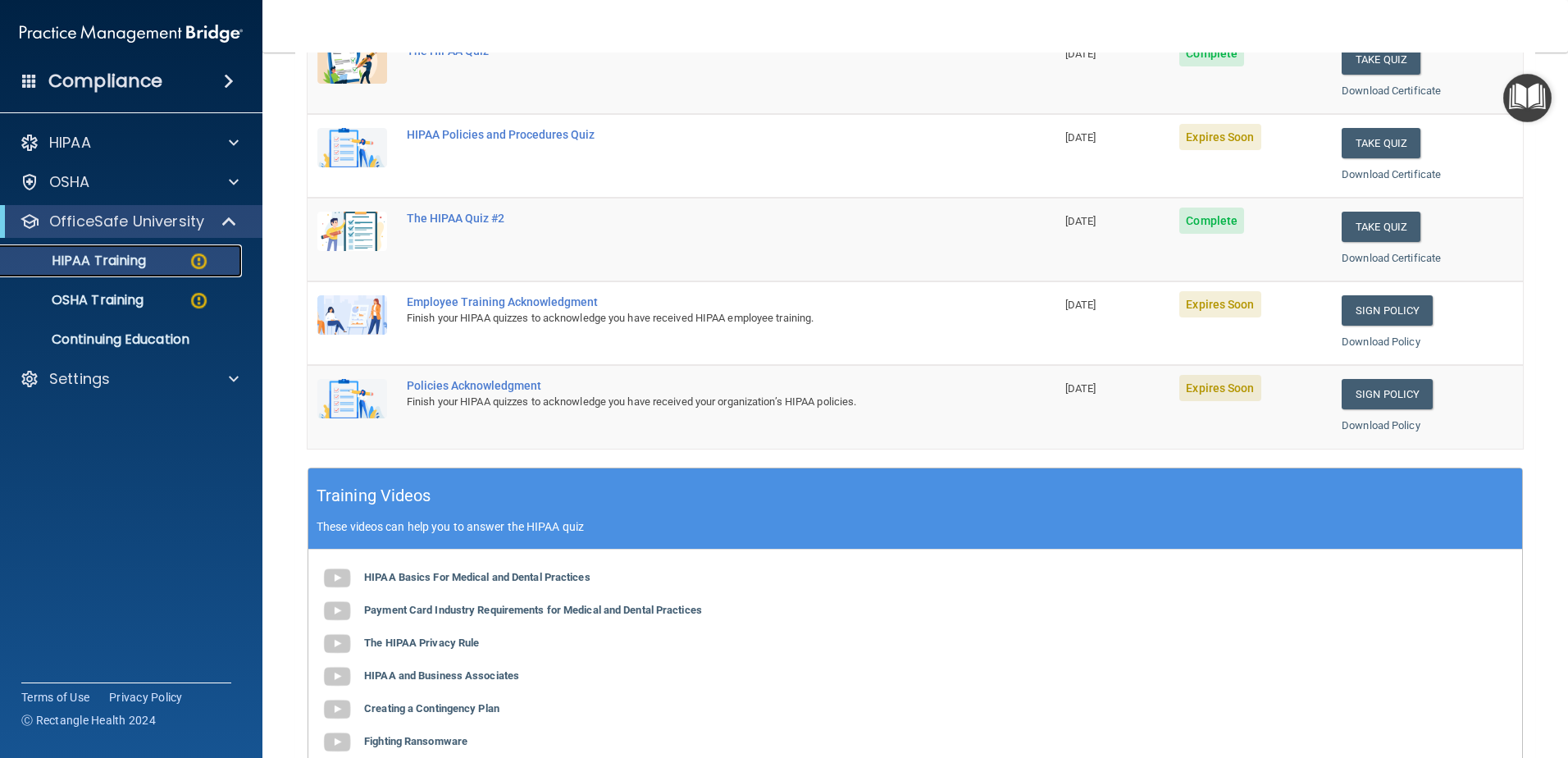
scroll to position [40, 0]
